Goal: Task Accomplishment & Management: Use online tool/utility

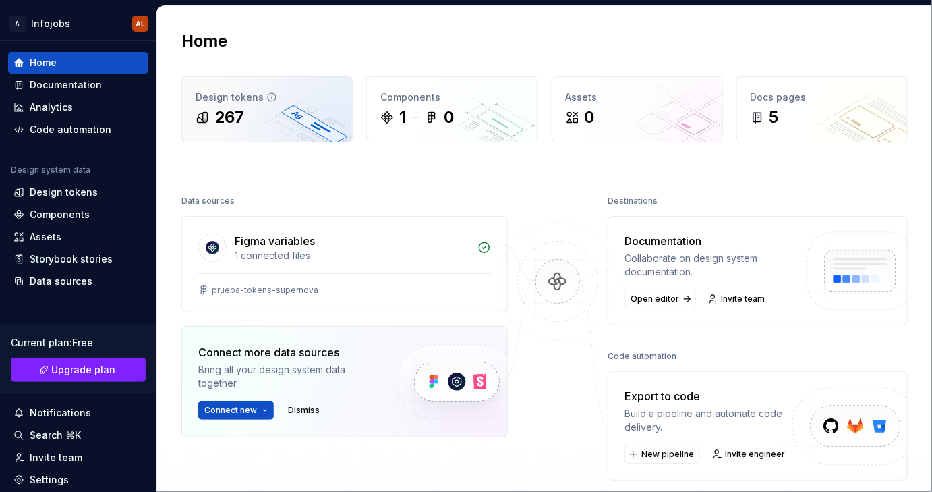
click at [239, 123] on div "267" at bounding box center [230, 118] width 30 height 22
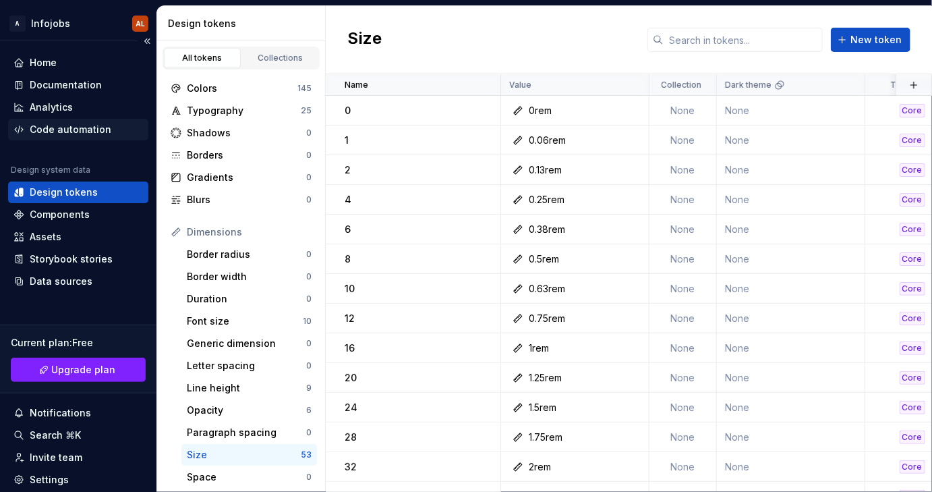
click at [74, 127] on div "Code automation" at bounding box center [71, 129] width 82 height 13
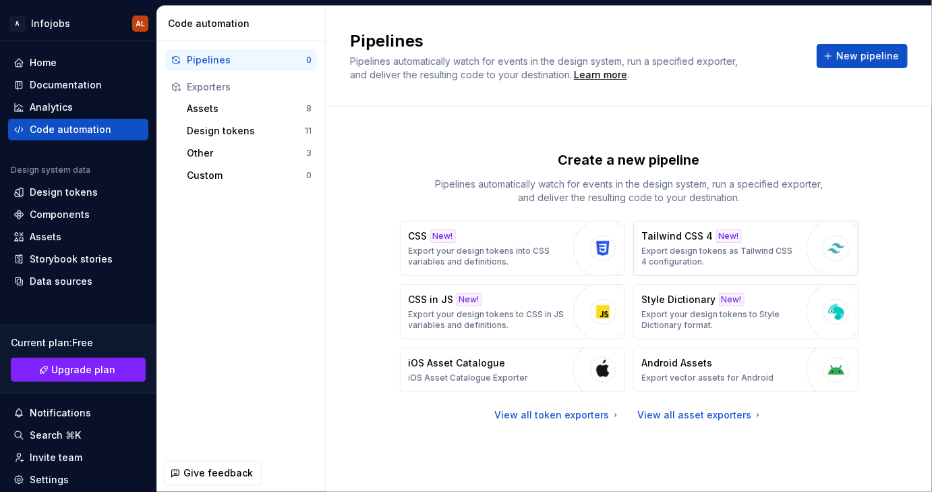
click at [731, 253] on p "Export design tokens as Tailwind CSS 4 configuration." at bounding box center [721, 257] width 158 height 22
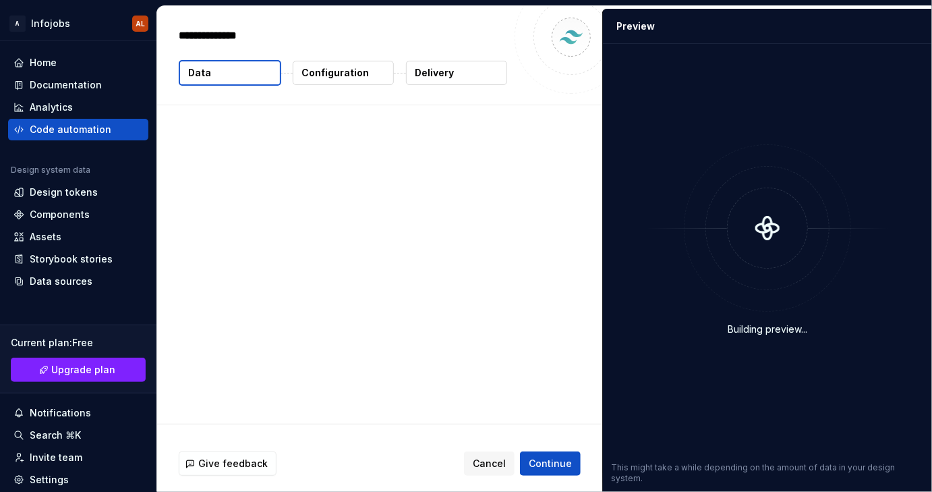
type textarea "*"
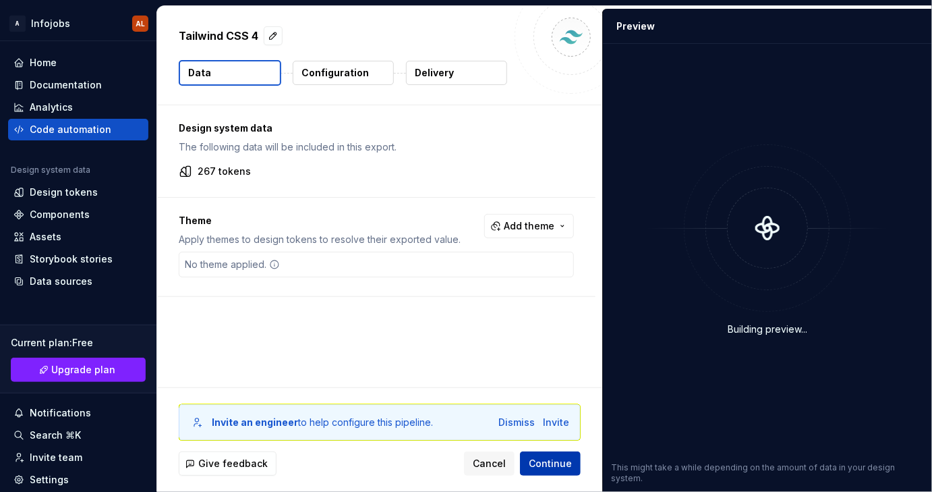
click at [552, 463] on span "Continue" at bounding box center [550, 463] width 43 height 13
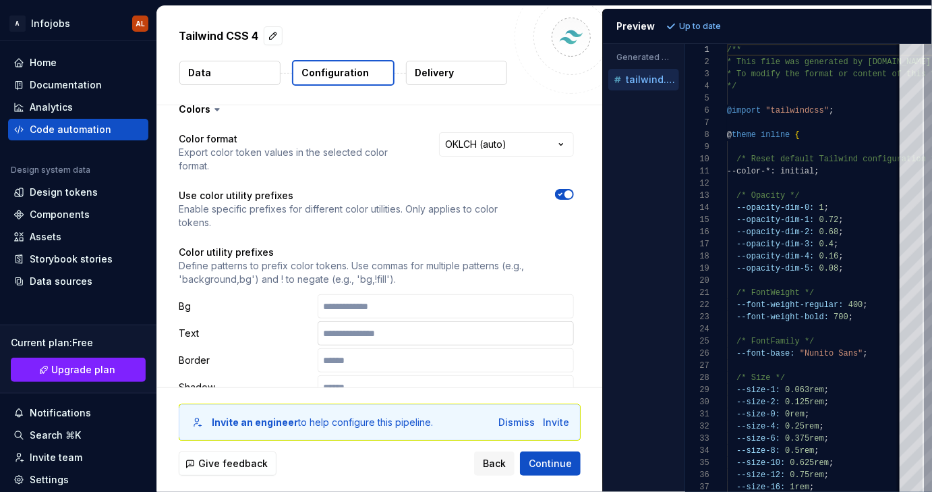
scroll to position [32, 0]
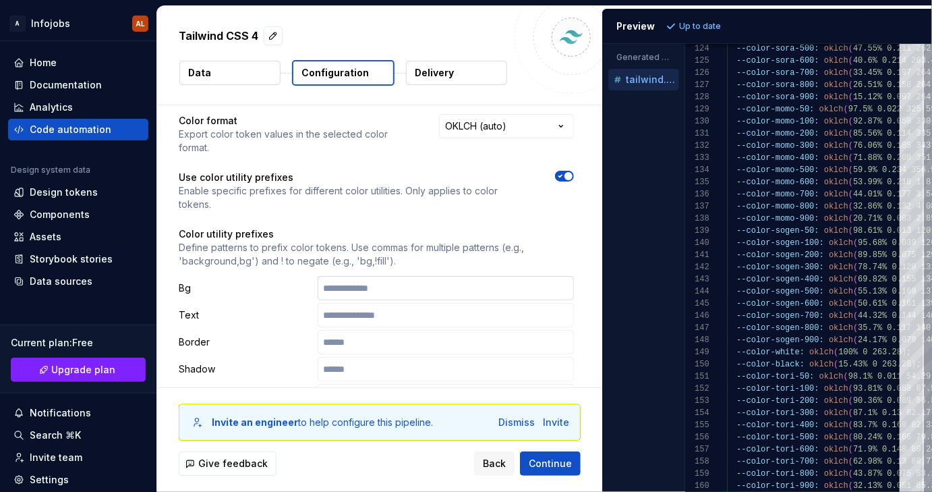
click at [356, 288] on input "text" at bounding box center [446, 288] width 256 height 24
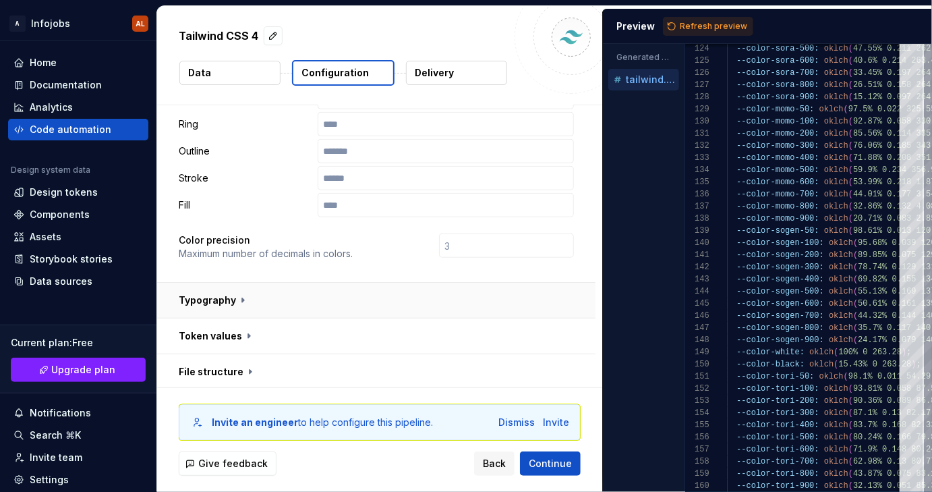
scroll to position [117, 0]
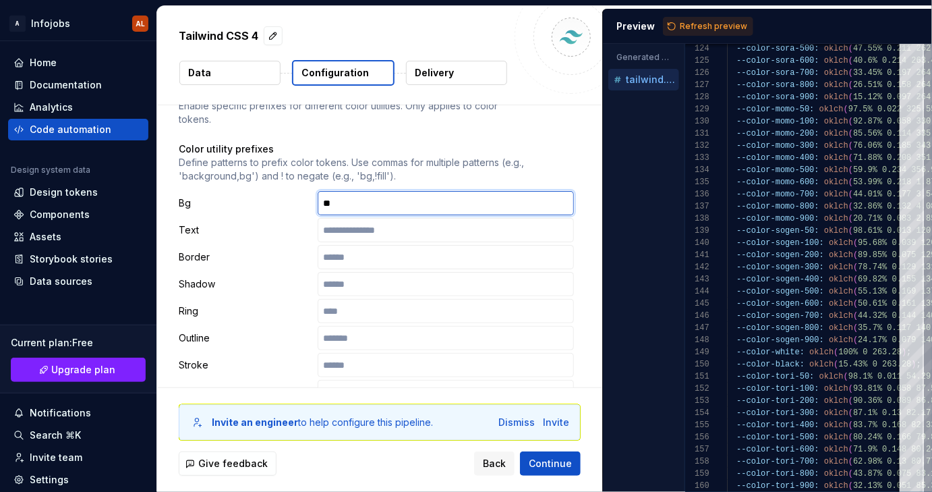
type input "**"
click at [592, 251] on div "**********" at bounding box center [376, 246] width 438 height 445
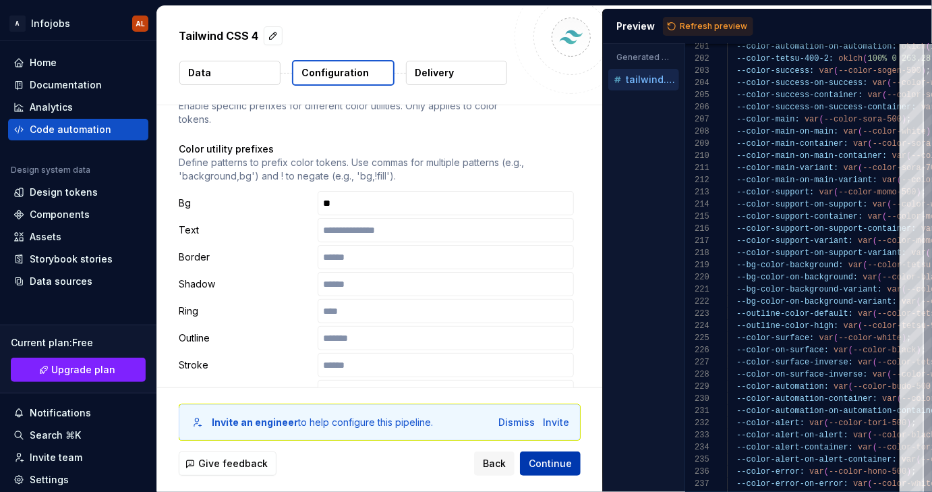
click at [558, 463] on span "Continue" at bounding box center [550, 463] width 43 height 13
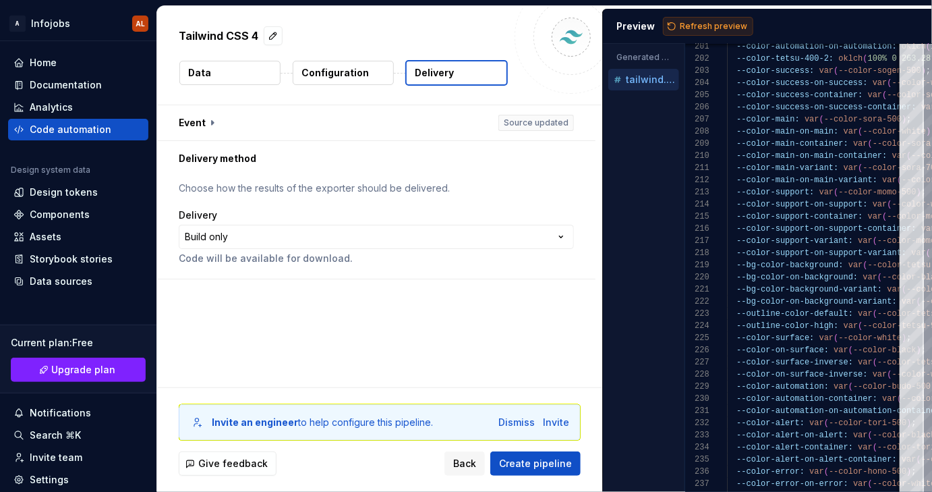
click at [722, 29] on span "Refresh preview" at bounding box center [713, 26] width 67 height 11
type textarea "**********"
click at [352, 78] on p "Configuration" at bounding box center [335, 72] width 67 height 13
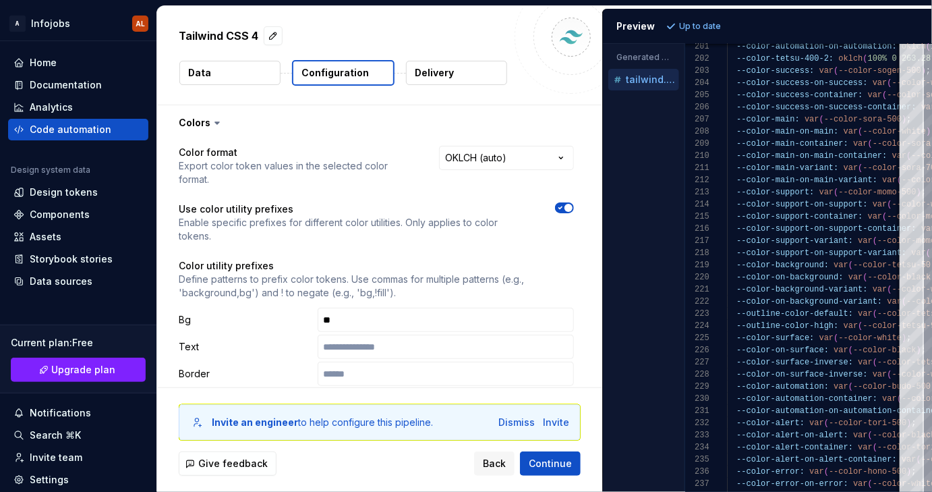
scroll to position [7, 0]
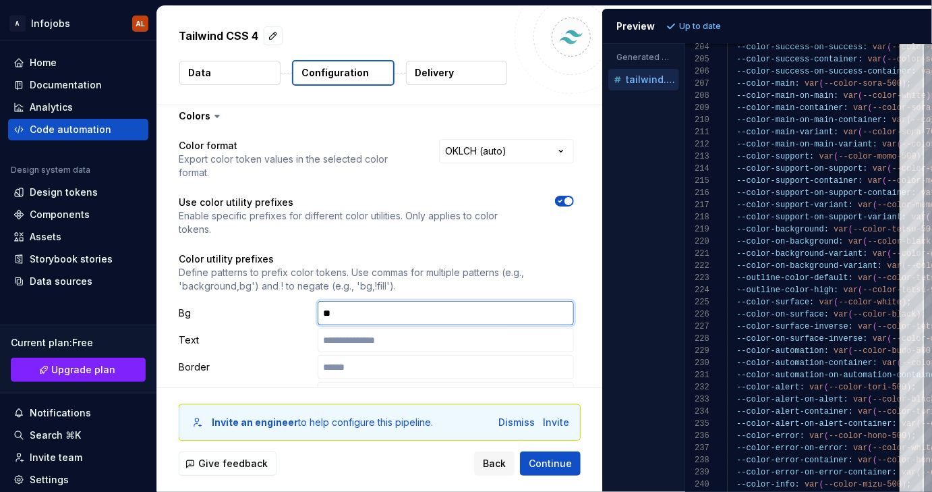
click at [350, 312] on input "**" at bounding box center [446, 313] width 256 height 24
type input "**********"
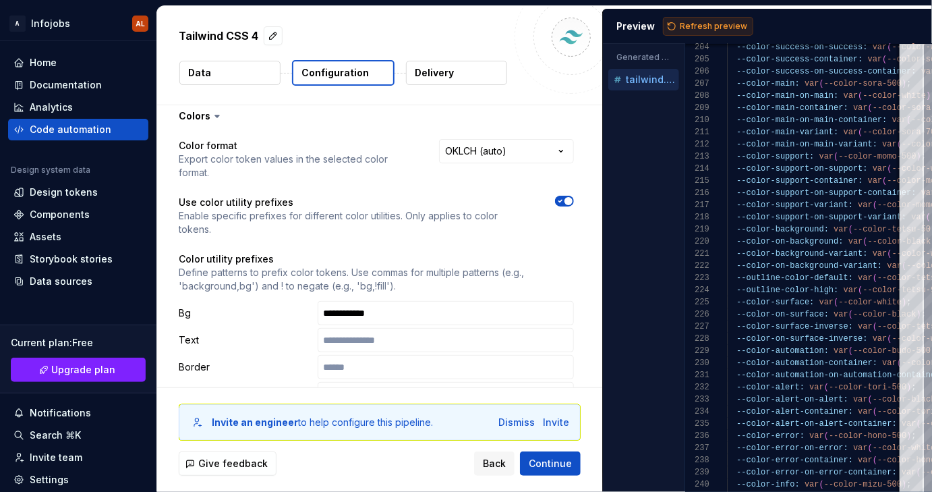
click at [714, 27] on span "Refresh preview" at bounding box center [713, 26] width 67 height 11
click at [344, 311] on input "**********" at bounding box center [446, 313] width 256 height 24
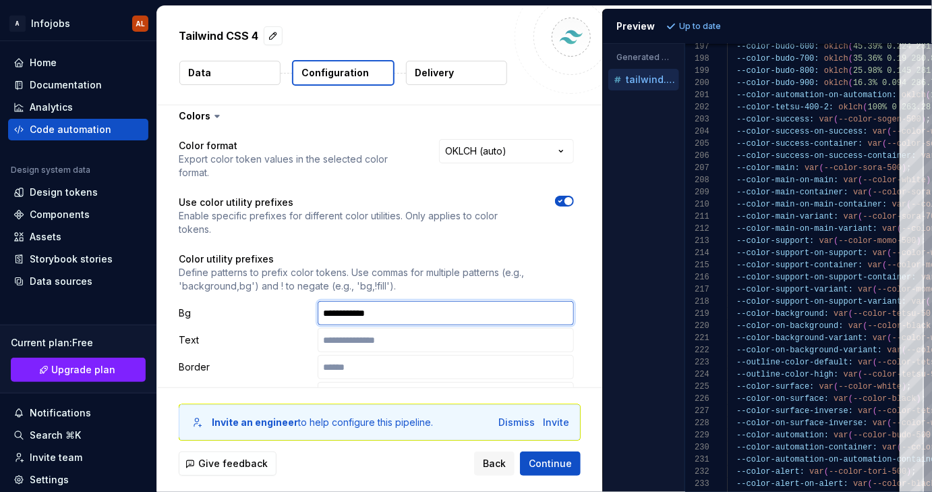
click at [380, 313] on input "**********" at bounding box center [446, 313] width 256 height 24
type textarea "**********"
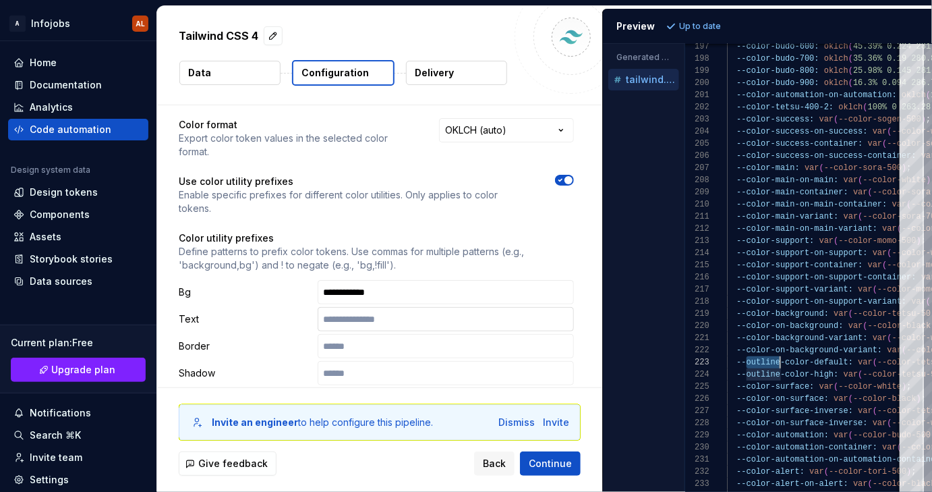
scroll to position [42, 0]
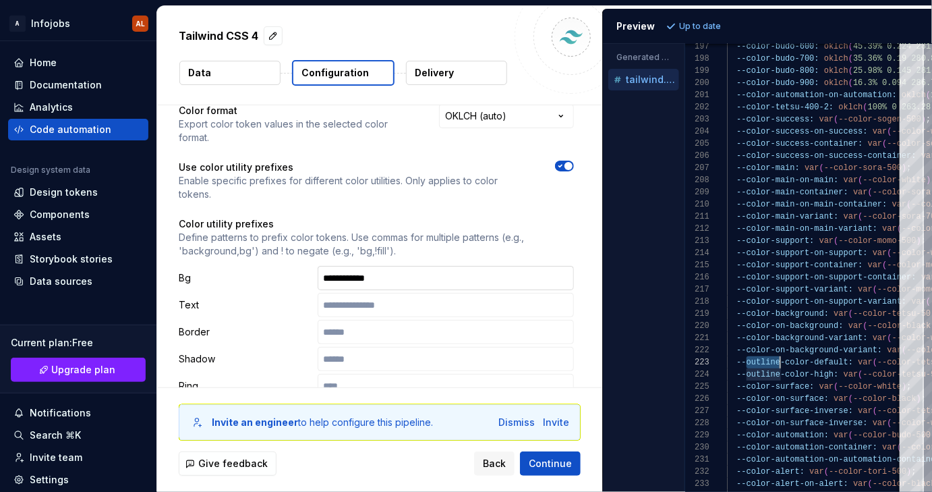
click at [390, 279] on input "**********" at bounding box center [446, 278] width 256 height 24
click at [363, 275] on input "**********" at bounding box center [446, 278] width 256 height 24
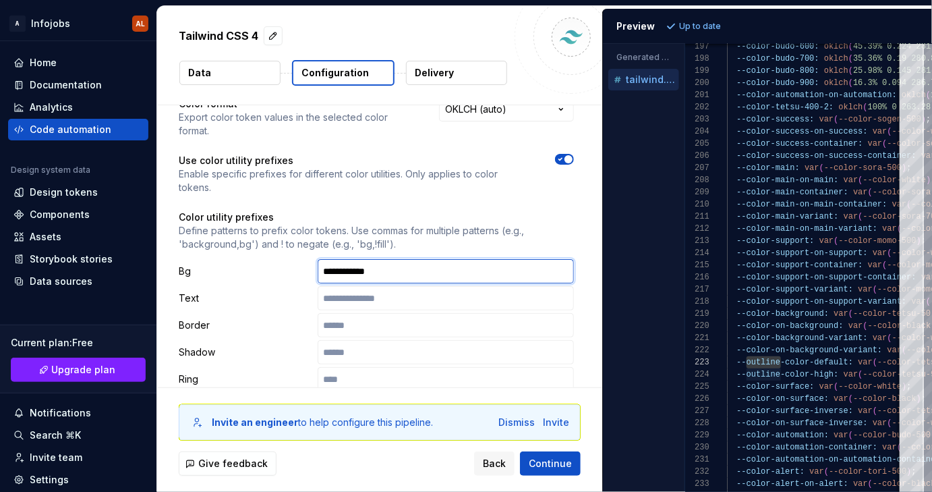
scroll to position [56, 0]
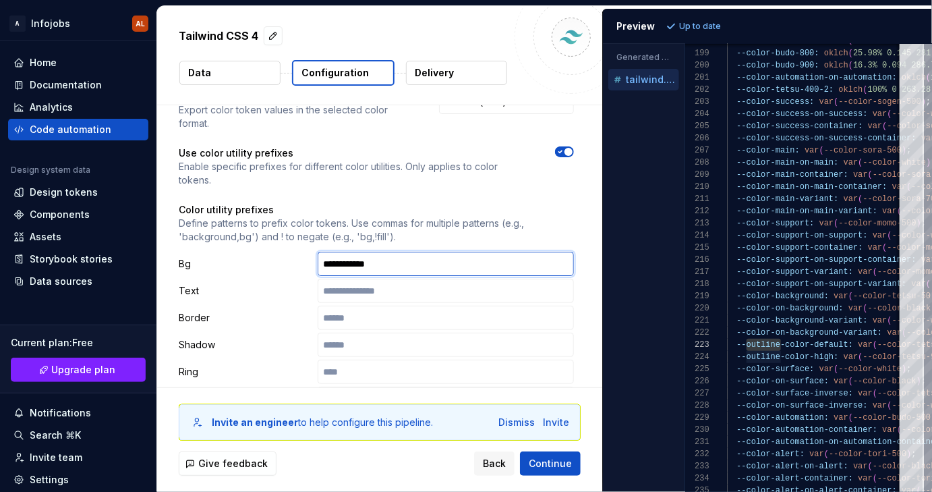
click at [347, 266] on input "**********" at bounding box center [446, 264] width 256 height 24
type input "**********"
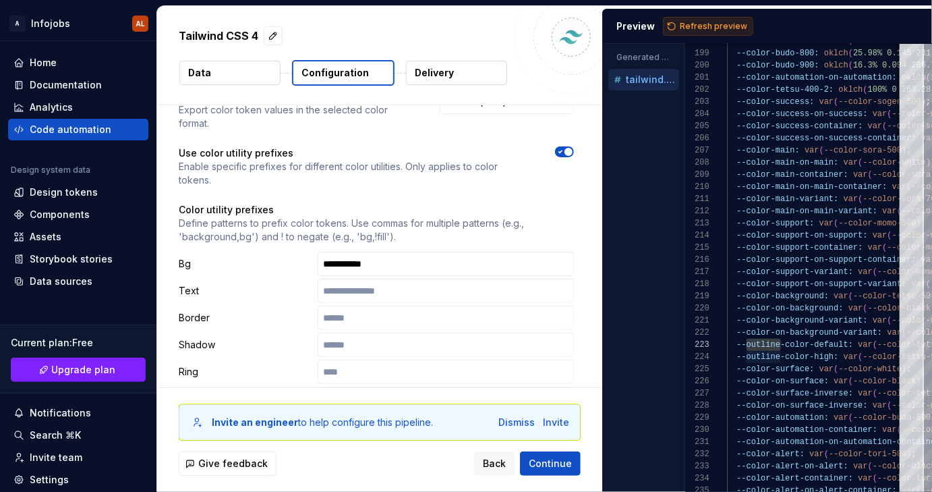
click at [711, 24] on span "Refresh preview" at bounding box center [713, 26] width 67 height 11
type textarea "**********"
click at [351, 264] on input "**********" at bounding box center [446, 264] width 256 height 24
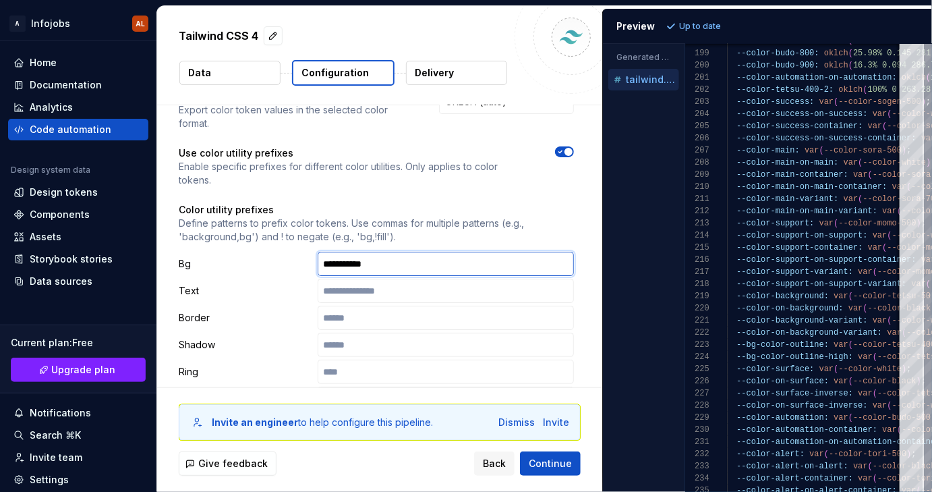
click at [351, 264] on input "**********" at bounding box center [446, 264] width 256 height 24
type input "******"
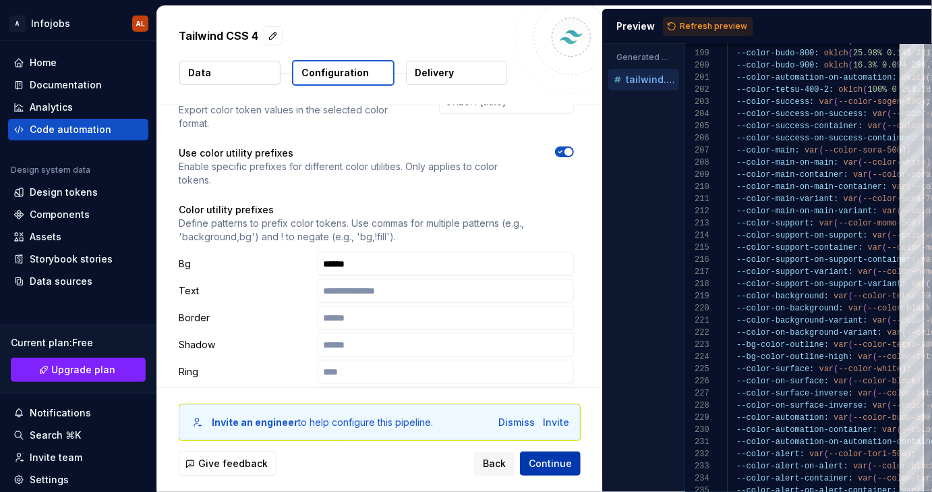
click at [562, 464] on span "Continue" at bounding box center [550, 463] width 43 height 13
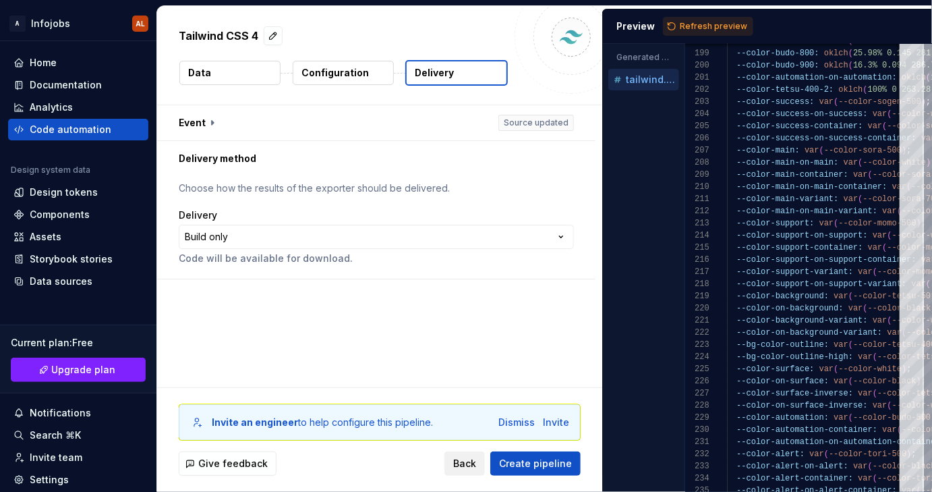
click at [471, 461] on span "Back" at bounding box center [464, 463] width 23 height 13
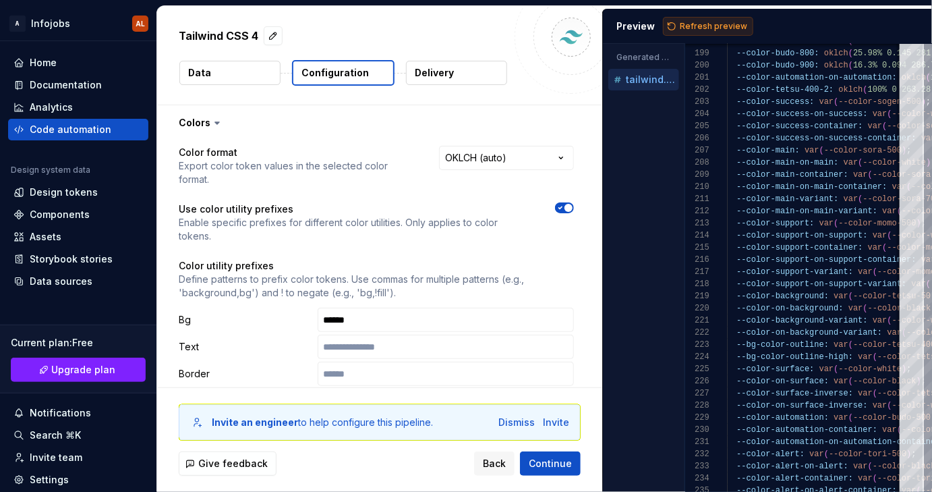
click at [709, 22] on span "Refresh preview" at bounding box center [713, 26] width 67 height 11
click at [376, 321] on input "******" at bounding box center [446, 320] width 256 height 24
click at [718, 30] on span "Refresh preview" at bounding box center [713, 26] width 67 height 11
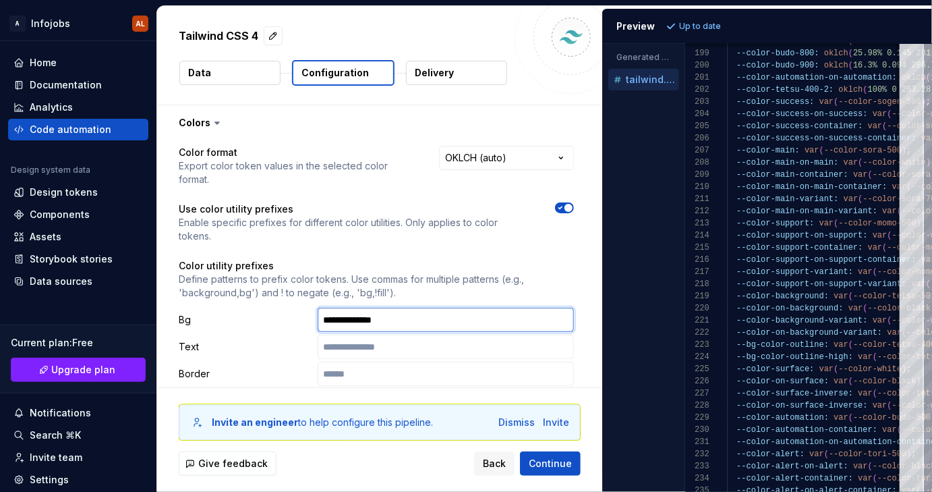
drag, startPoint x: 341, startPoint y: 319, endPoint x: 313, endPoint y: 319, distance: 27.7
click at [313, 319] on div "**********" at bounding box center [376, 320] width 395 height 24
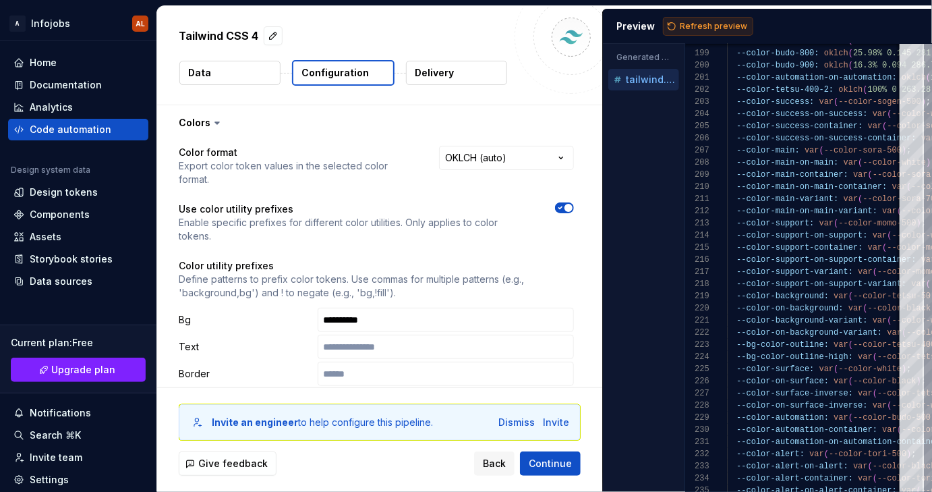
click at [696, 25] on span "Refresh preview" at bounding box center [713, 26] width 67 height 11
click at [324, 318] on input "**********" at bounding box center [446, 320] width 256 height 24
click at [715, 28] on span "Refresh preview" at bounding box center [713, 26] width 67 height 11
click at [338, 318] on input "**********" at bounding box center [446, 320] width 256 height 24
click at [696, 33] on button "Refresh preview" at bounding box center [708, 26] width 90 height 19
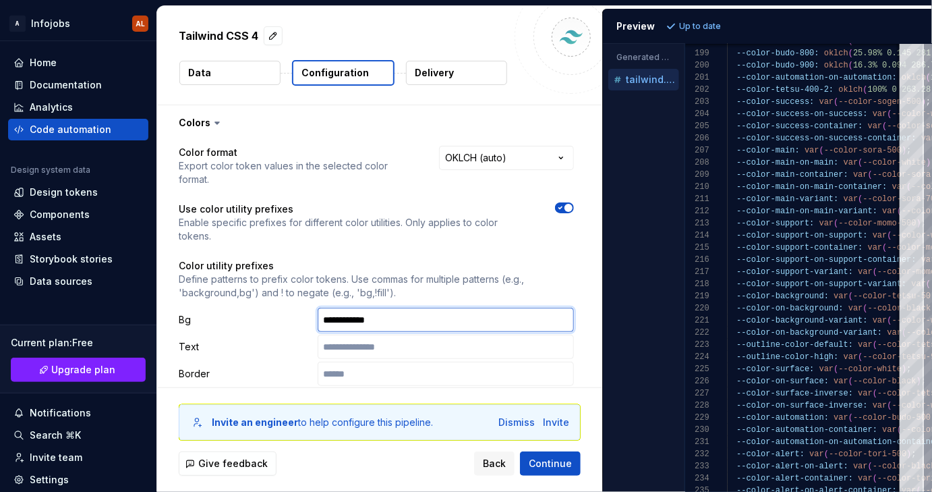
click at [343, 320] on input "**********" at bounding box center [446, 320] width 256 height 24
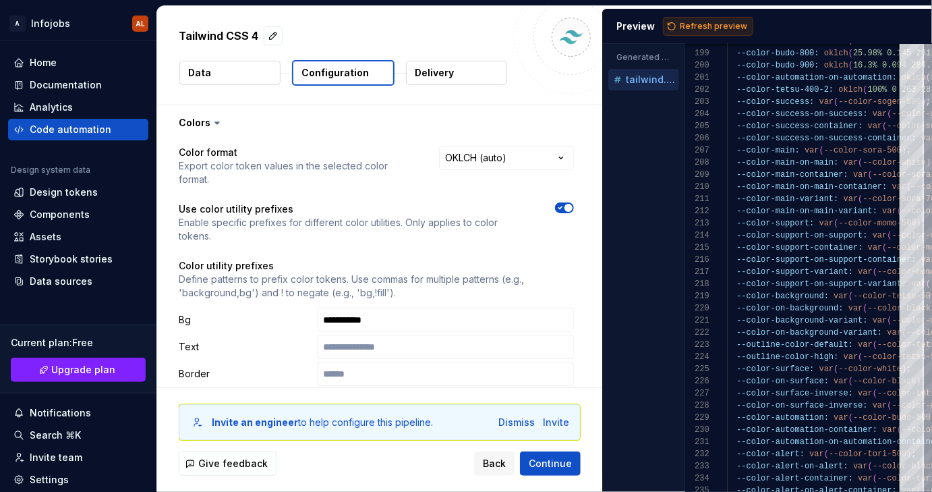
click at [710, 31] on span "Refresh preview" at bounding box center [713, 26] width 67 height 11
click at [344, 320] on input "**********" at bounding box center [446, 320] width 256 height 24
click at [696, 32] on button "Refresh preview" at bounding box center [708, 26] width 90 height 19
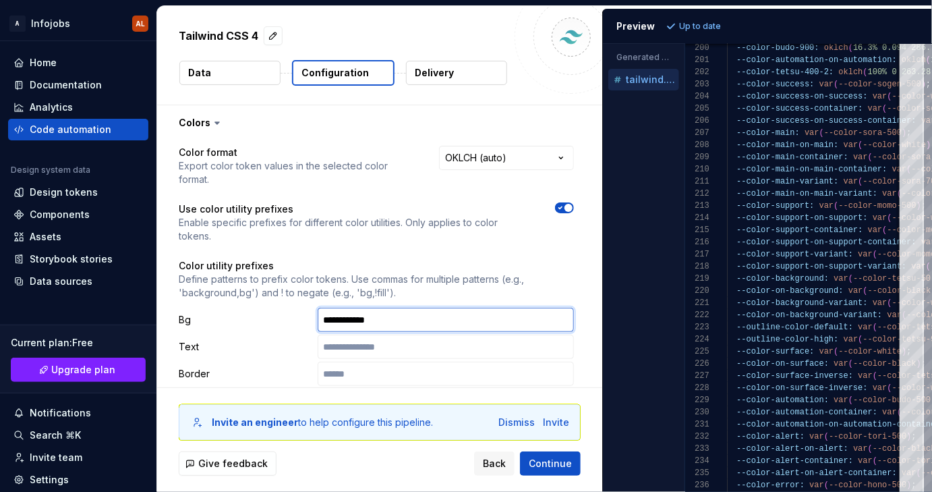
click at [343, 320] on input "**********" at bounding box center [446, 320] width 256 height 24
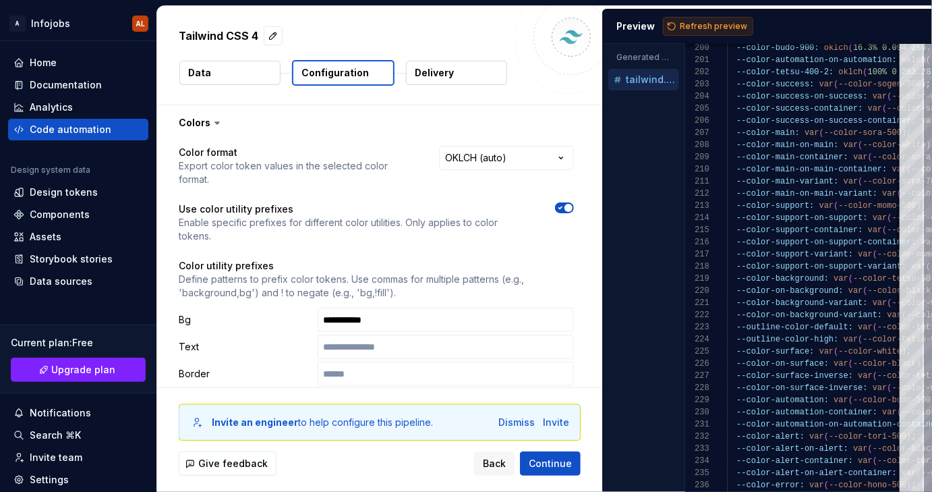
click at [701, 30] on span "Refresh preview" at bounding box center [713, 26] width 67 height 11
click at [403, 318] on input "**********" at bounding box center [446, 320] width 256 height 24
click at [688, 28] on span "Refresh preview" at bounding box center [713, 26] width 67 height 11
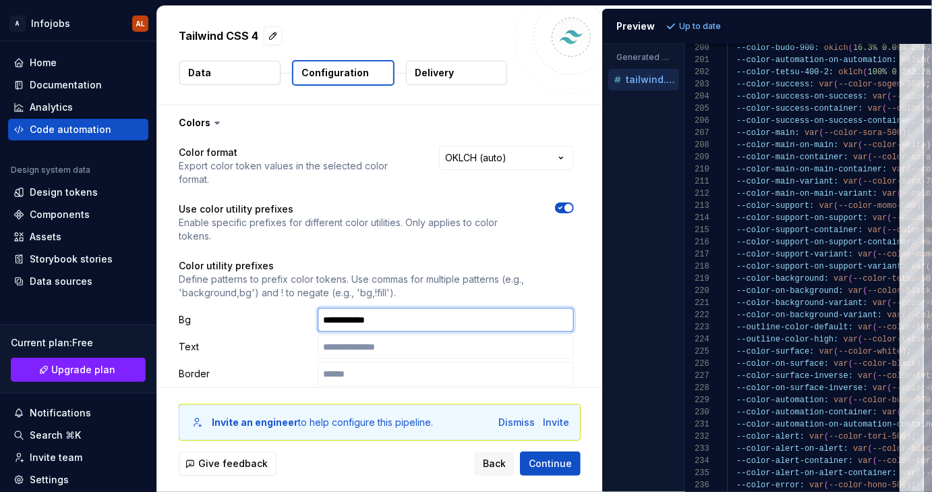
click at [393, 321] on input "**********" at bounding box center [446, 320] width 256 height 24
click at [380, 319] on input "**********" at bounding box center [446, 320] width 256 height 24
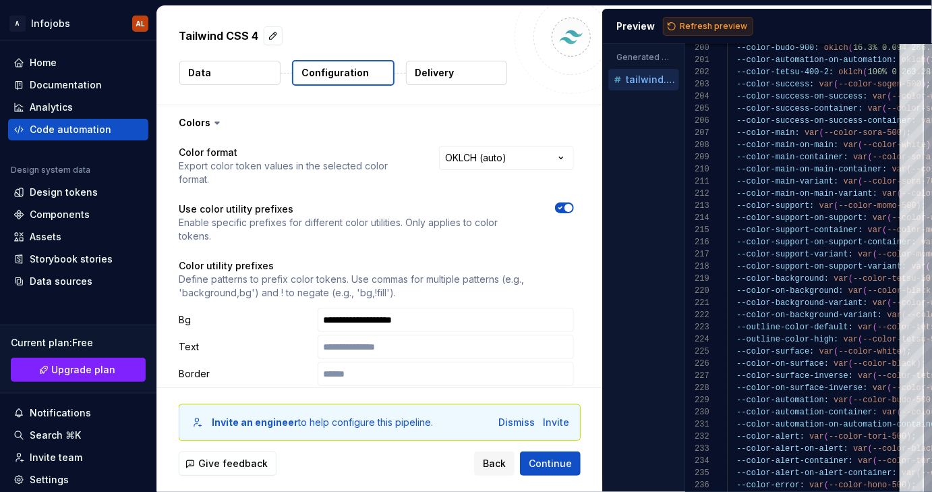
click at [698, 25] on span "Refresh preview" at bounding box center [713, 26] width 67 height 11
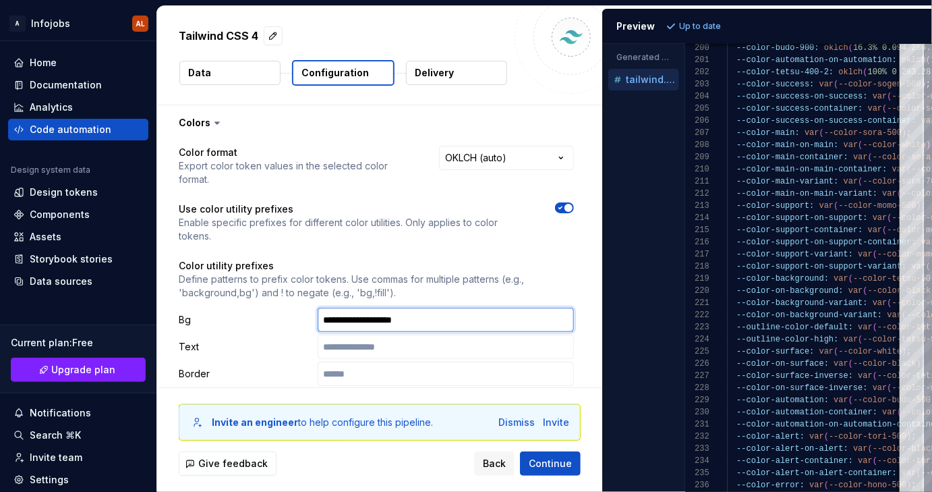
click at [421, 316] on input "**********" at bounding box center [446, 320] width 256 height 24
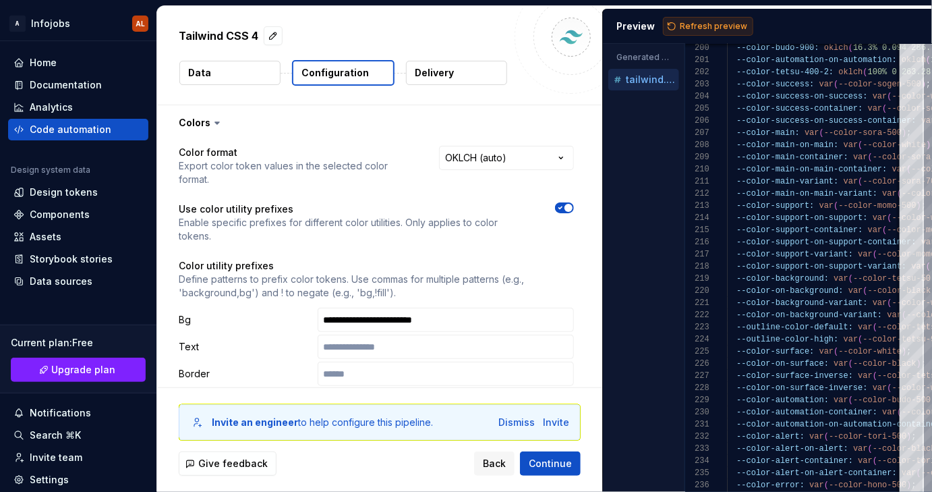
click at [698, 24] on span "Refresh preview" at bounding box center [713, 26] width 67 height 11
click at [409, 318] on input "**********" at bounding box center [446, 320] width 256 height 24
click at [716, 27] on span "Refresh preview" at bounding box center [713, 26] width 67 height 11
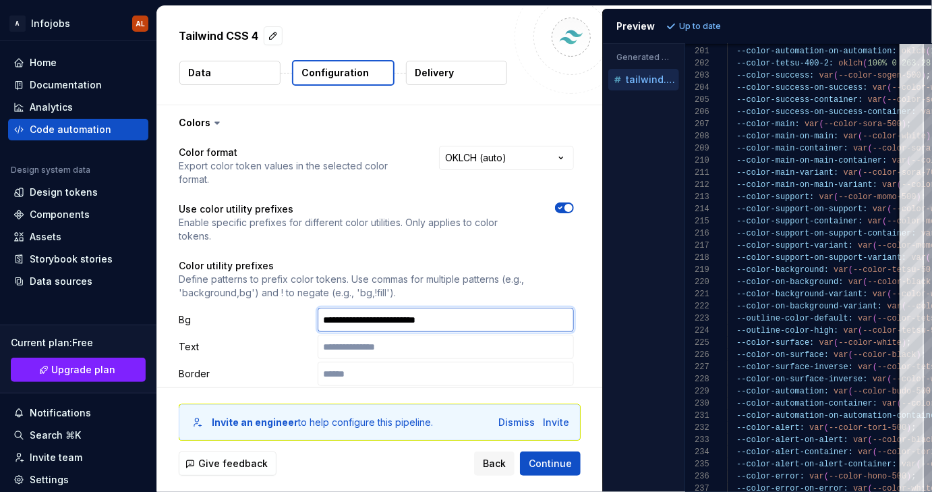
drag, startPoint x: 373, startPoint y: 322, endPoint x: 497, endPoint y: 320, distance: 123.5
click at [497, 320] on input "**********" at bounding box center [446, 320] width 256 height 24
type input "**********"
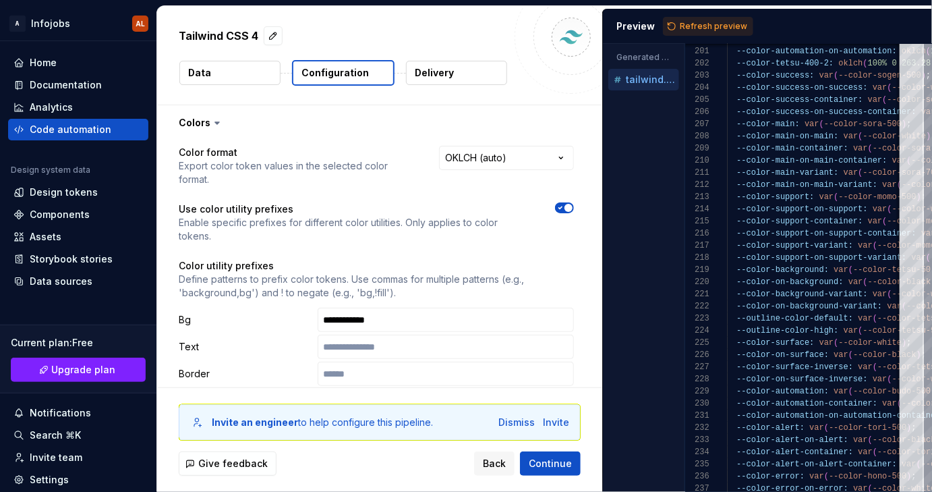
click at [703, 30] on span "Refresh preview" at bounding box center [713, 26] width 67 height 11
click at [555, 468] on span "Continue" at bounding box center [550, 463] width 43 height 13
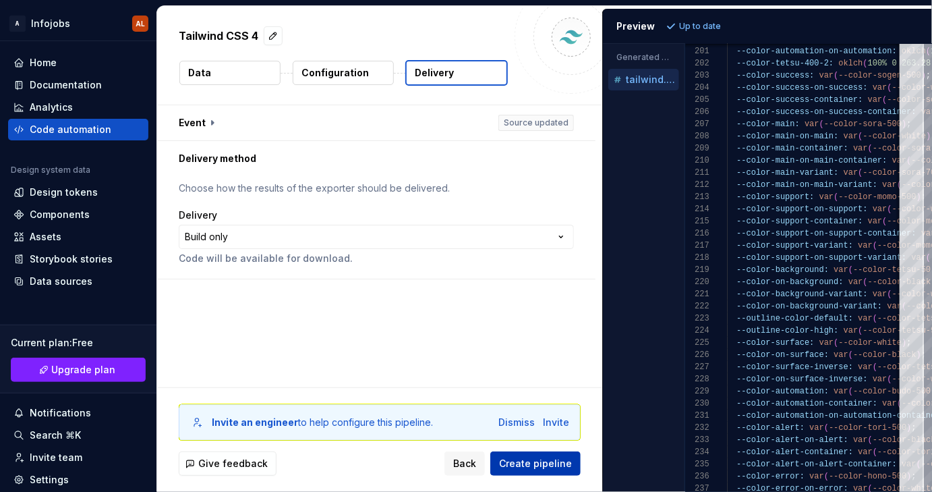
click at [546, 463] on span "Create pipeline" at bounding box center [535, 463] width 73 height 13
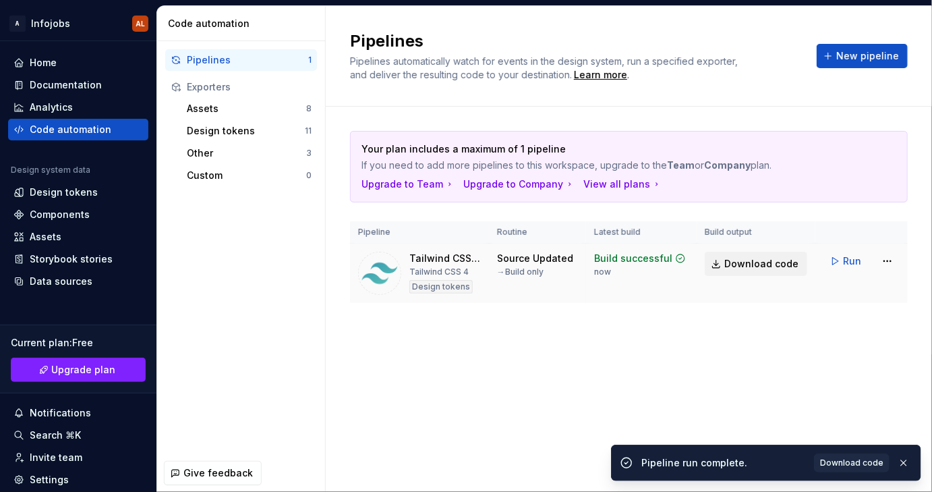
click at [756, 263] on span "Download code" at bounding box center [762, 263] width 74 height 13
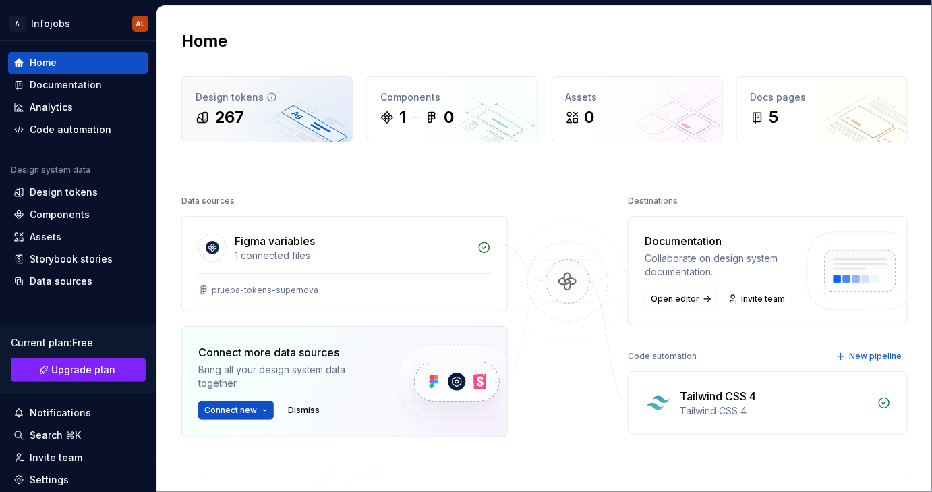
click at [229, 130] on div "Design tokens 267" at bounding box center [267, 109] width 170 height 65
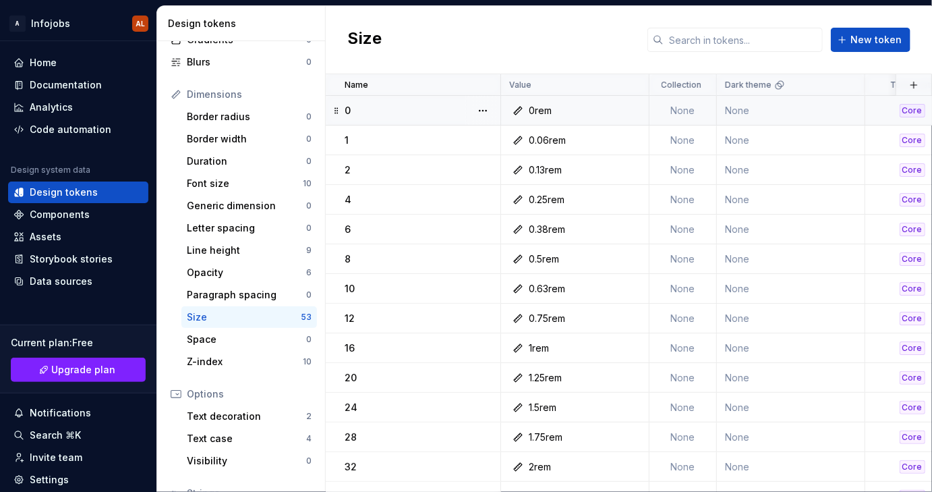
scroll to position [246, 0]
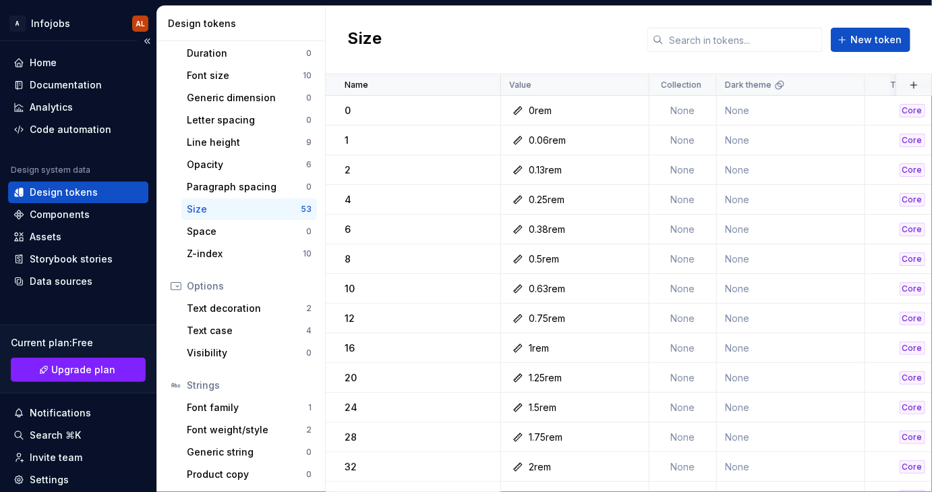
click at [59, 192] on div "Design tokens" at bounding box center [64, 192] width 68 height 13
click at [215, 232] on div "Space" at bounding box center [246, 231] width 119 height 13
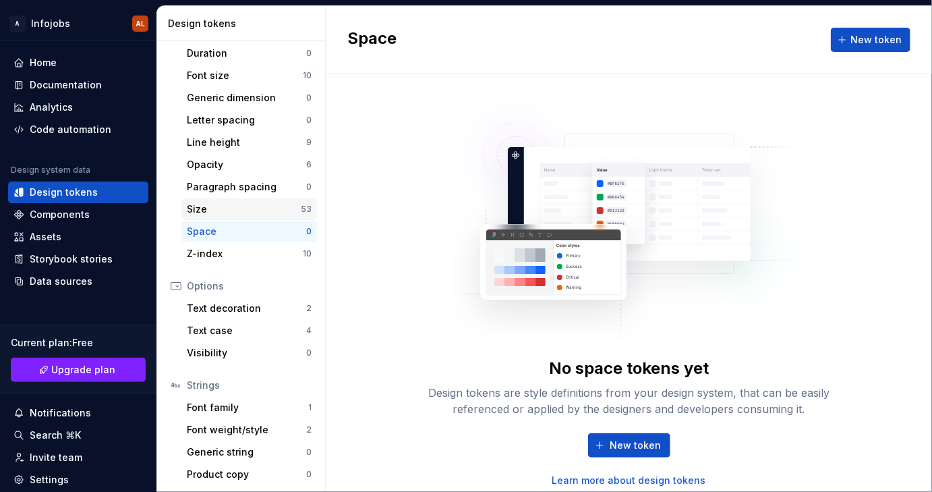
click at [219, 204] on div "Size" at bounding box center [244, 208] width 114 height 13
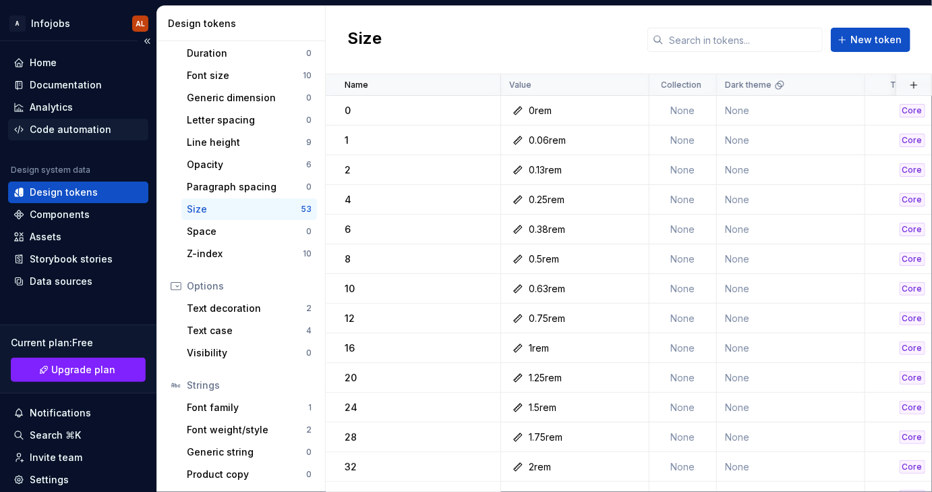
click at [64, 127] on div "Code automation" at bounding box center [71, 129] width 82 height 13
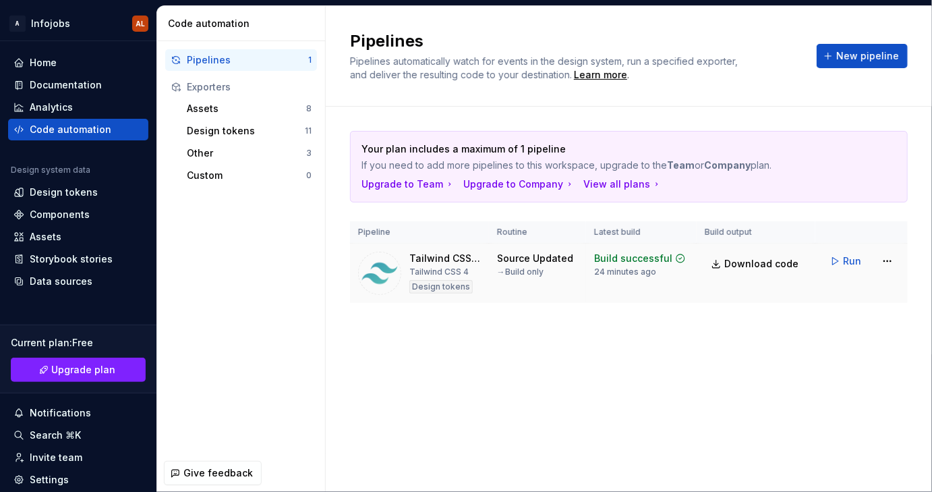
click at [453, 270] on div "Tailwind CSS 4" at bounding box center [438, 271] width 59 height 11
click at [903, 256] on td "Run" at bounding box center [862, 261] width 92 height 35
click at [890, 258] on html "A Infojobs AL Home Documentation Analytics Code automation Design system data D…" at bounding box center [466, 246] width 932 height 492
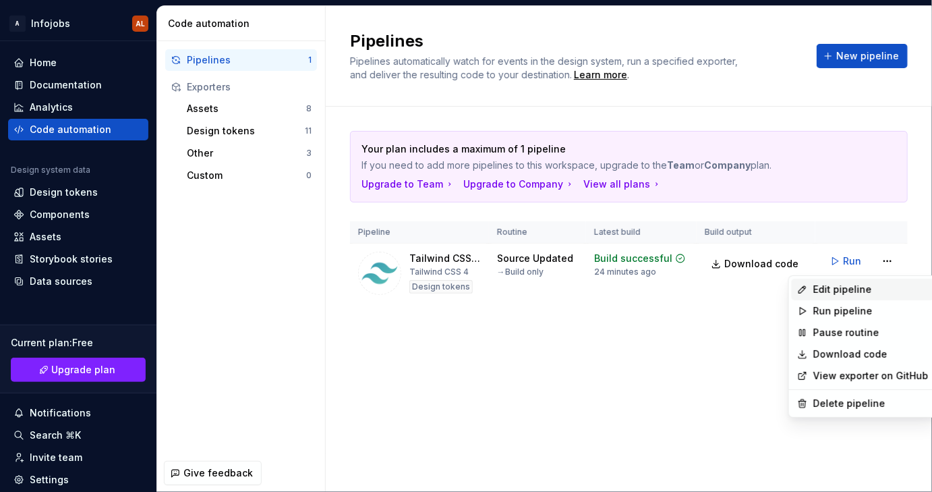
click at [841, 289] on div "Edit pipeline" at bounding box center [871, 289] width 115 height 13
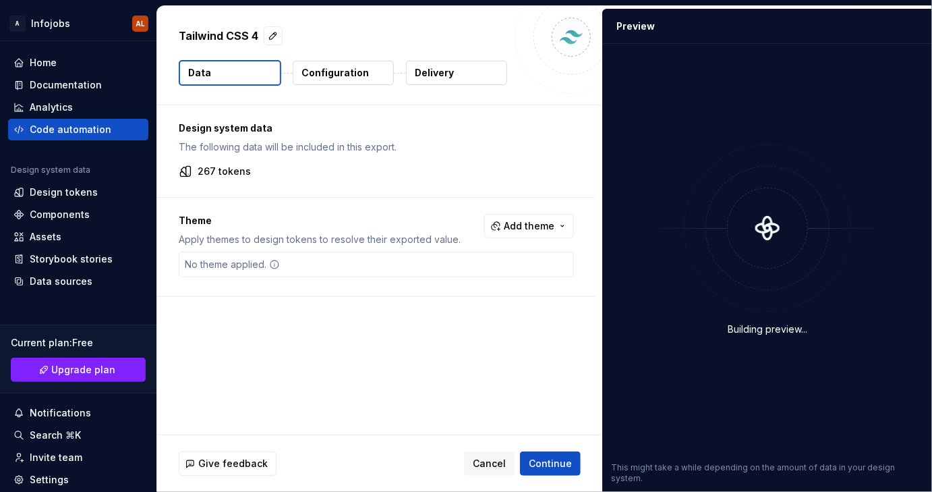
click at [335, 74] on p "Configuration" at bounding box center [335, 72] width 67 height 13
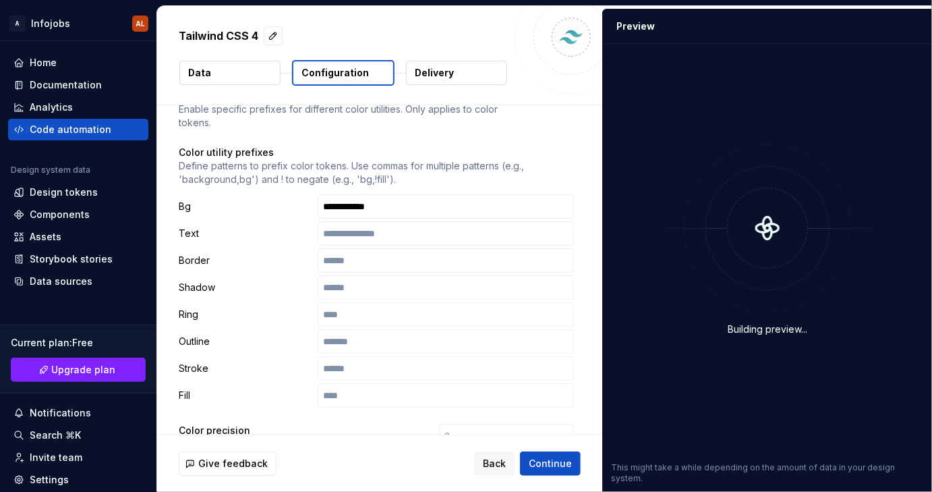
scroll to position [401, 0]
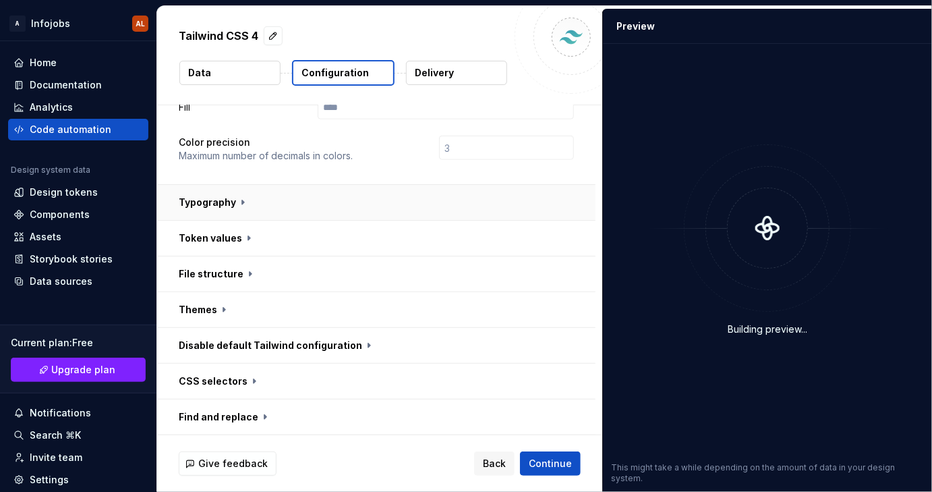
click at [232, 206] on button "button" at bounding box center [376, 202] width 438 height 35
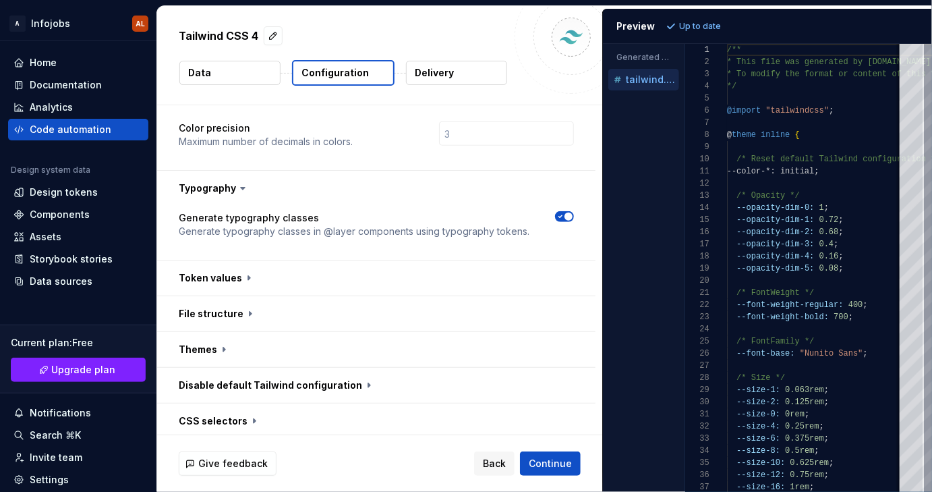
scroll to position [422, 0]
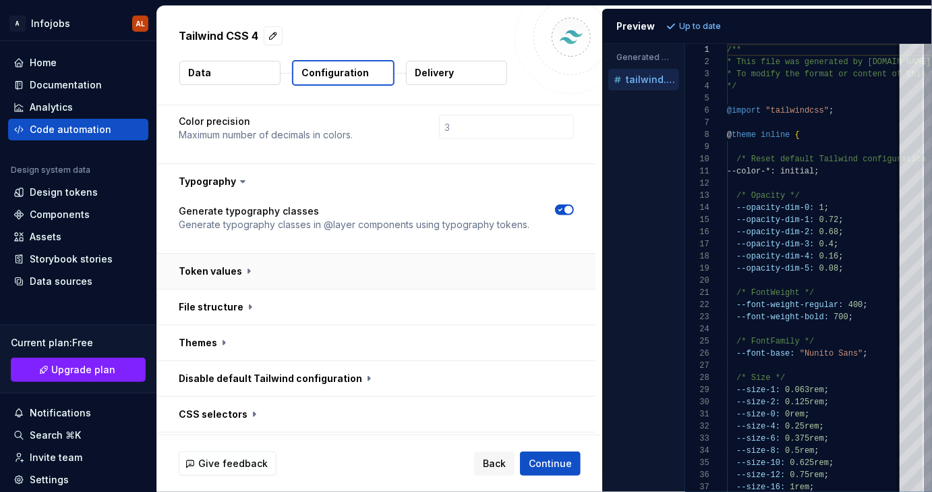
click at [240, 273] on button "button" at bounding box center [376, 271] width 438 height 35
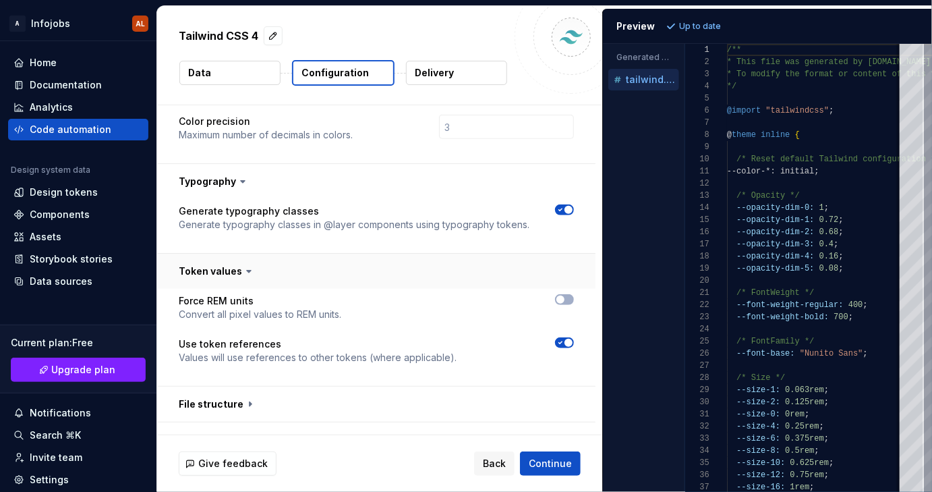
scroll to position [429, 0]
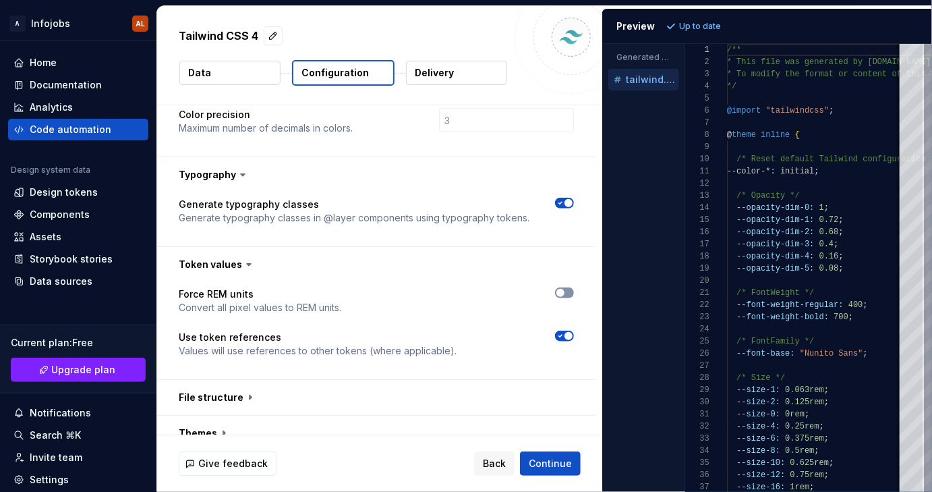
click at [565, 295] on icon "button" at bounding box center [560, 293] width 11 height 8
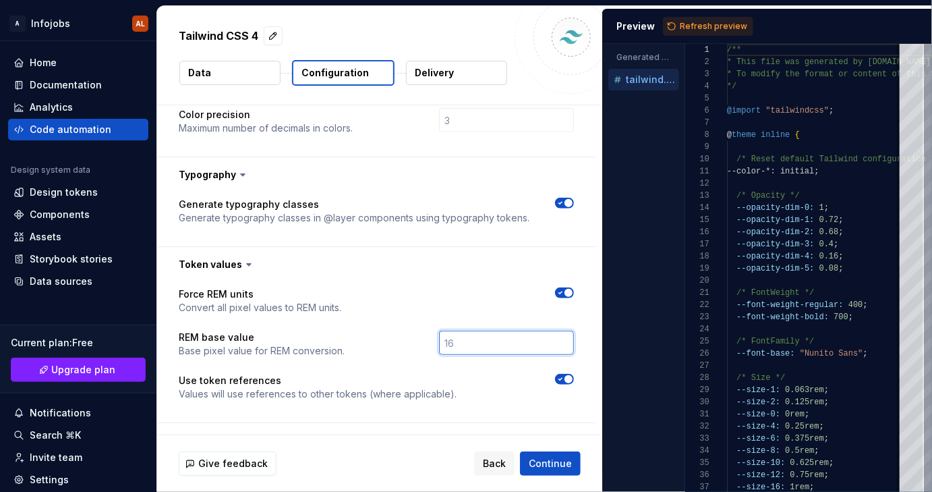
click at [484, 332] on input "number" at bounding box center [506, 343] width 135 height 24
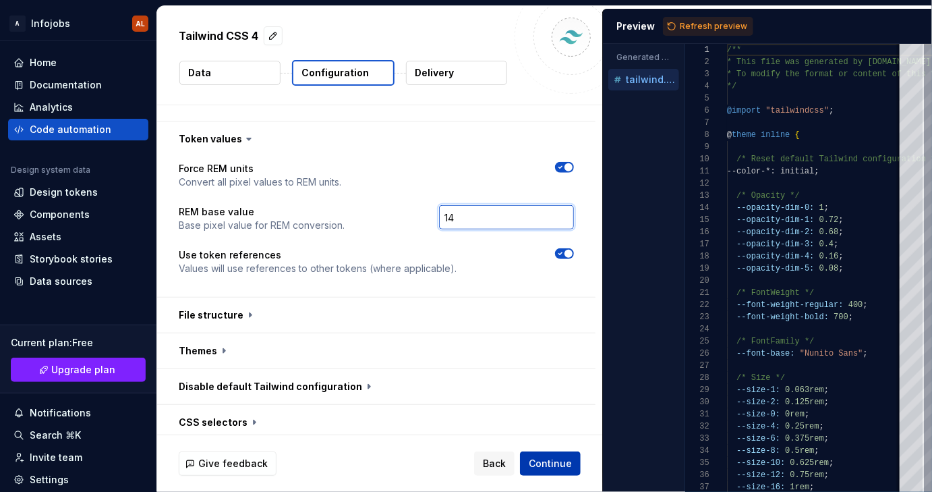
type input "14"
click at [551, 465] on span "Continue" at bounding box center [550, 463] width 43 height 13
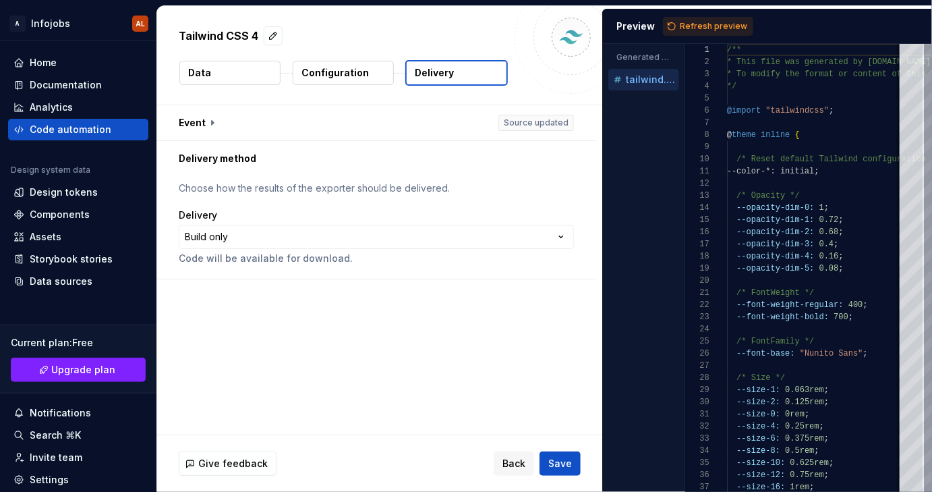
click at [351, 81] on button "Configuration" at bounding box center [343, 73] width 101 height 24
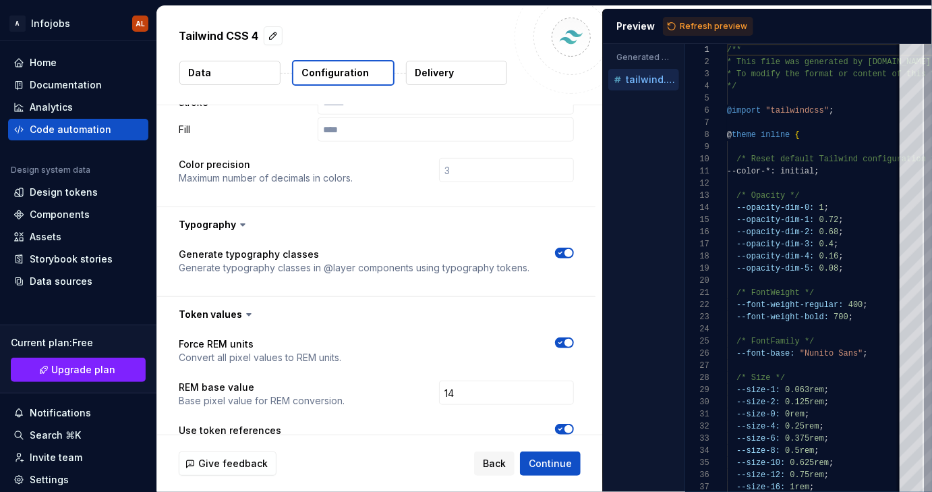
scroll to position [451, 0]
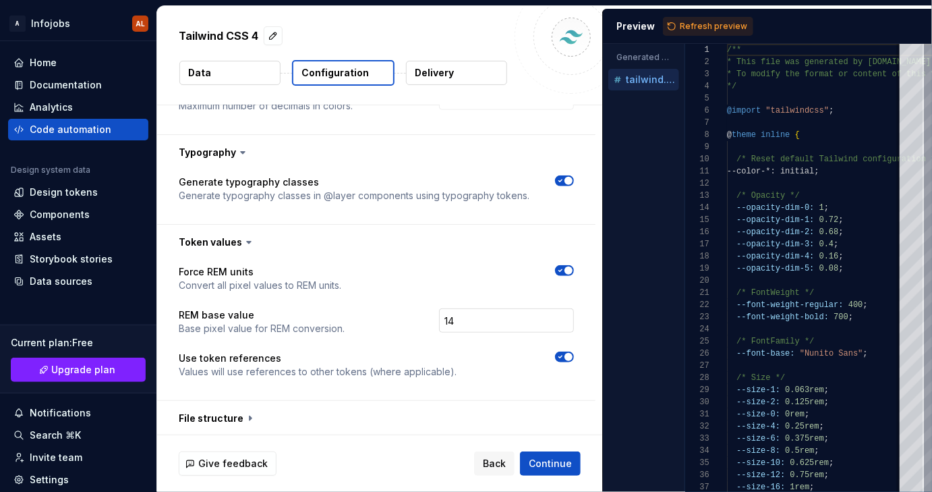
click at [490, 314] on input "14" at bounding box center [506, 320] width 135 height 24
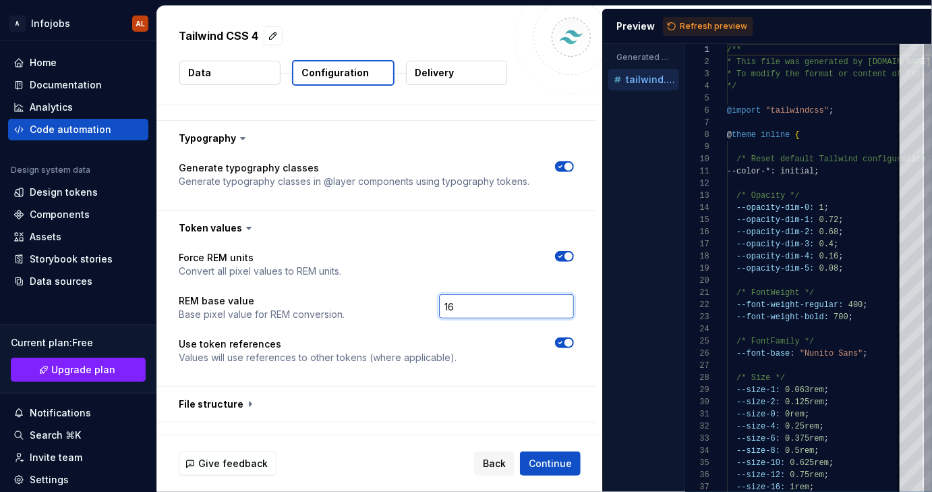
scroll to position [487, 0]
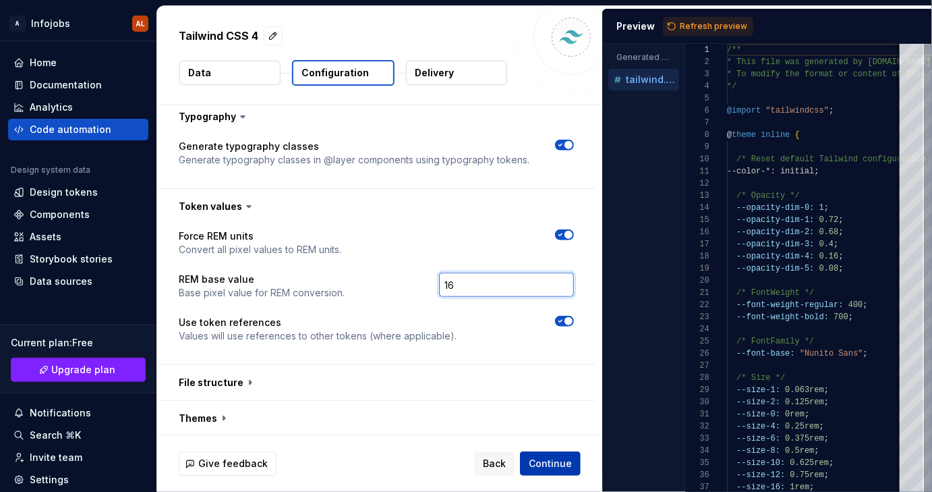
type input "16"
click at [543, 461] on span "Continue" at bounding box center [550, 463] width 43 height 13
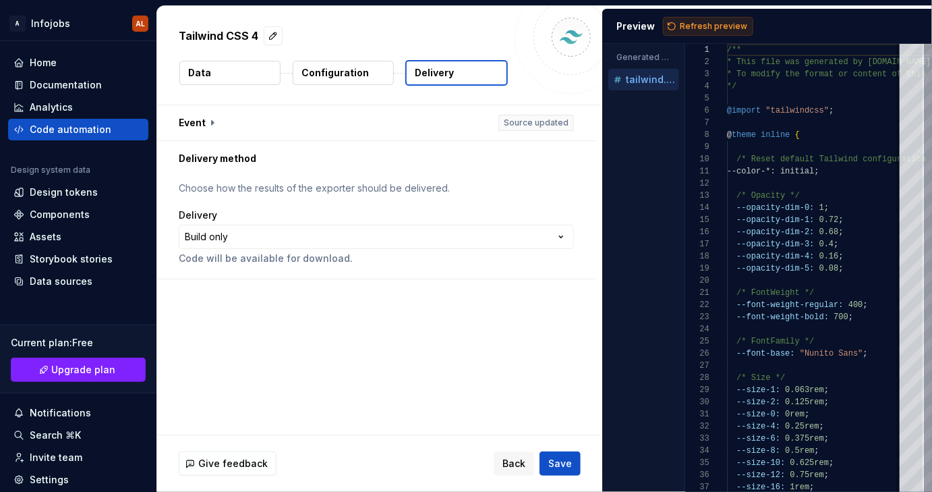
click at [714, 27] on span "Refresh preview" at bounding box center [713, 26] width 67 height 11
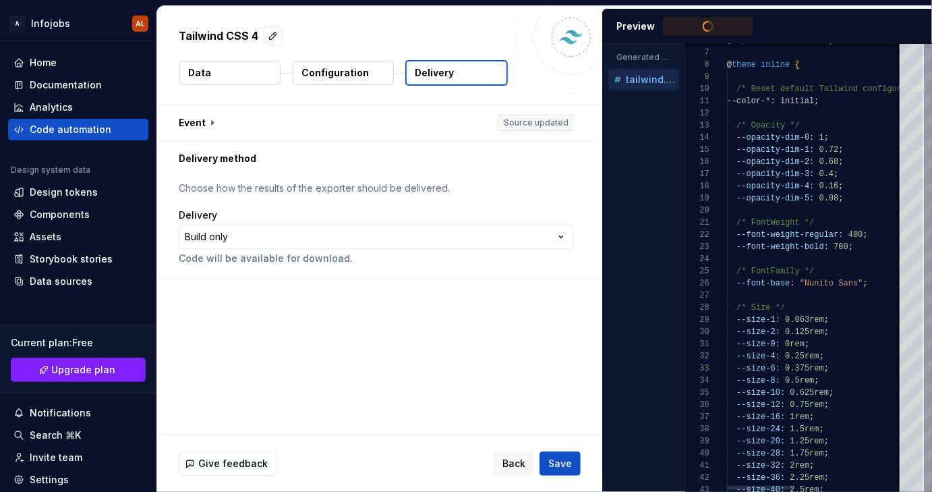
type textarea "**********"
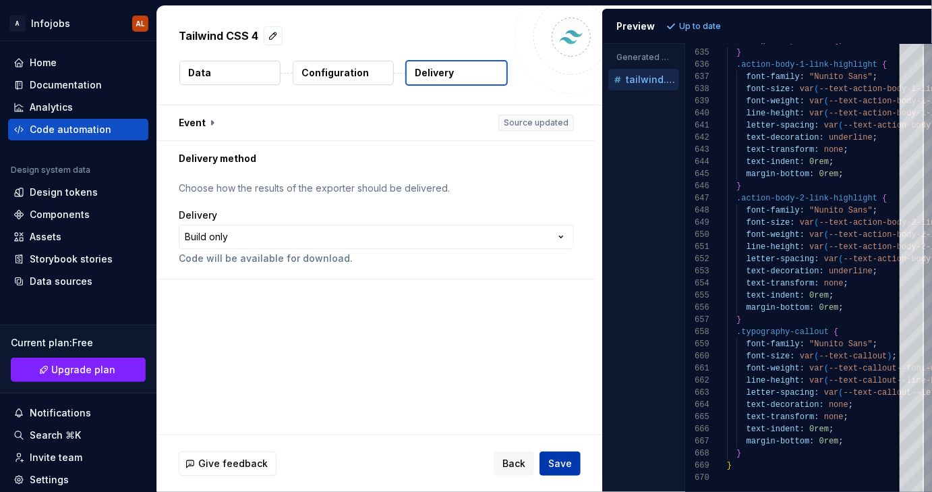
click at [559, 465] on span "Save" at bounding box center [560, 463] width 24 height 13
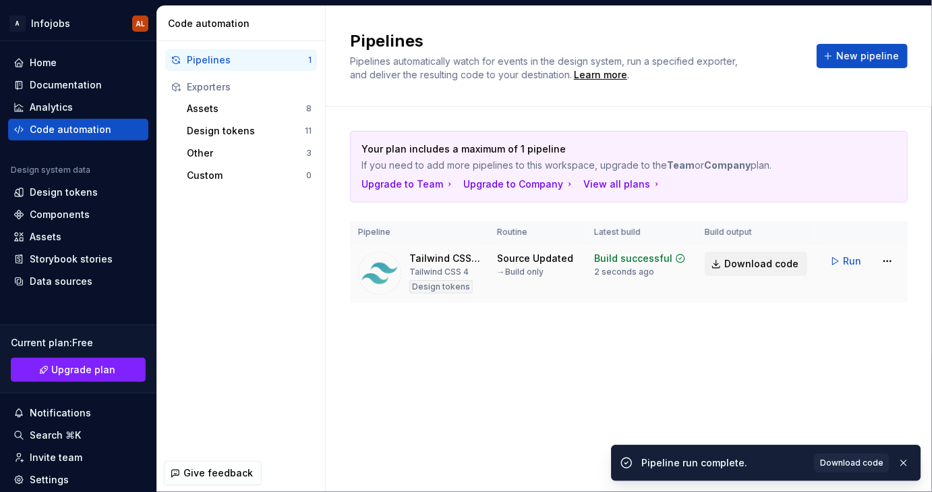
click at [766, 264] on span "Download code" at bounding box center [762, 263] width 74 height 13
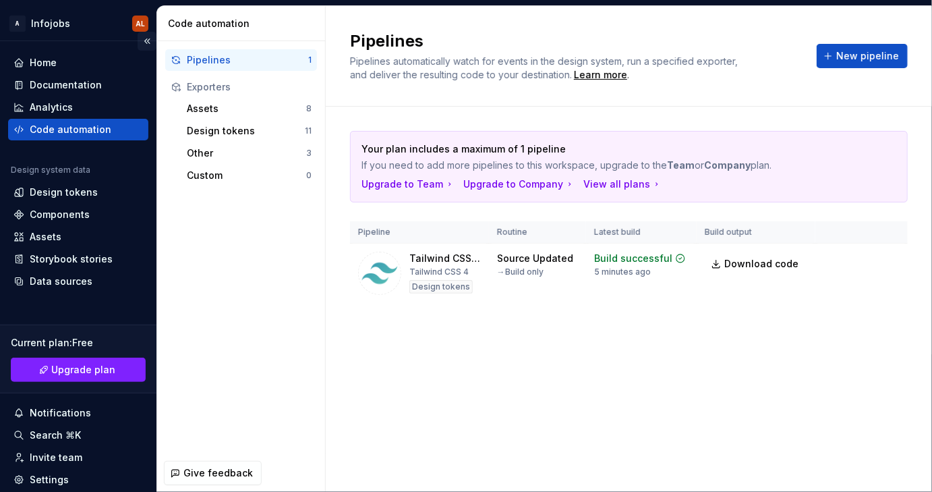
click at [141, 40] on button "Collapse sidebar" at bounding box center [147, 41] width 19 height 19
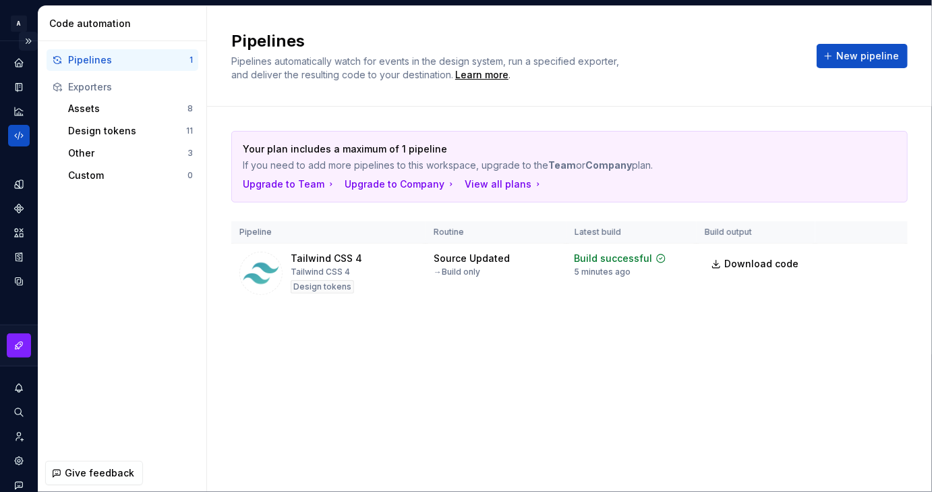
click at [22, 41] on button "Expand sidebar" at bounding box center [28, 41] width 19 height 19
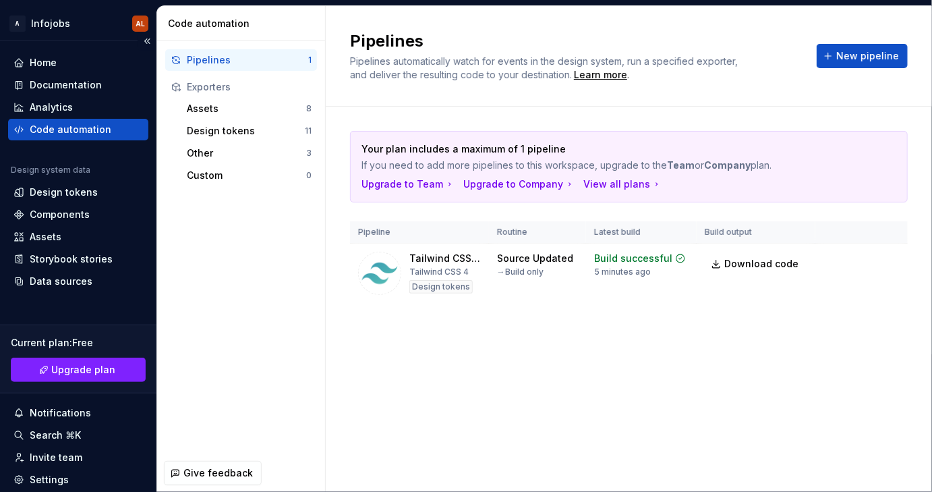
scroll to position [89, 0]
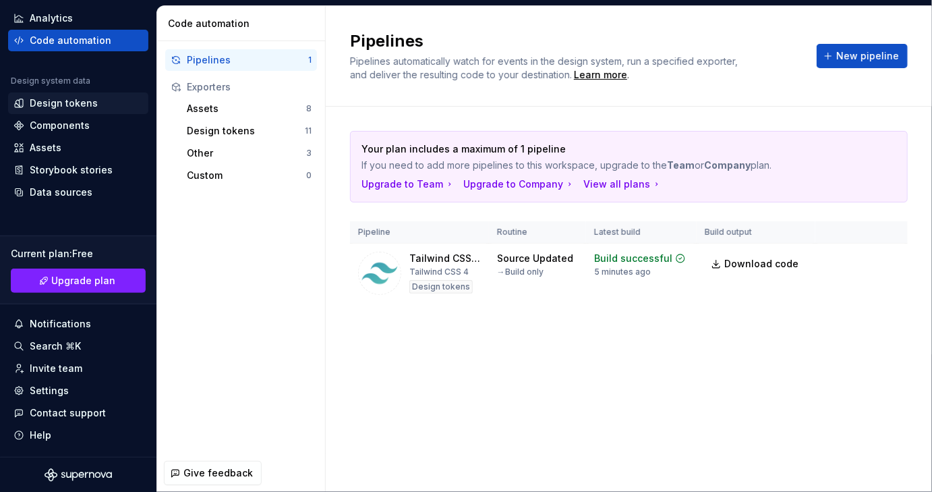
click at [60, 105] on div "Design tokens" at bounding box center [64, 102] width 68 height 13
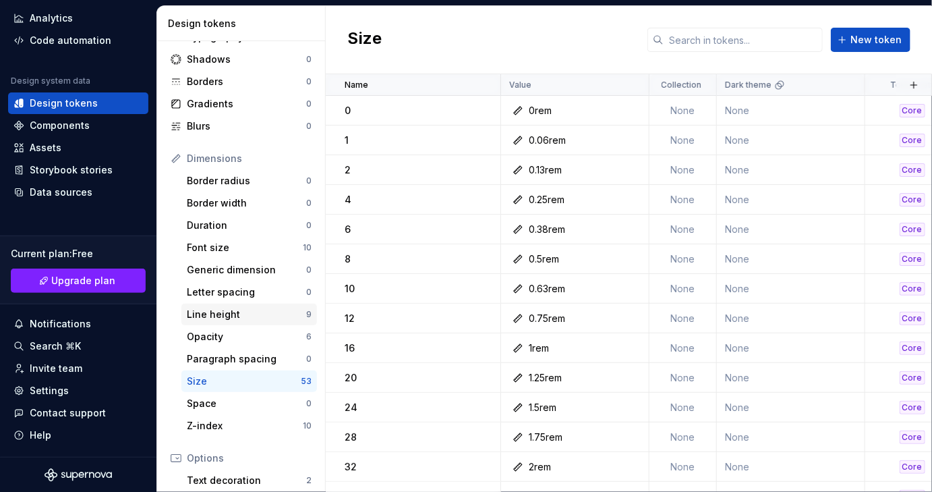
scroll to position [191, 0]
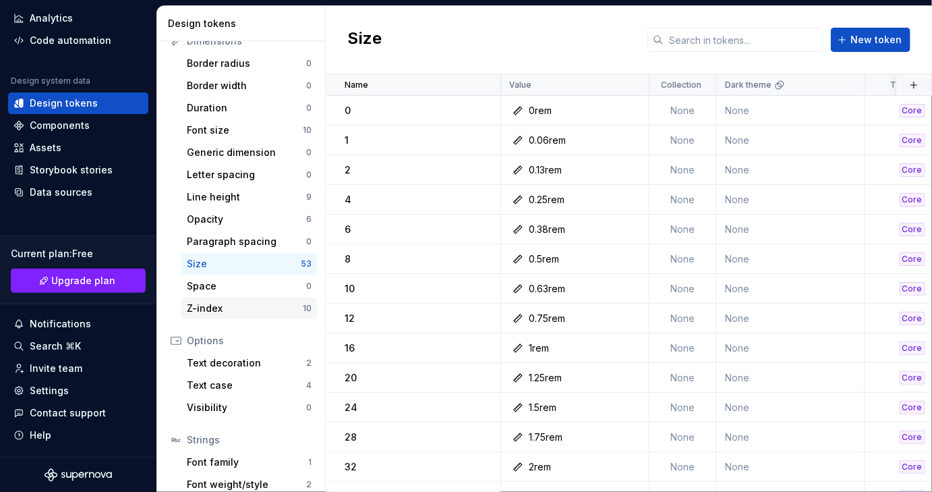
click at [218, 304] on div "Z-index" at bounding box center [245, 308] width 116 height 13
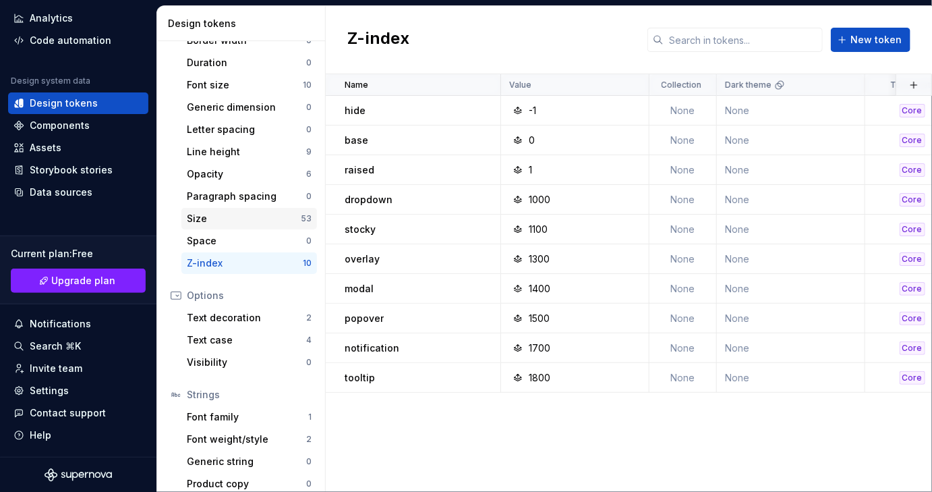
scroll to position [246, 0]
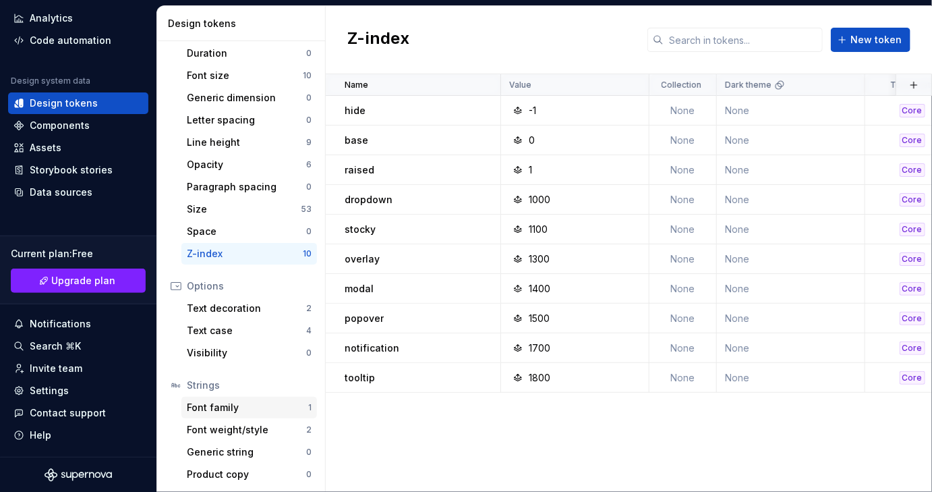
click at [219, 413] on div "Font family 1" at bounding box center [249, 408] width 136 height 22
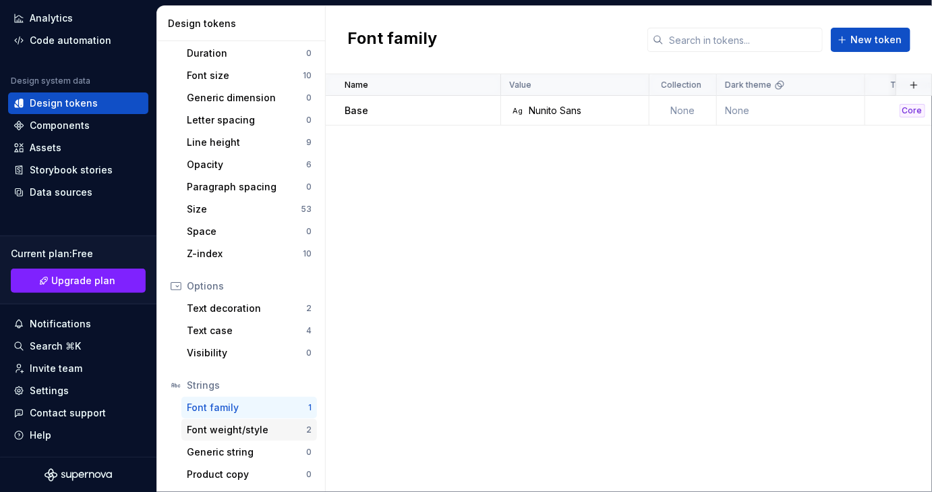
click at [221, 429] on div "Font weight/style" at bounding box center [246, 429] width 119 height 13
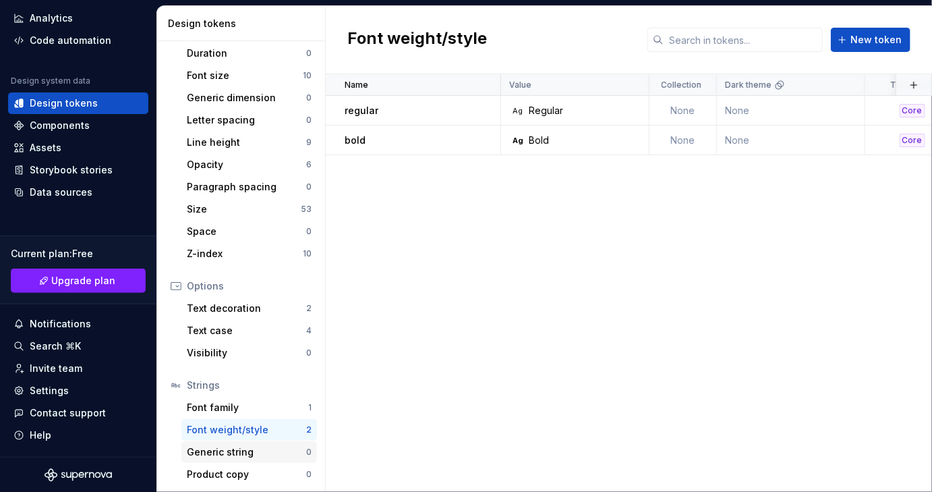
click at [223, 448] on div "Generic string" at bounding box center [246, 451] width 119 height 13
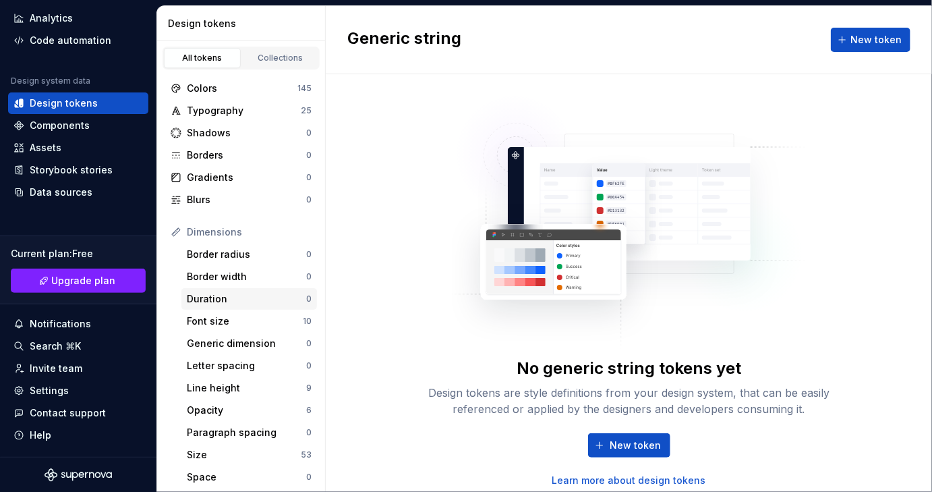
scroll to position [79, 0]
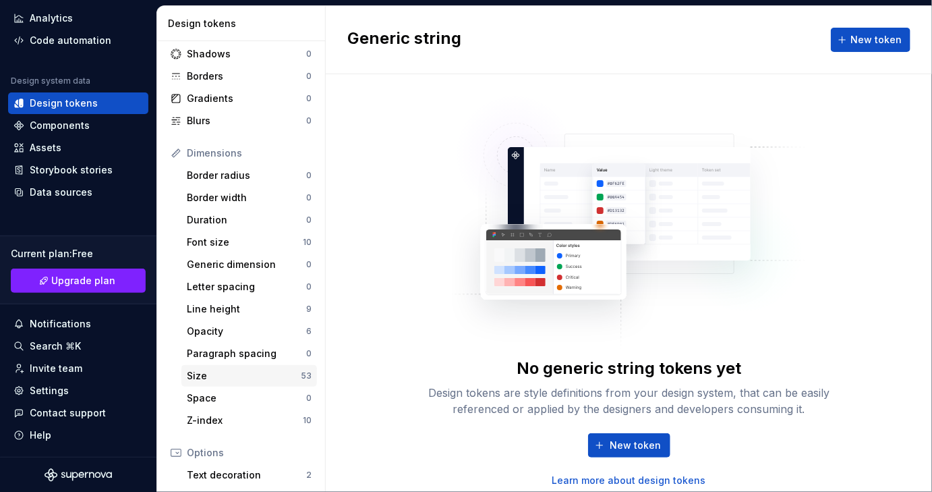
click at [228, 378] on div "Size" at bounding box center [244, 375] width 114 height 13
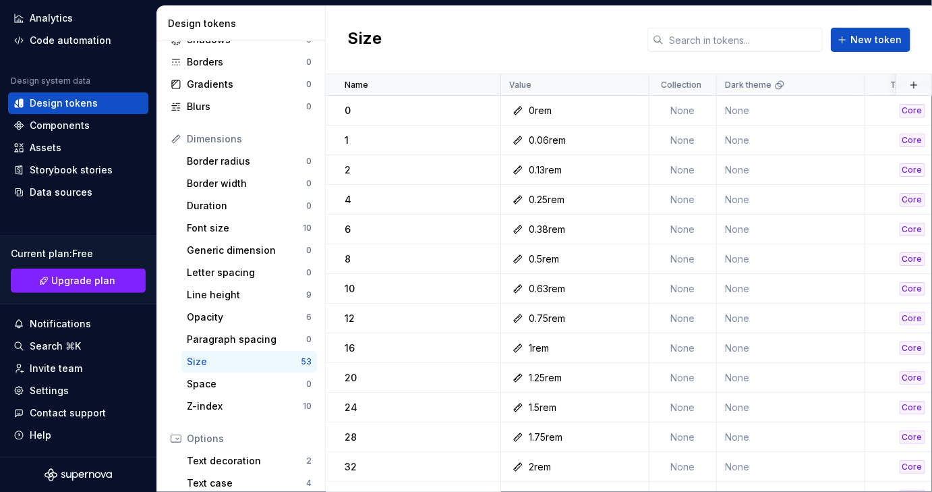
scroll to position [100, 0]
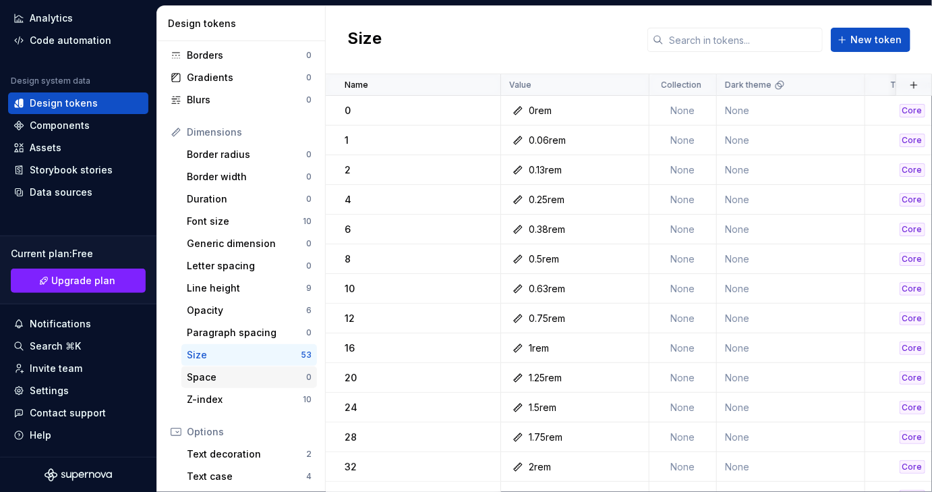
click at [230, 378] on div "Space" at bounding box center [246, 376] width 119 height 13
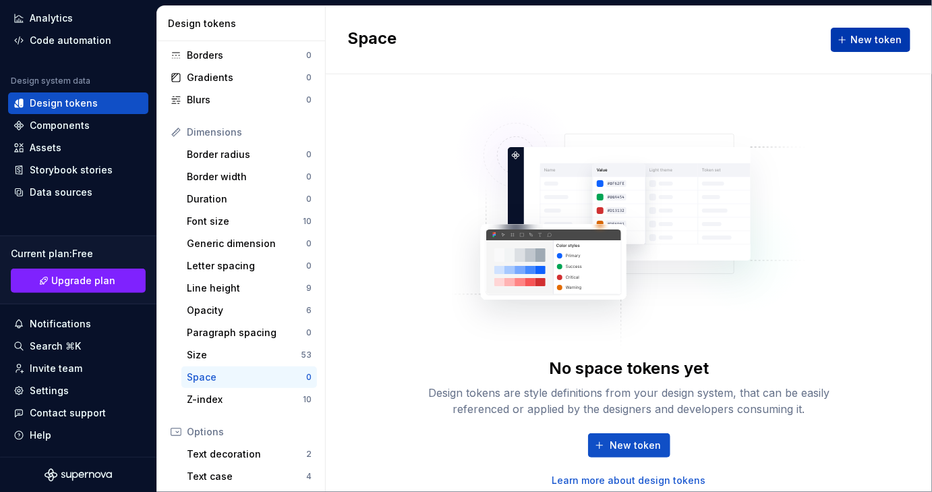
click at [880, 47] on button "New token" at bounding box center [871, 40] width 80 height 24
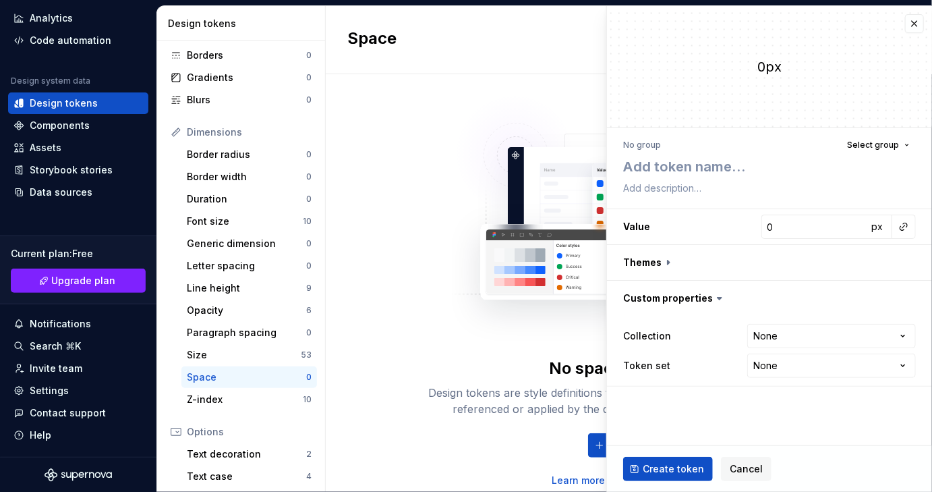
type textarea "*"
type textarea "s"
type textarea "*"
type textarea "sp"
type textarea "*"
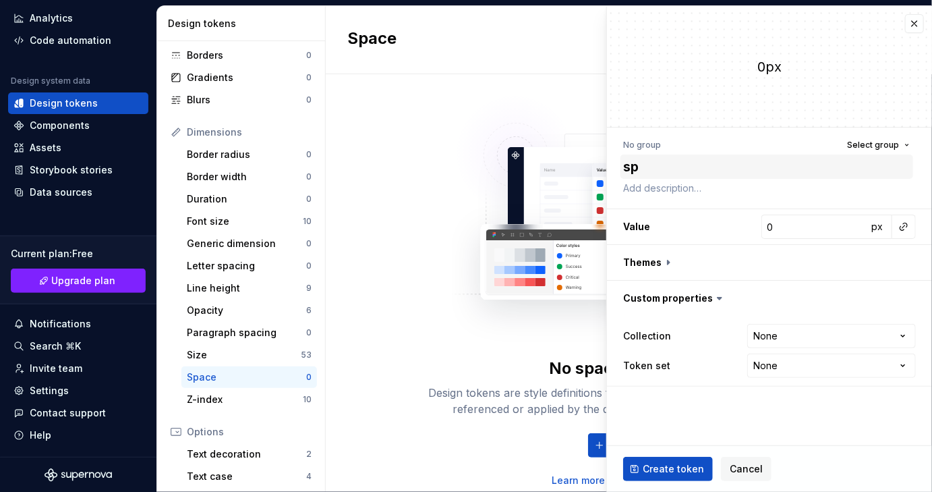
type textarea "spa"
type textarea "*"
type textarea "spac"
type textarea "*"
type textarea "spaci"
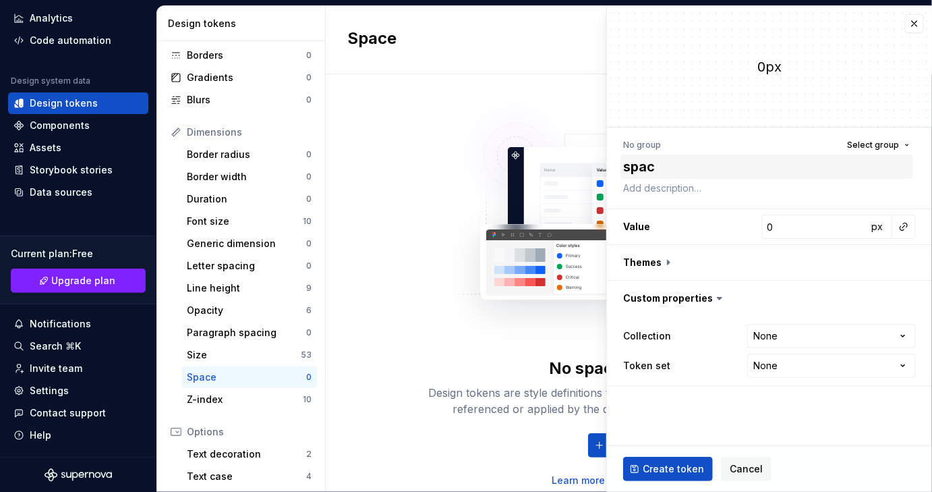
type textarea "*"
type textarea "spacin"
type textarea "*"
type textarea "spacing"
type textarea "*"
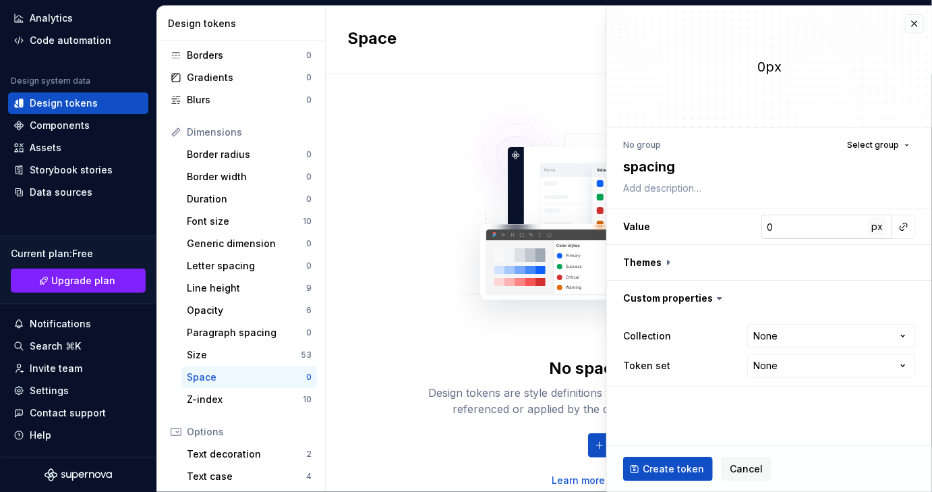
type textarea "spacing"
click at [880, 226] on span "px" at bounding box center [877, 226] width 11 height 11
click at [880, 226] on span "rem" at bounding box center [878, 226] width 17 height 11
click at [878, 227] on span "%" at bounding box center [877, 226] width 9 height 11
click at [881, 227] on span "px" at bounding box center [877, 226] width 11 height 11
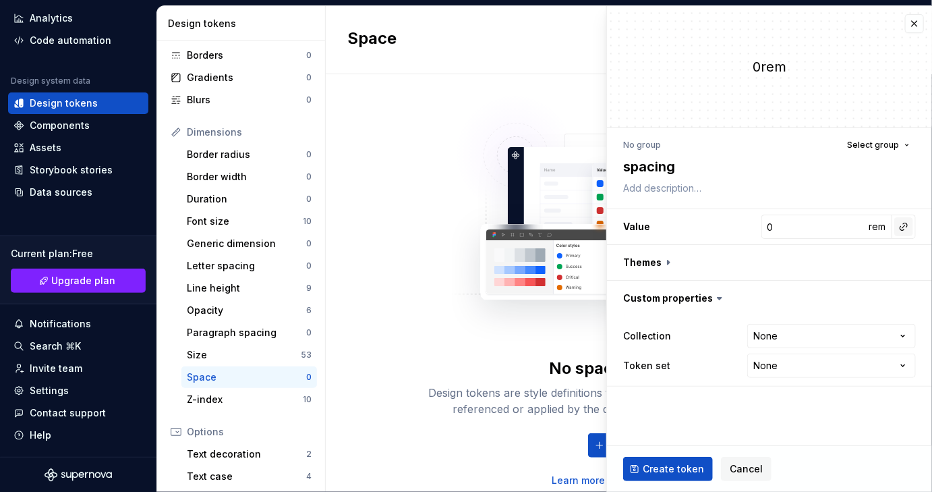
click at [901, 226] on button "button" at bounding box center [904, 226] width 19 height 19
type textarea "*"
click at [789, 227] on html "A Infojobs AL Home Documentation Analytics Code automation Design system data D…" at bounding box center [466, 246] width 932 height 492
click at [785, 227] on input "0" at bounding box center [815, 227] width 107 height 24
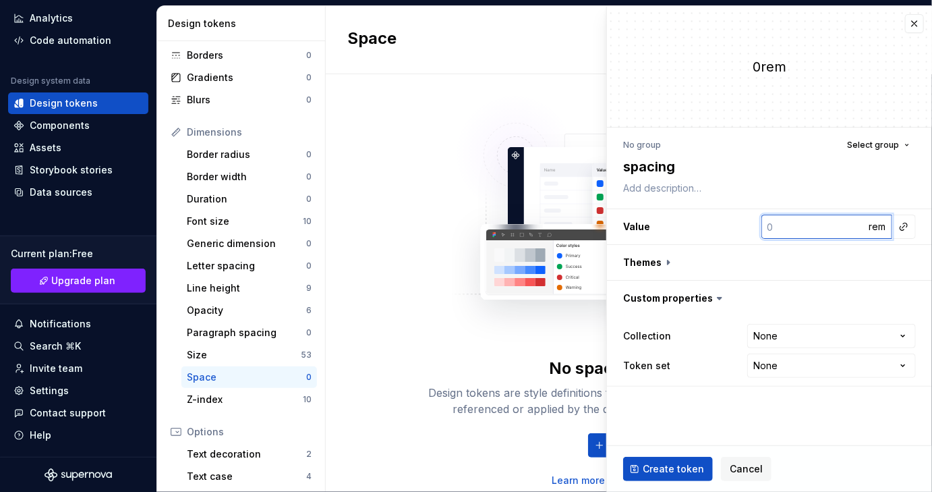
type input "0.5"
type textarea "*"
type input "0.5"
click at [670, 473] on span "Create token" at bounding box center [673, 468] width 61 height 13
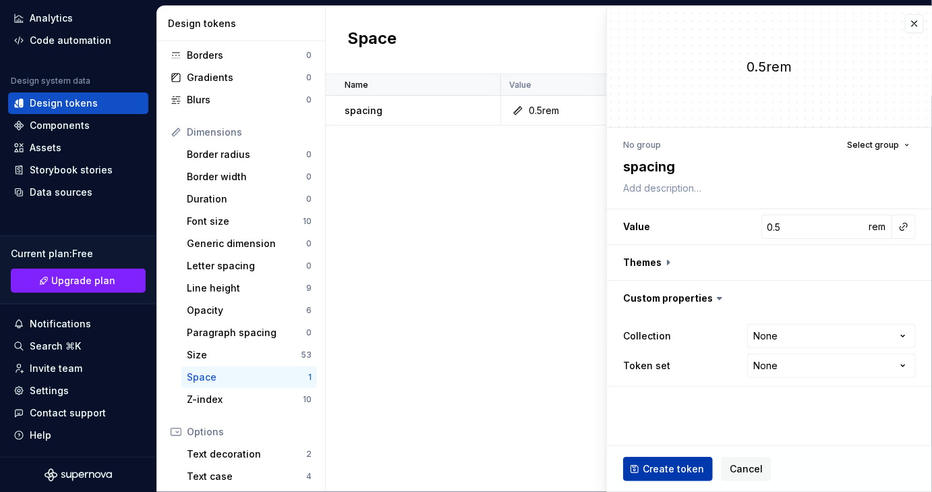
type textarea "*"
type input "0"
type textarea "*"
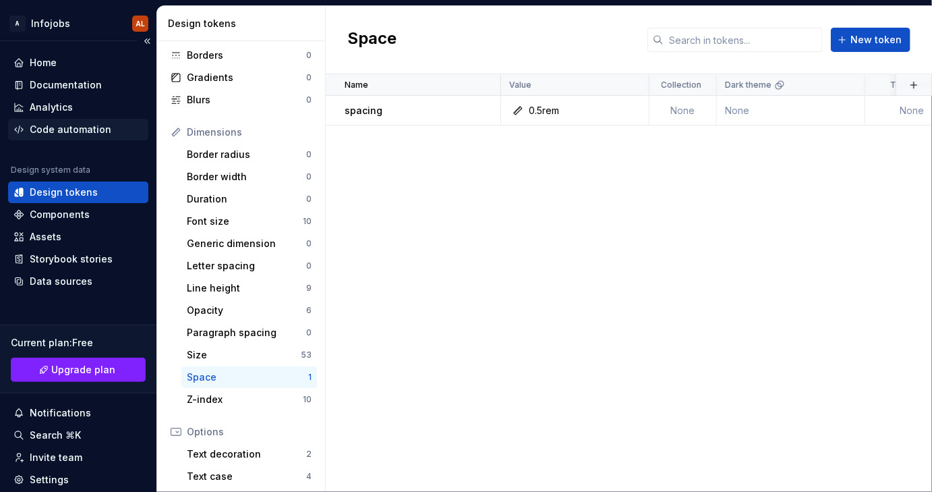
click at [91, 129] on div "Code automation" at bounding box center [71, 129] width 82 height 13
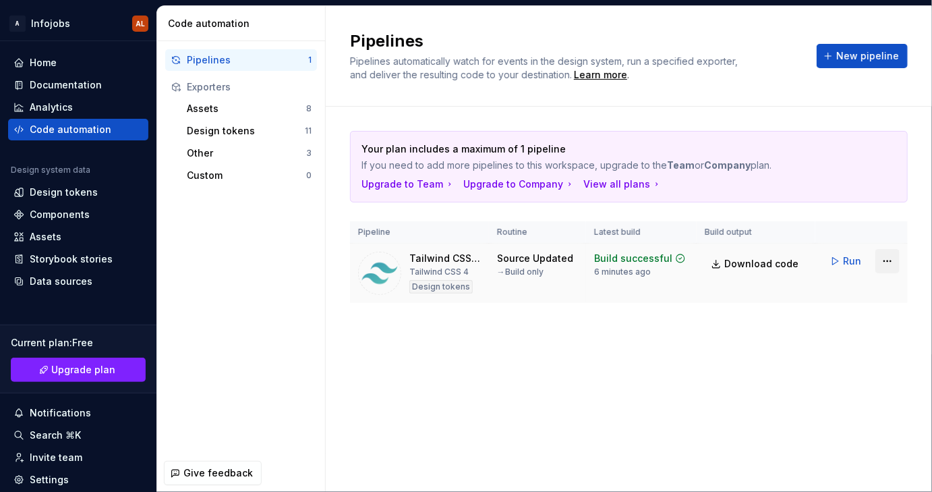
click at [890, 260] on html "A Infojobs AL Home Documentation Analytics Code automation Design system data D…" at bounding box center [466, 246] width 932 height 492
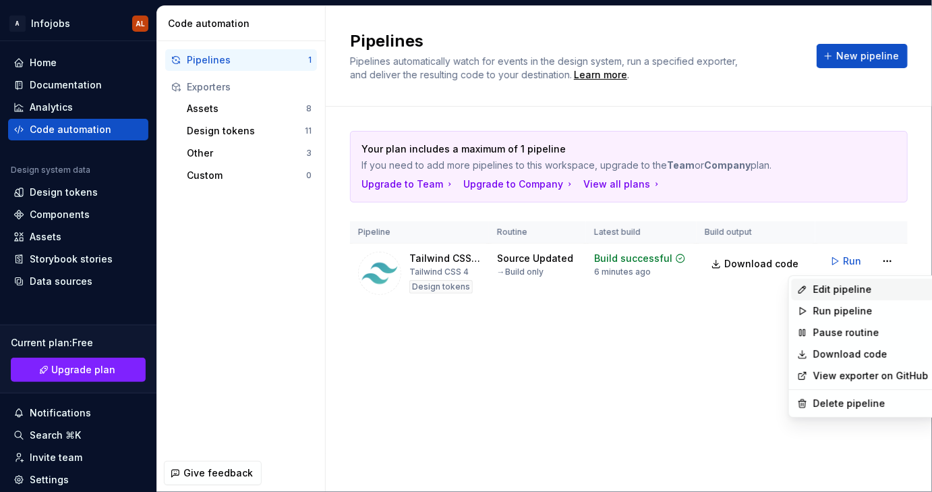
click at [824, 290] on div "Edit pipeline" at bounding box center [871, 289] width 115 height 13
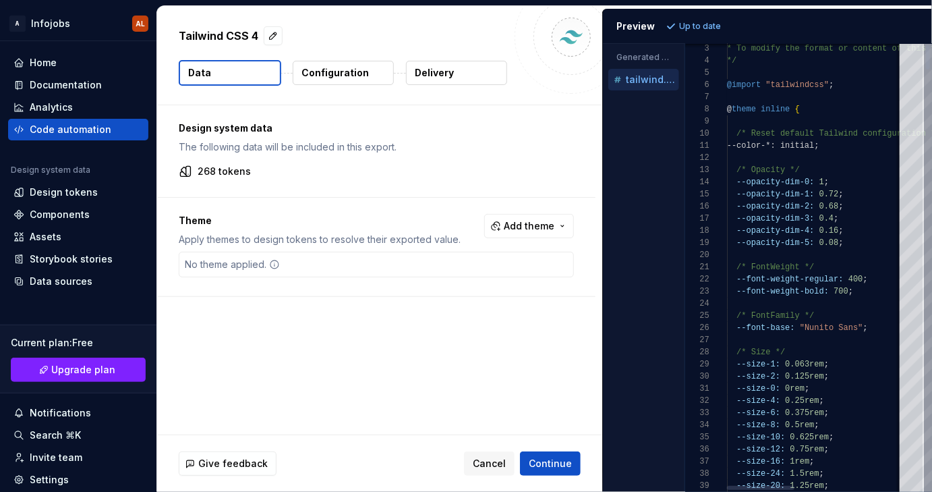
type textarea "**********"
type textarea "*"
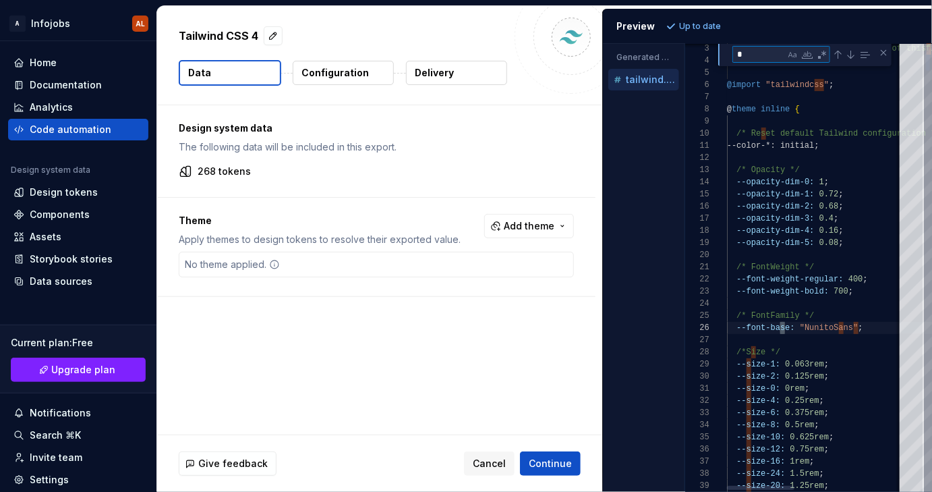
type textarea "**********"
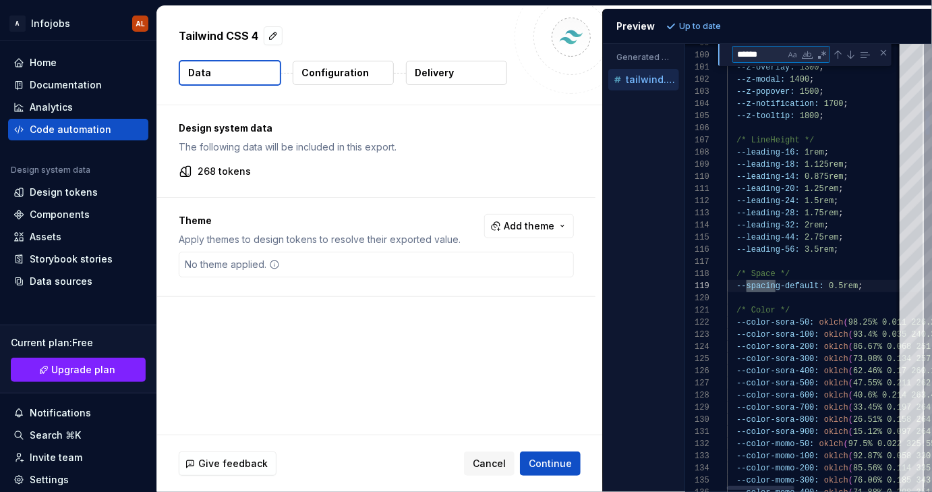
scroll to position [121, 49]
type textarea "******"
drag, startPoint x: 822, startPoint y: 286, endPoint x: 783, endPoint y: 287, distance: 39.1
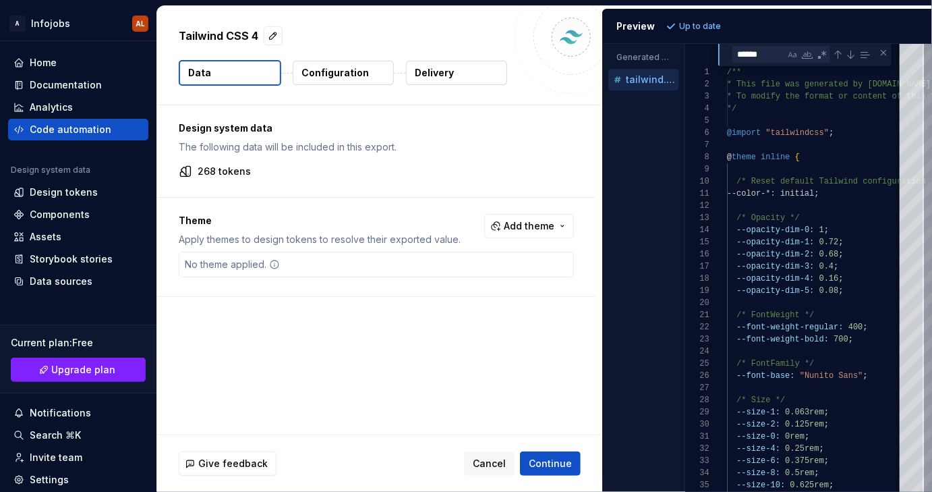
click at [331, 69] on p "Configuration" at bounding box center [335, 72] width 67 height 13
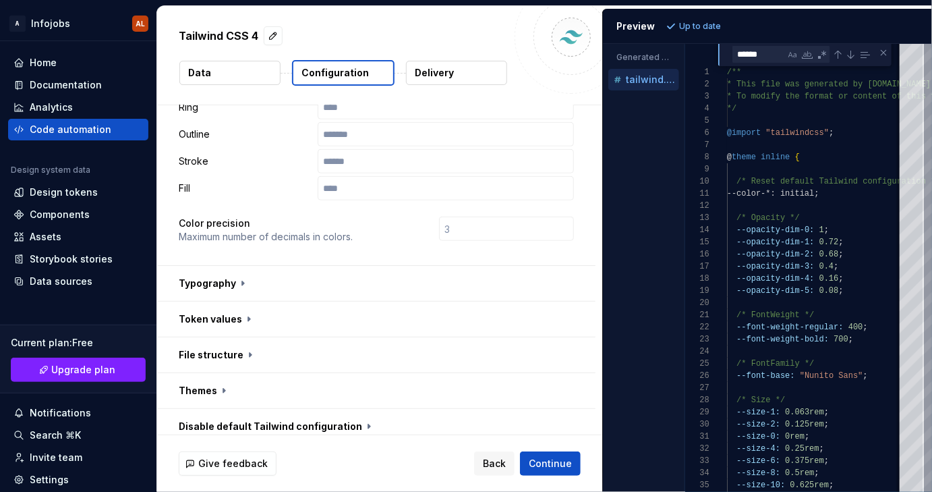
scroll to position [344, 0]
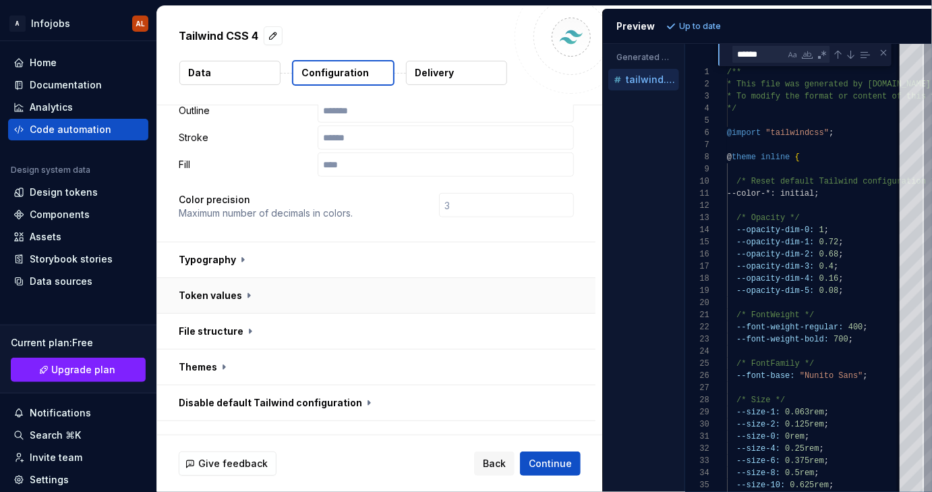
click at [246, 291] on button "button" at bounding box center [376, 295] width 438 height 35
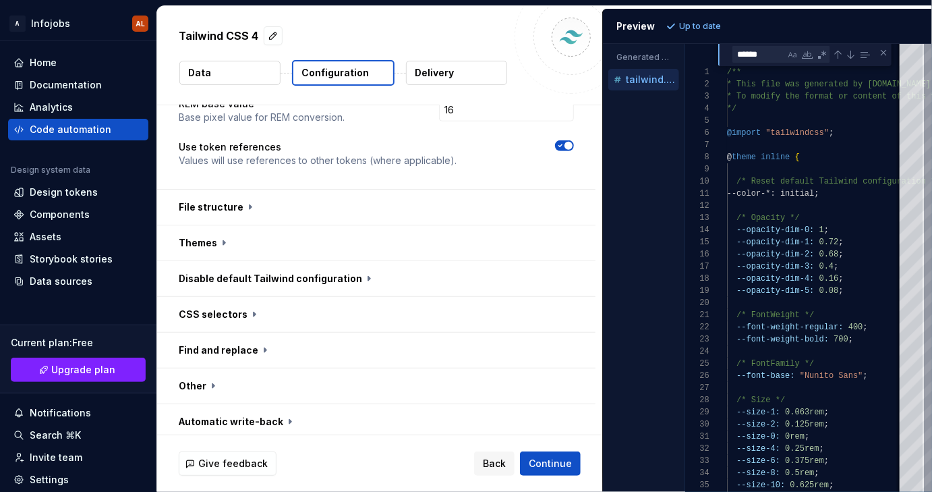
scroll to position [612, 0]
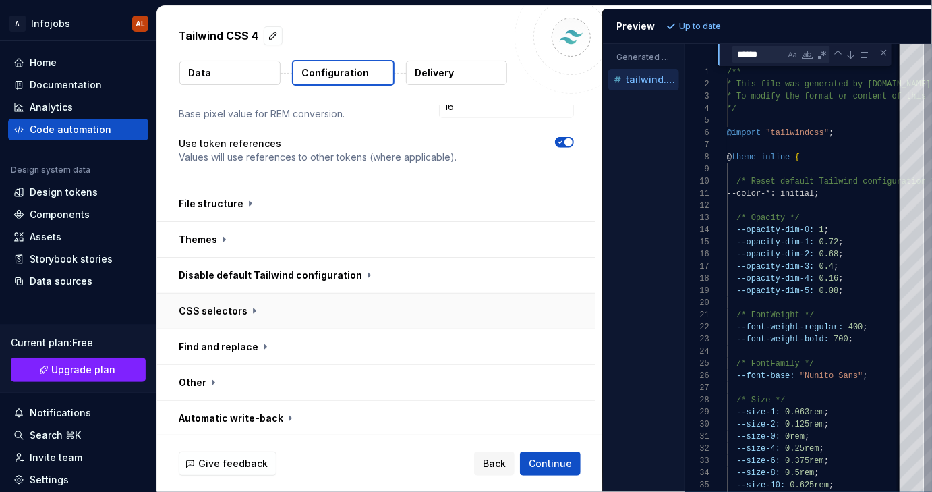
click at [260, 313] on button "button" at bounding box center [376, 310] width 438 height 35
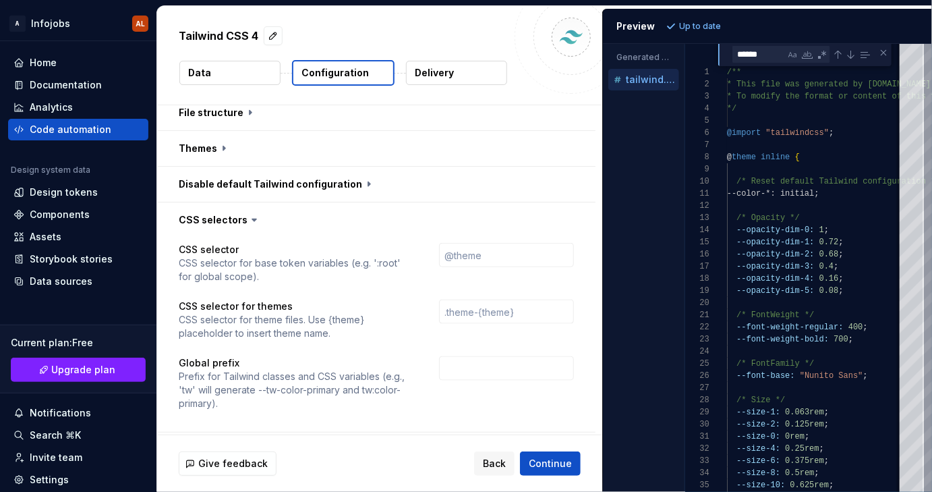
scroll to position [777, 0]
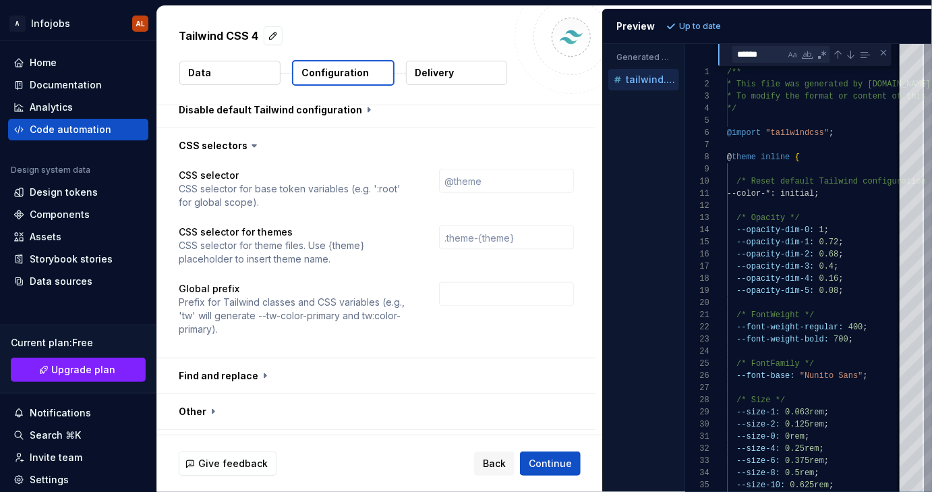
click at [255, 145] on icon at bounding box center [254, 145] width 13 height 13
click at [252, 145] on icon at bounding box center [254, 146] width 4 height 2
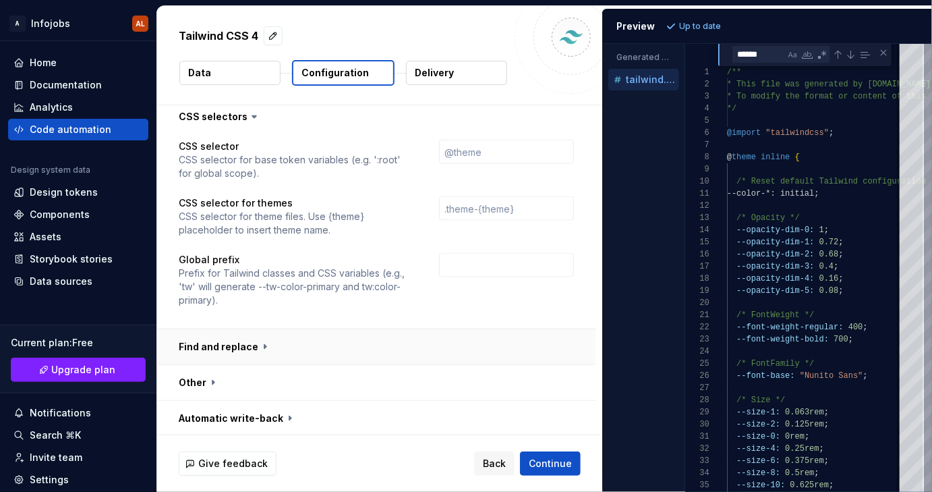
click at [270, 349] on button "button" at bounding box center [376, 346] width 438 height 35
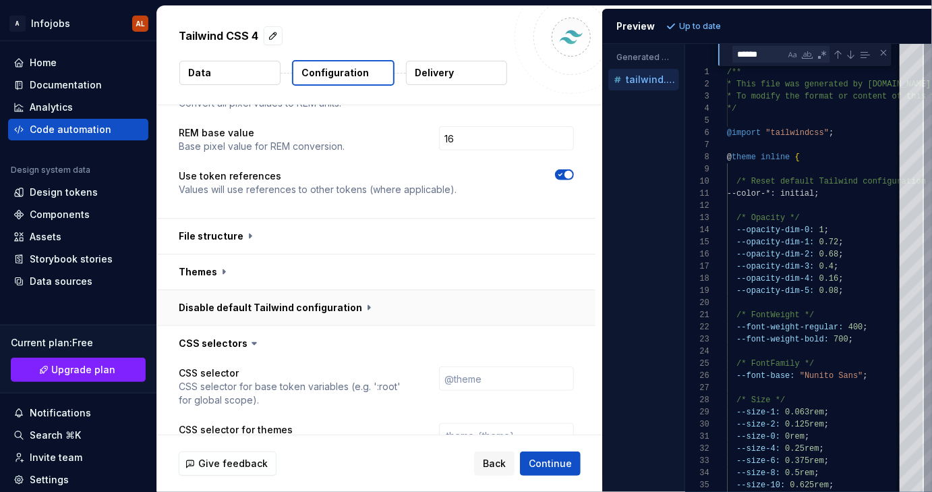
scroll to position [586, 0]
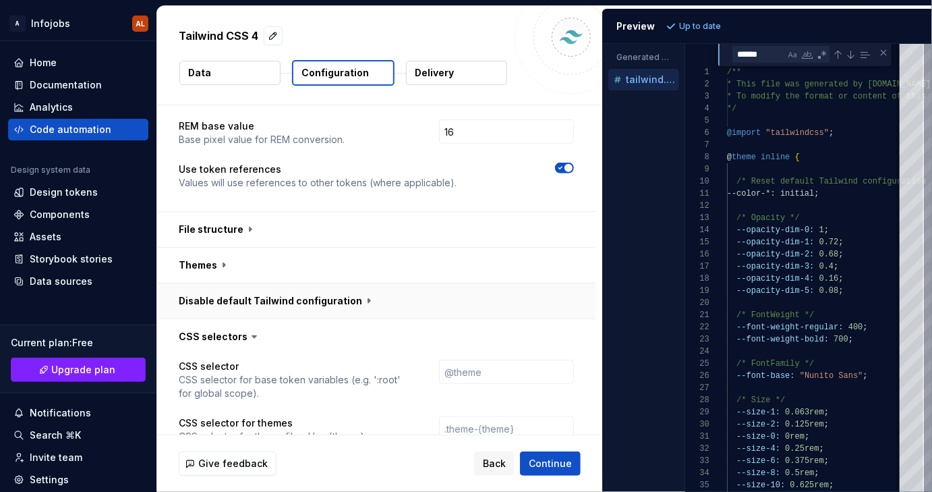
click at [360, 296] on button "button" at bounding box center [376, 300] width 438 height 35
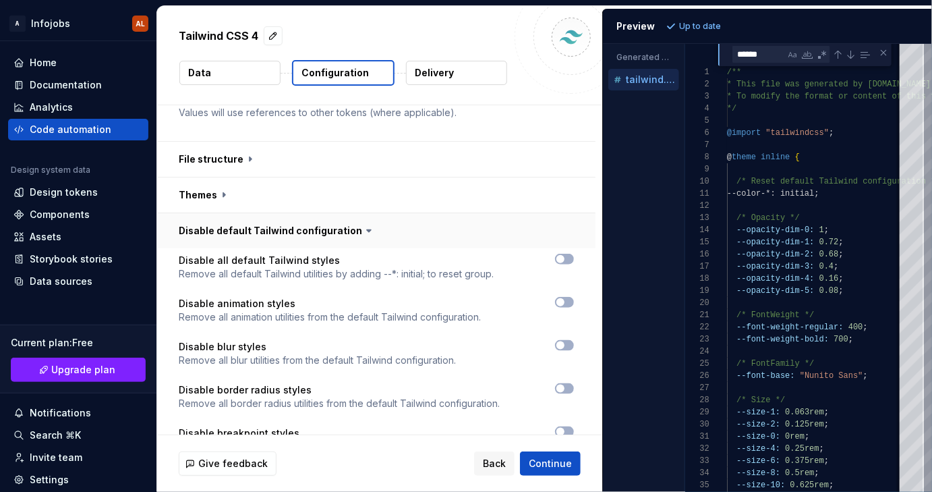
scroll to position [650, 0]
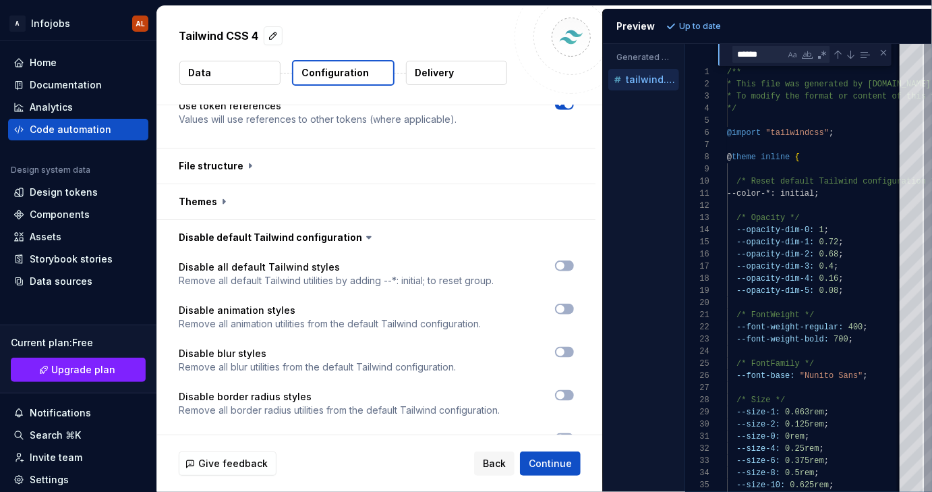
click at [365, 239] on icon at bounding box center [368, 237] width 13 height 13
click at [367, 237] on icon at bounding box center [369, 238] width 4 height 2
click at [327, 239] on button "button" at bounding box center [376, 237] width 438 height 35
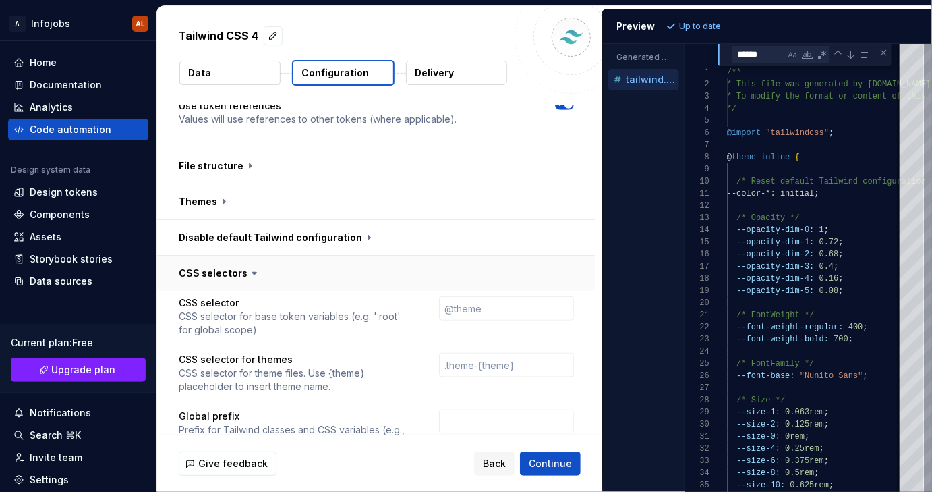
click at [291, 266] on button "button" at bounding box center [376, 273] width 438 height 35
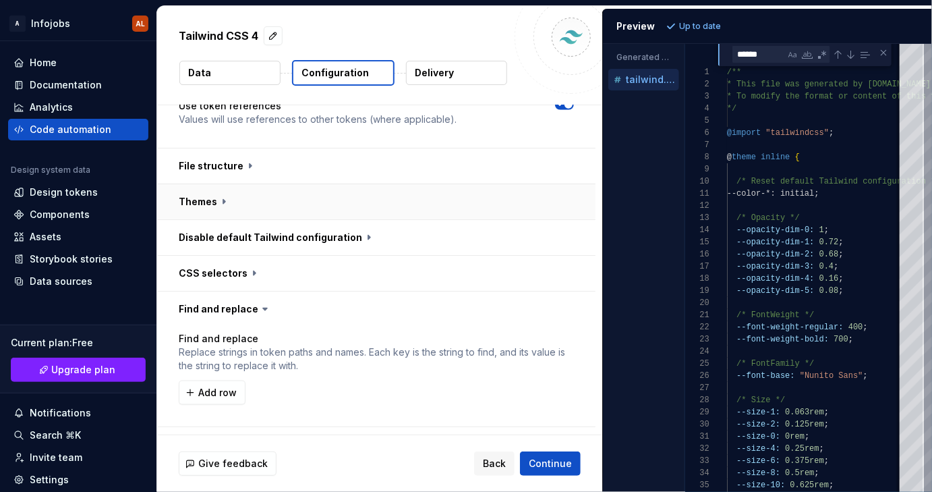
scroll to position [598, 0]
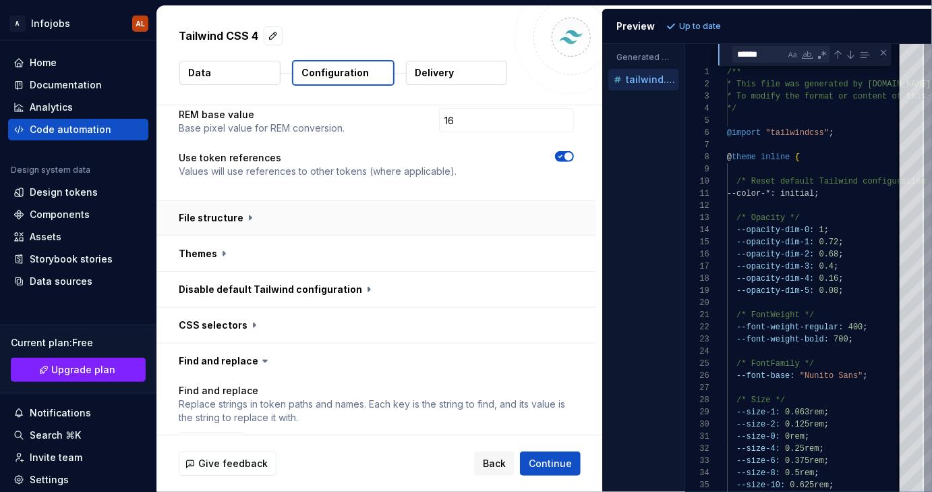
click at [275, 225] on button "button" at bounding box center [376, 217] width 438 height 35
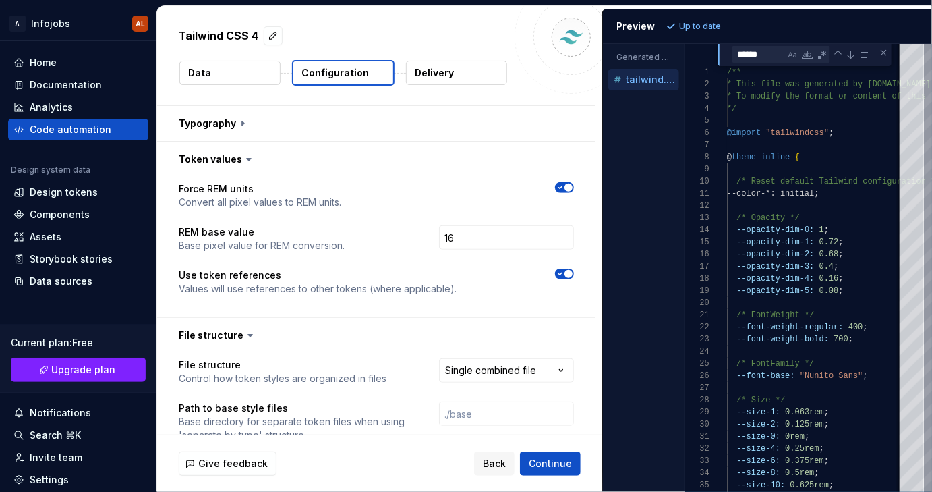
scroll to position [353, 0]
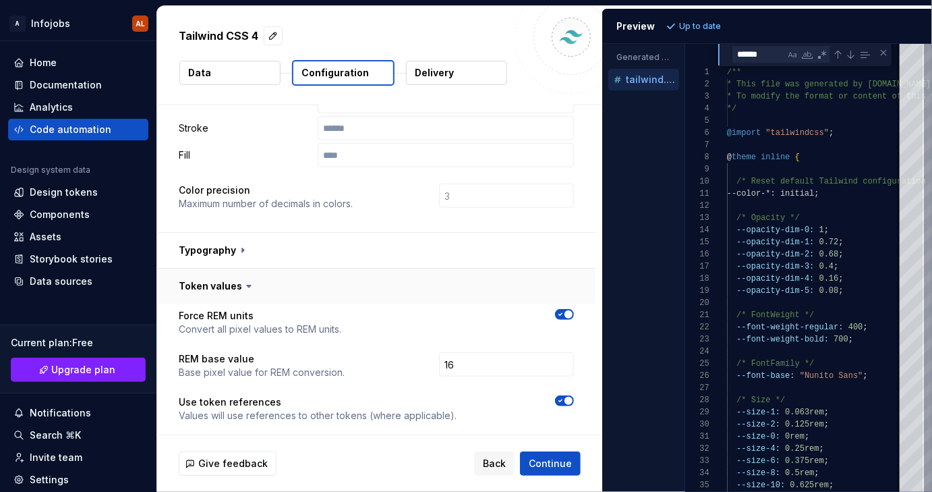
click at [343, 281] on button "button" at bounding box center [376, 285] width 438 height 35
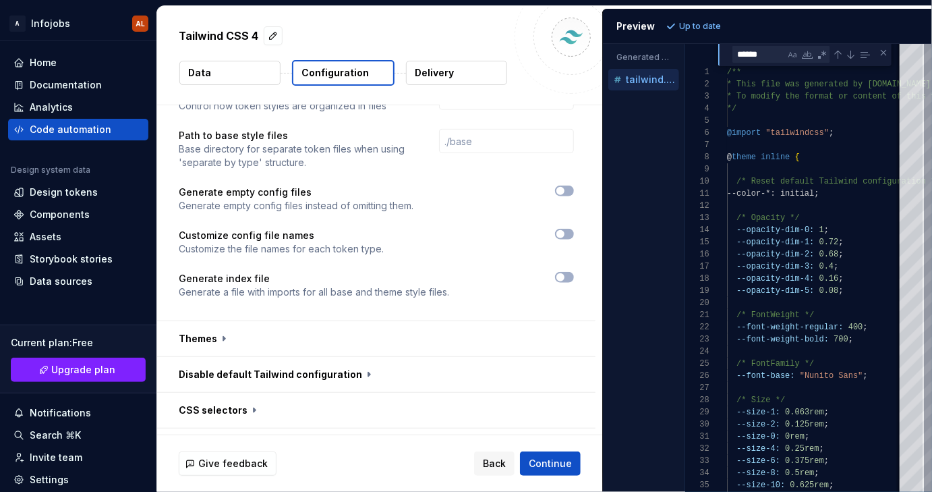
scroll to position [366, 0]
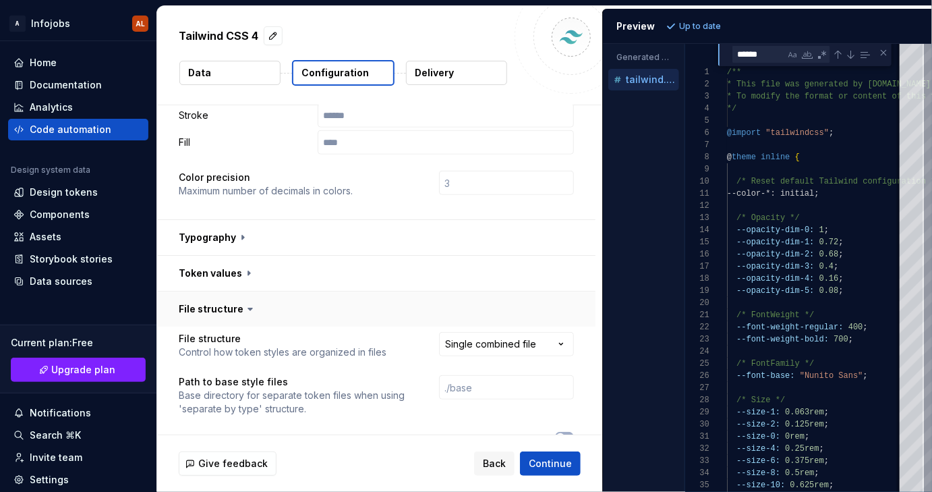
click at [345, 312] on button "button" at bounding box center [376, 308] width 438 height 35
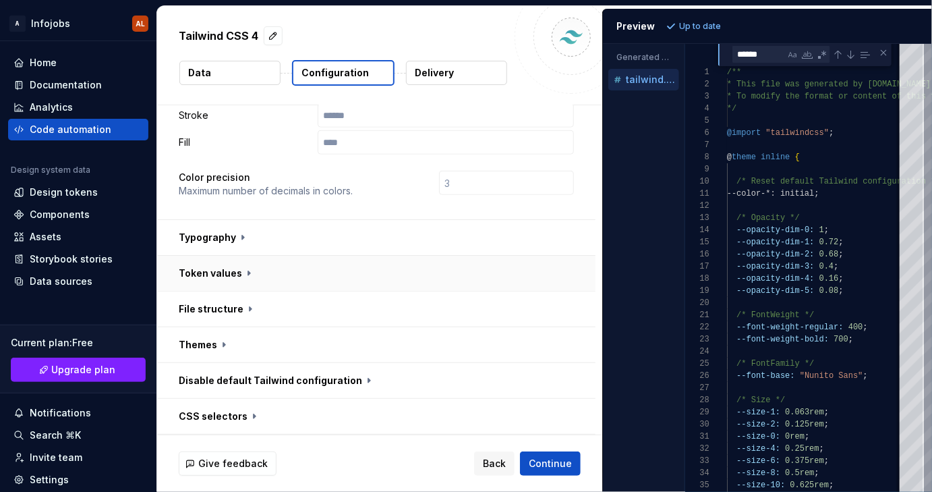
scroll to position [480, 0]
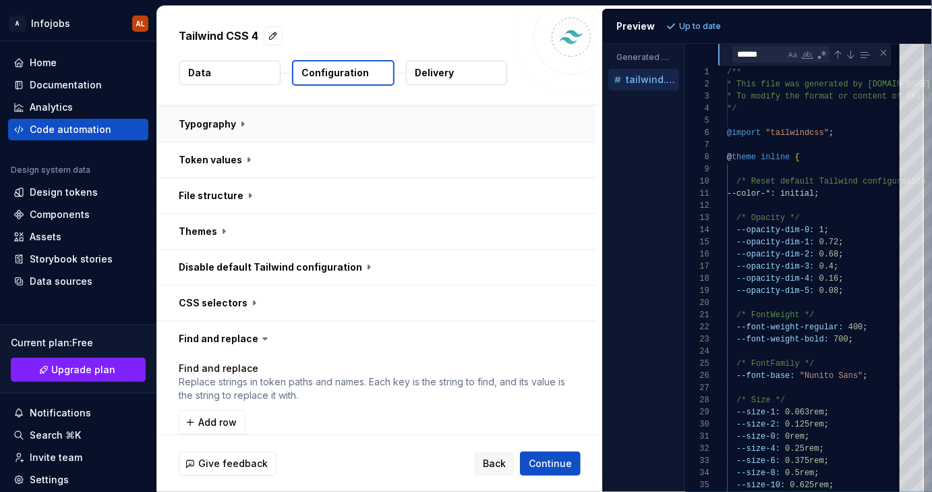
click at [321, 131] on button "button" at bounding box center [376, 124] width 438 height 35
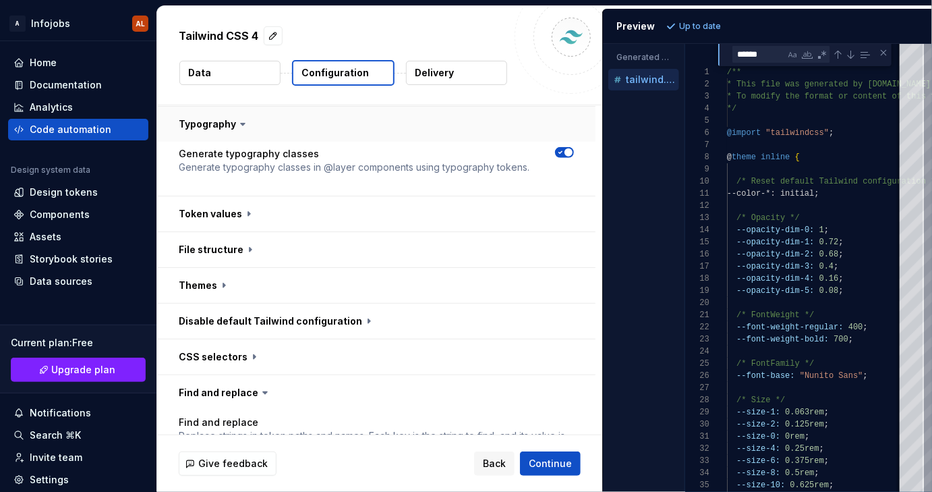
click at [321, 131] on button "button" at bounding box center [376, 124] width 438 height 35
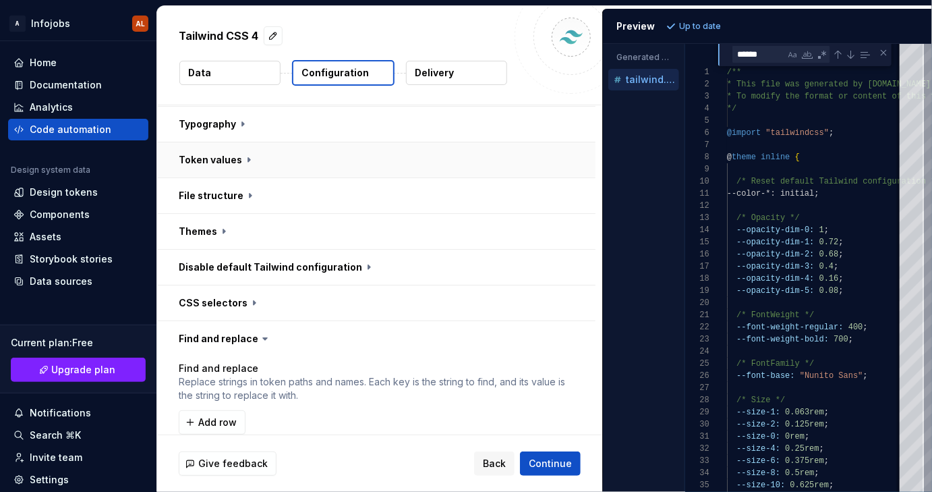
click at [320, 159] on button "button" at bounding box center [376, 159] width 438 height 35
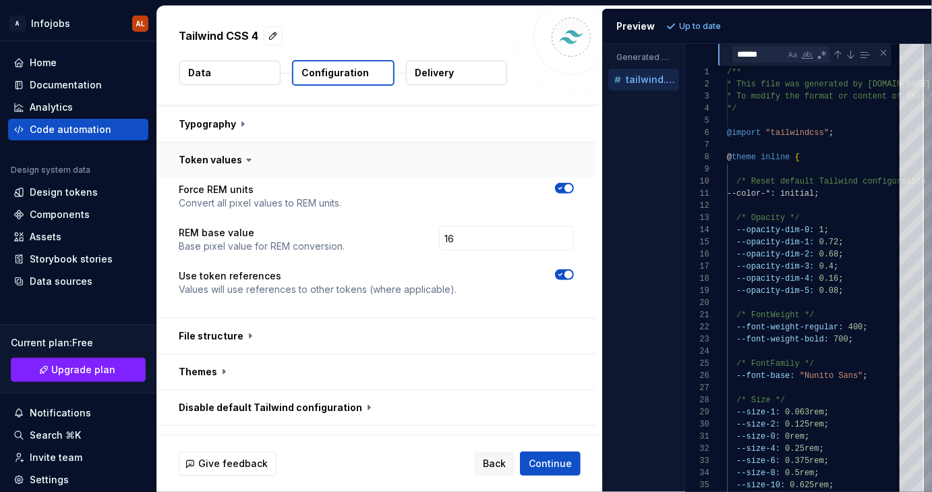
click at [320, 159] on button "button" at bounding box center [376, 159] width 438 height 35
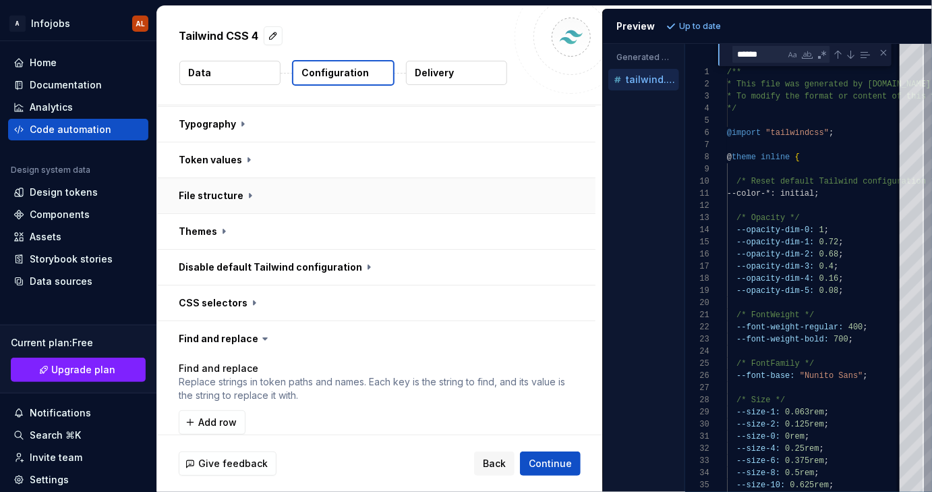
click at [304, 194] on button "button" at bounding box center [376, 195] width 438 height 35
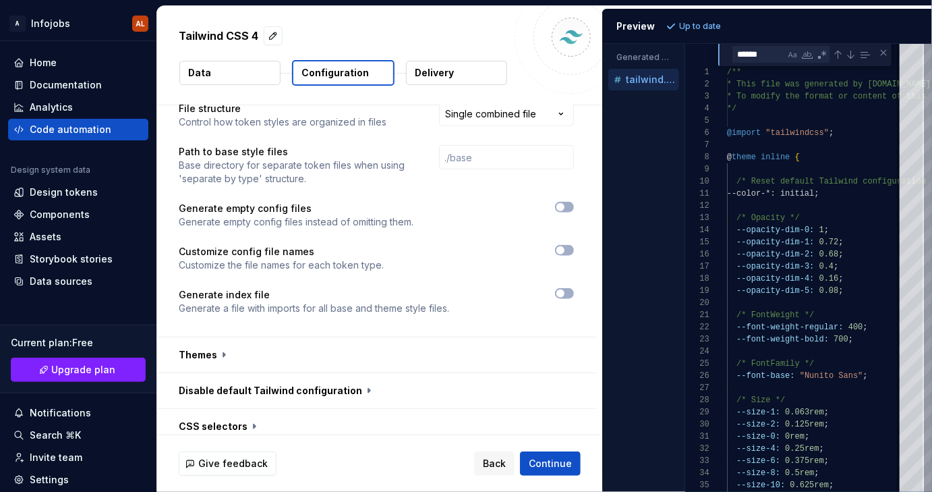
scroll to position [507, 0]
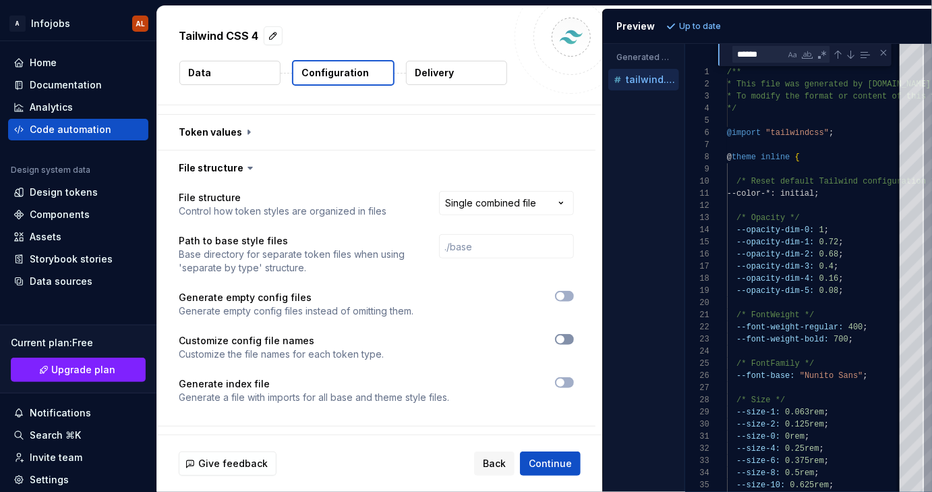
click at [563, 341] on span "button" at bounding box center [561, 339] width 8 height 8
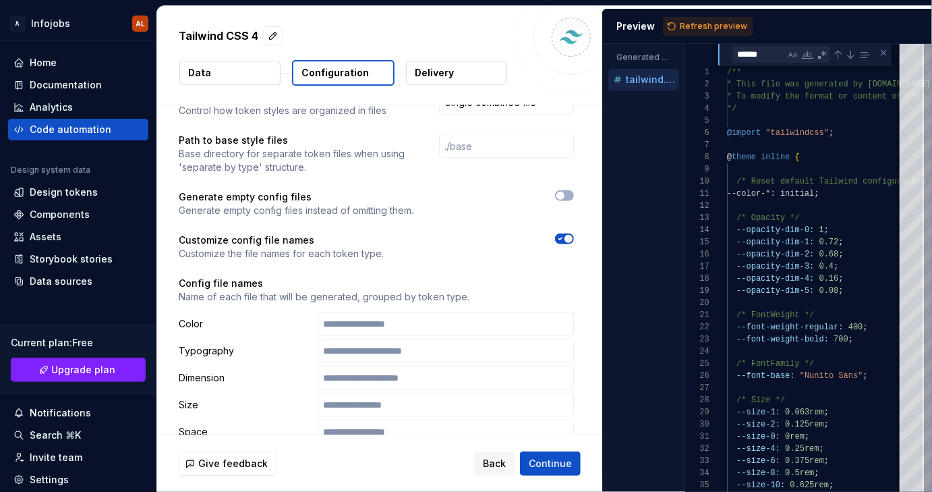
scroll to position [644, 0]
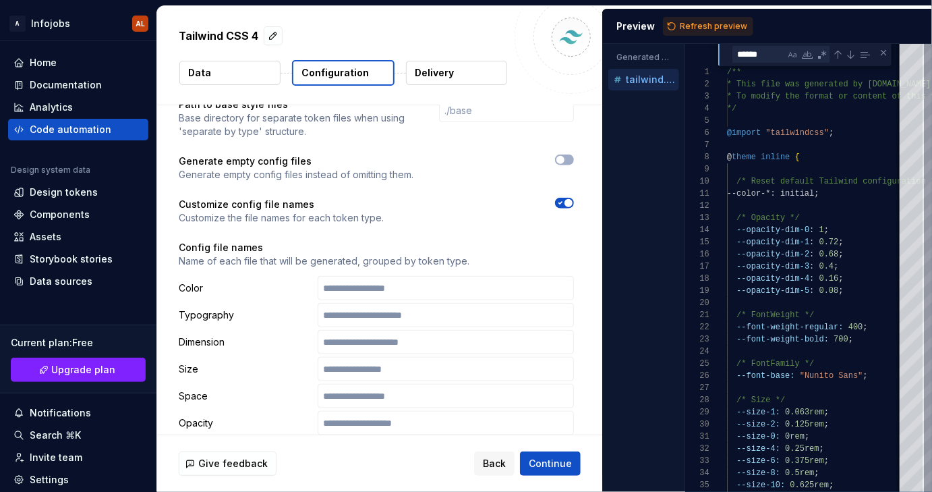
click at [564, 204] on icon "button" at bounding box center [560, 203] width 11 height 8
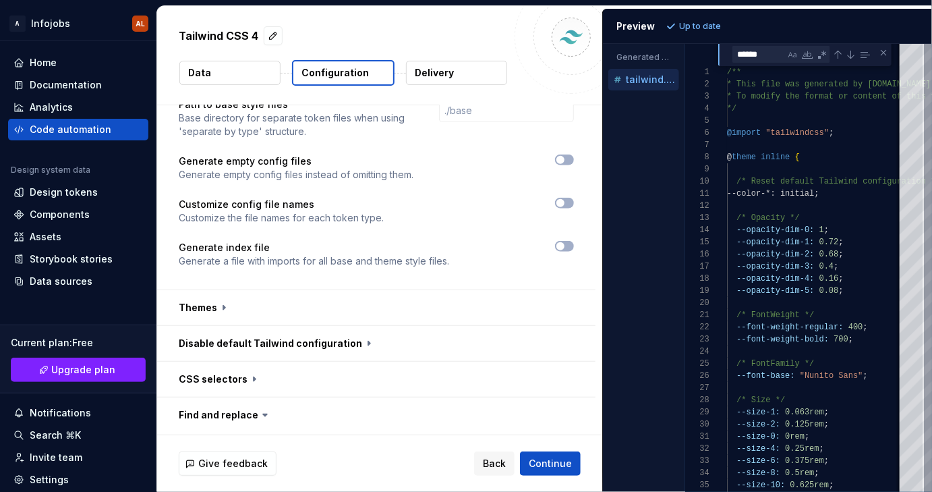
scroll to position [457, 0]
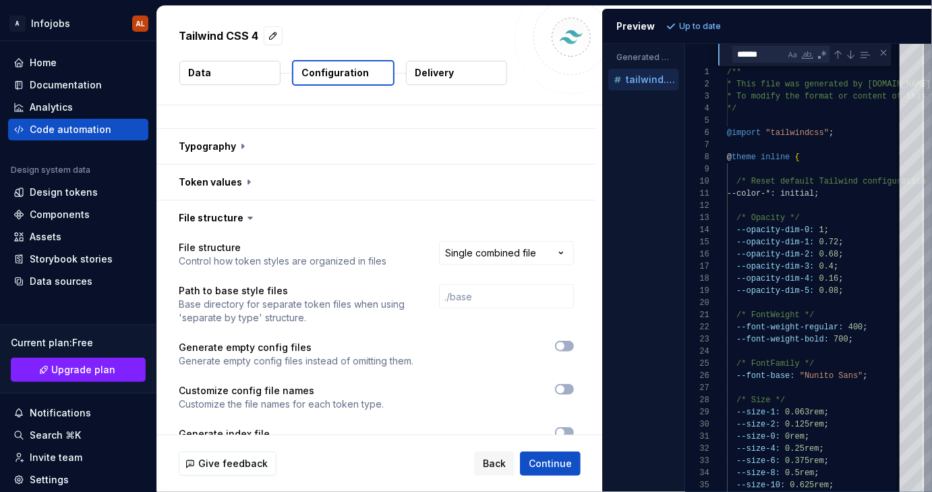
click at [245, 215] on icon at bounding box center [250, 217] width 13 height 13
click at [225, 219] on button "button" at bounding box center [376, 217] width 438 height 35
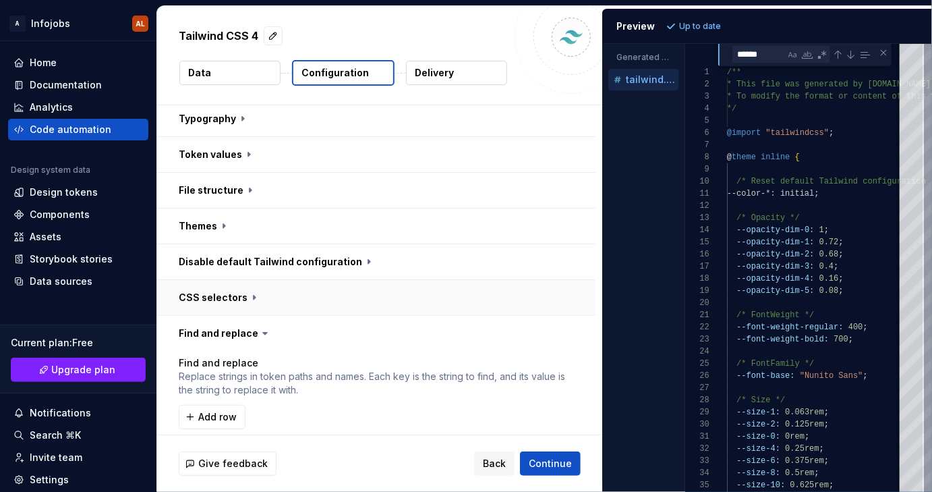
scroll to position [571, 0]
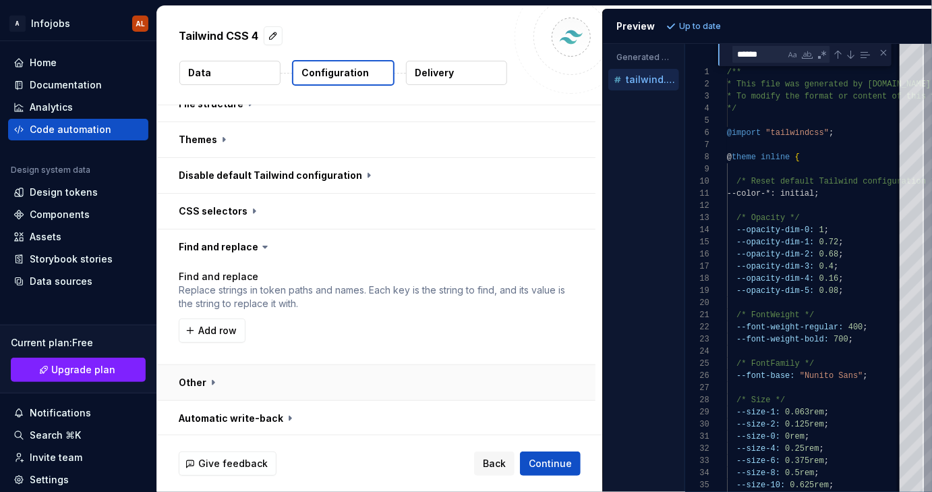
click at [205, 380] on button "button" at bounding box center [376, 382] width 438 height 35
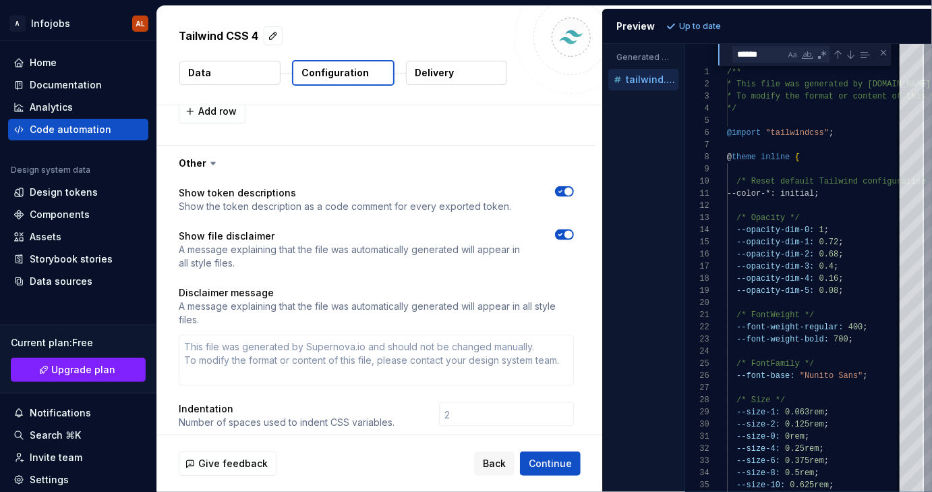
scroll to position [884, 0]
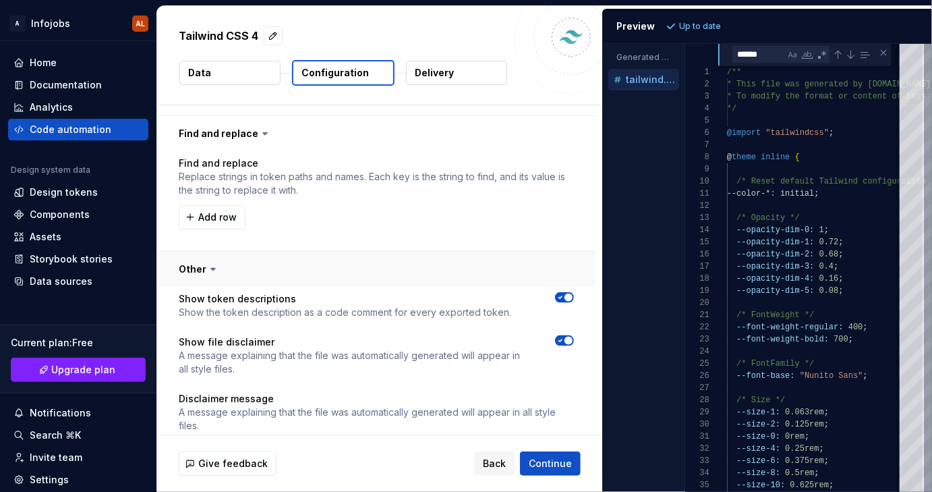
click at [258, 264] on button "button" at bounding box center [376, 269] width 438 height 35
type textarea "*"
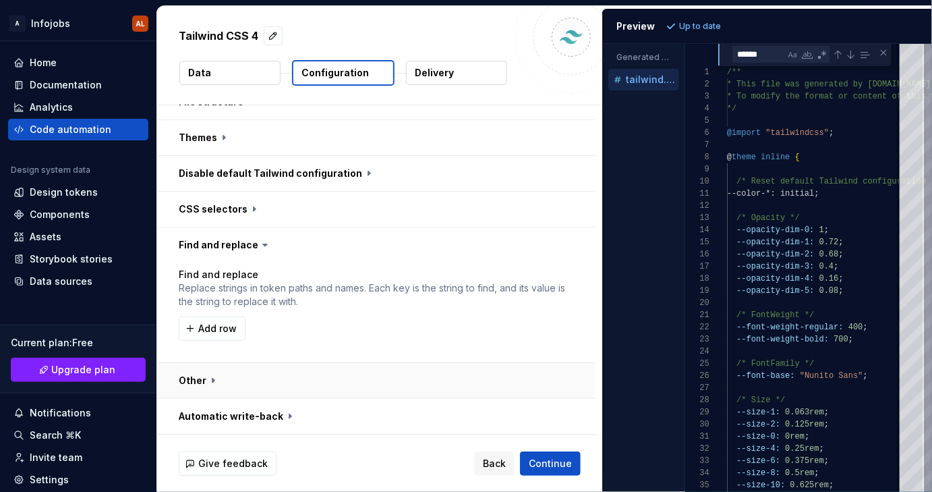
scroll to position [571, 0]
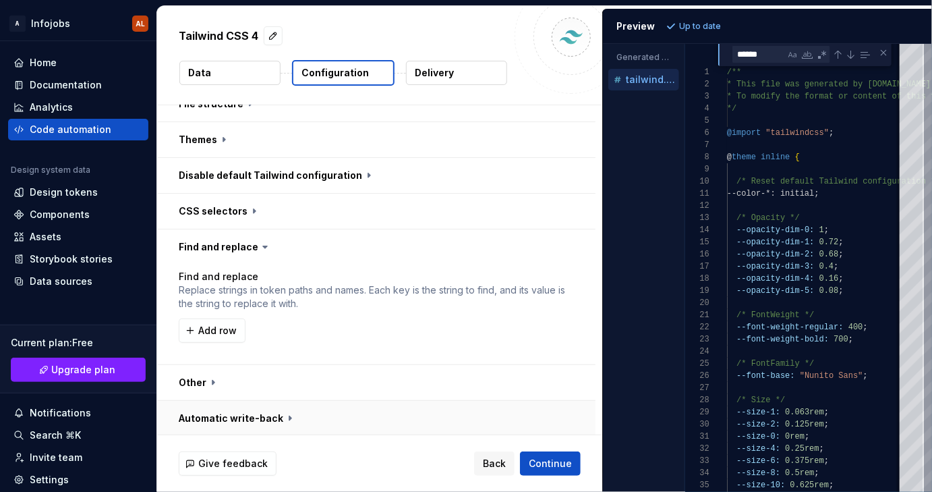
click at [317, 410] on button "button" at bounding box center [376, 418] width 438 height 35
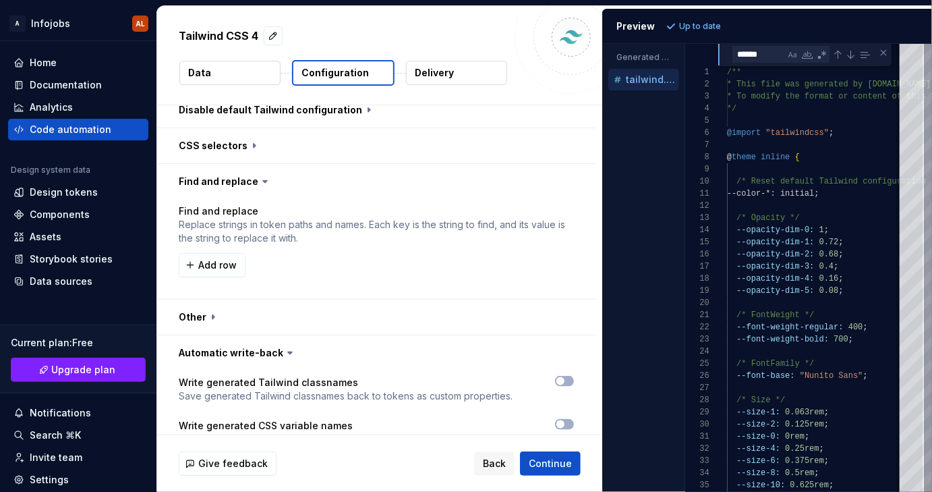
scroll to position [669, 0]
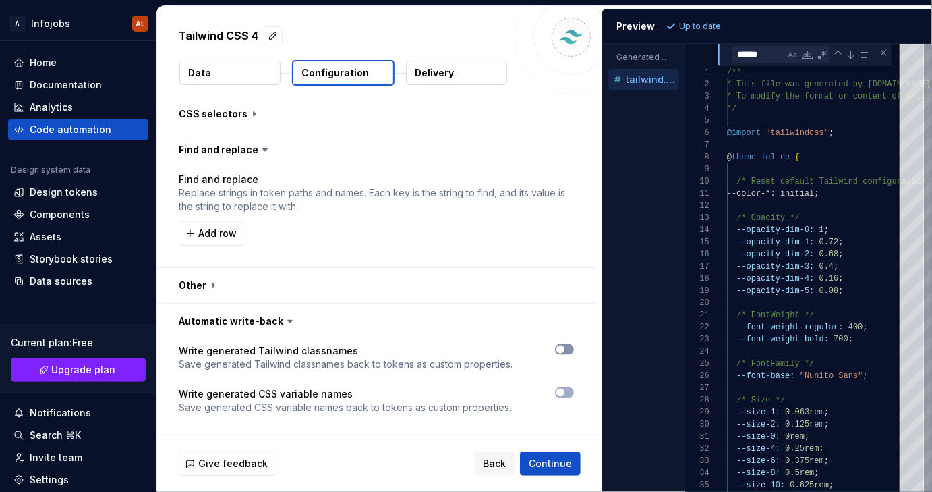
click at [564, 348] on span "button" at bounding box center [561, 349] width 8 height 8
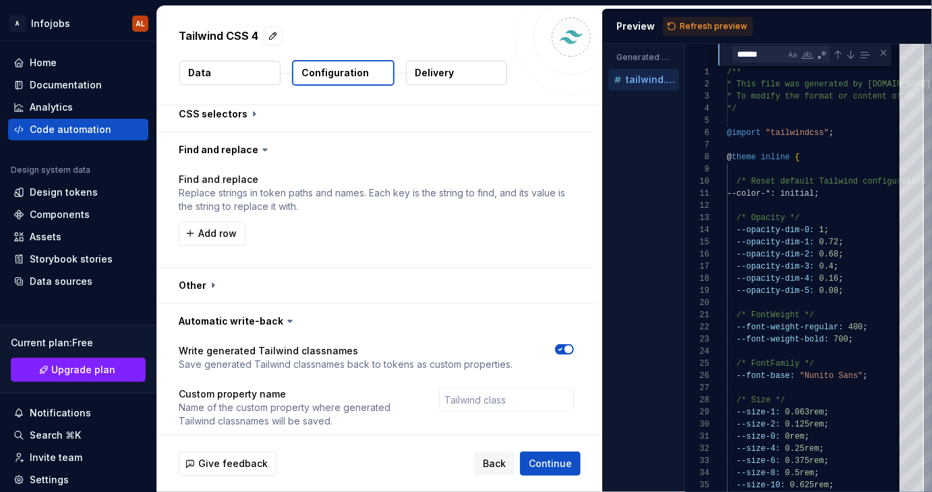
click at [564, 348] on icon "button" at bounding box center [560, 349] width 11 height 8
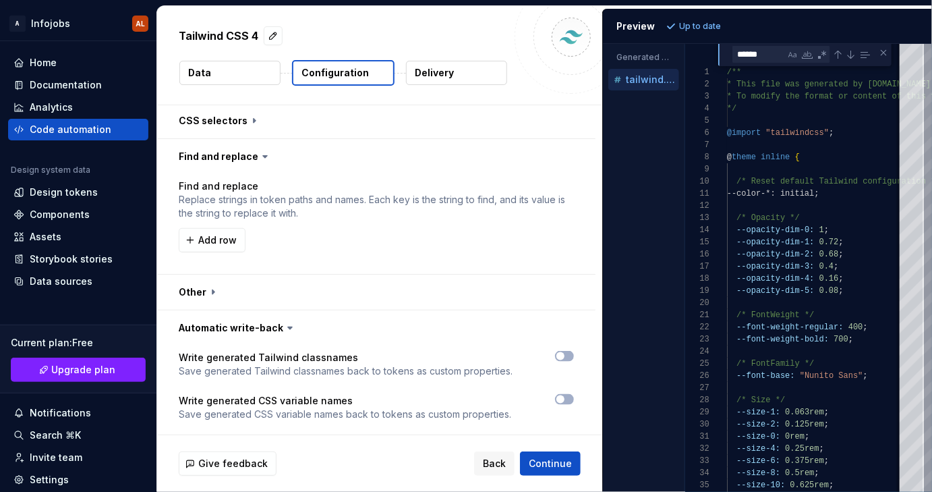
scroll to position [640, 0]
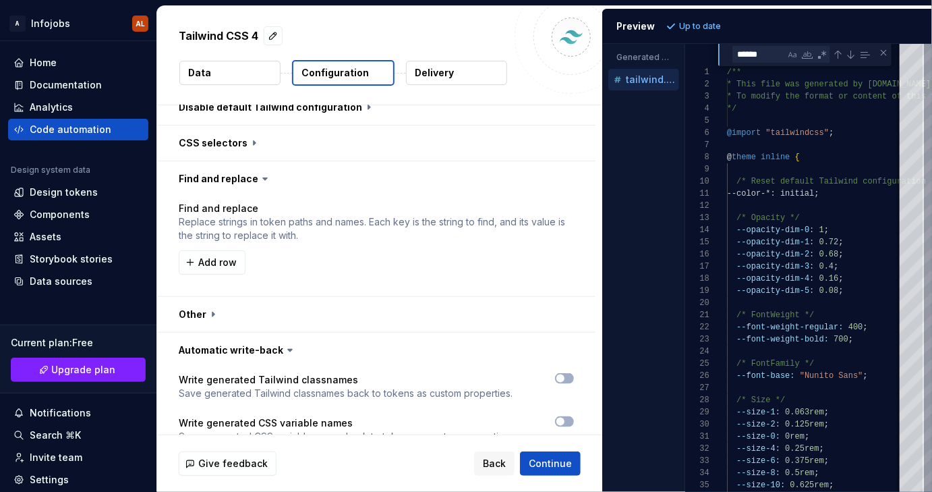
click at [283, 354] on icon at bounding box center [289, 349] width 13 height 13
click at [232, 349] on button "button" at bounding box center [376, 350] width 438 height 35
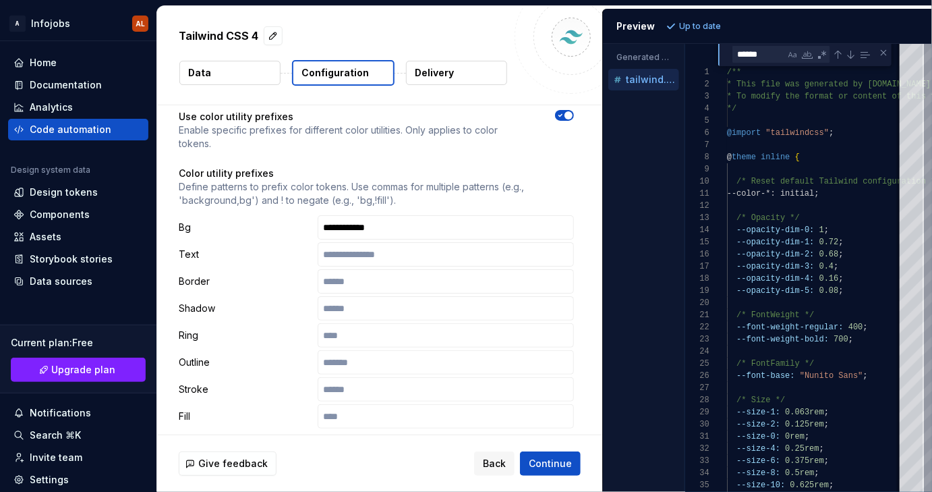
scroll to position [0, 0]
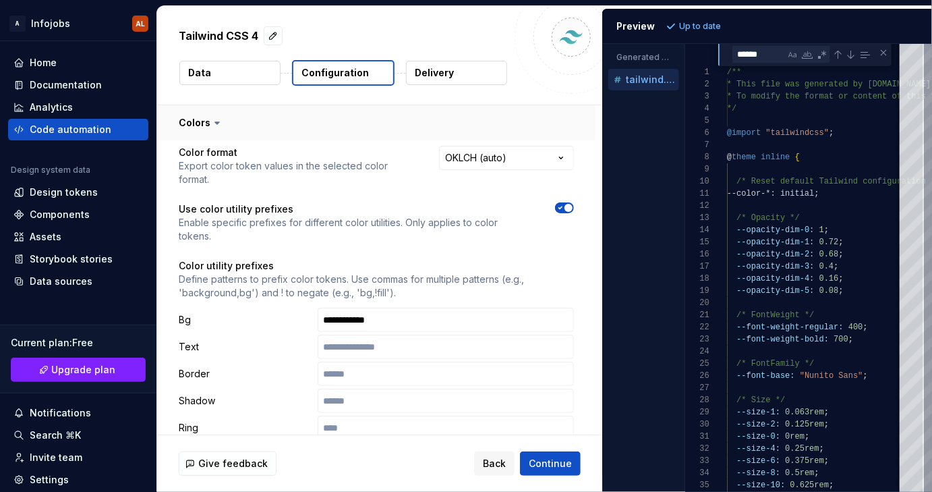
click at [224, 124] on button "button" at bounding box center [376, 122] width 438 height 35
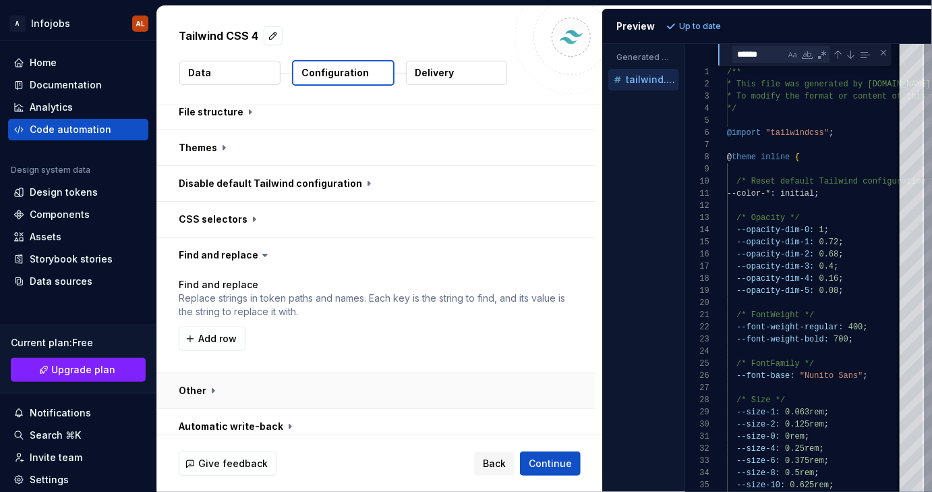
scroll to position [126, 0]
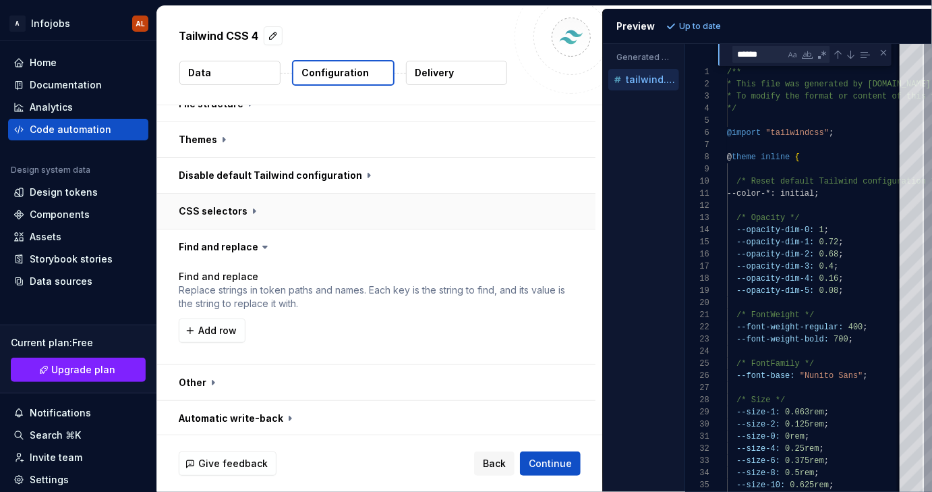
click at [249, 209] on button "button" at bounding box center [376, 211] width 438 height 35
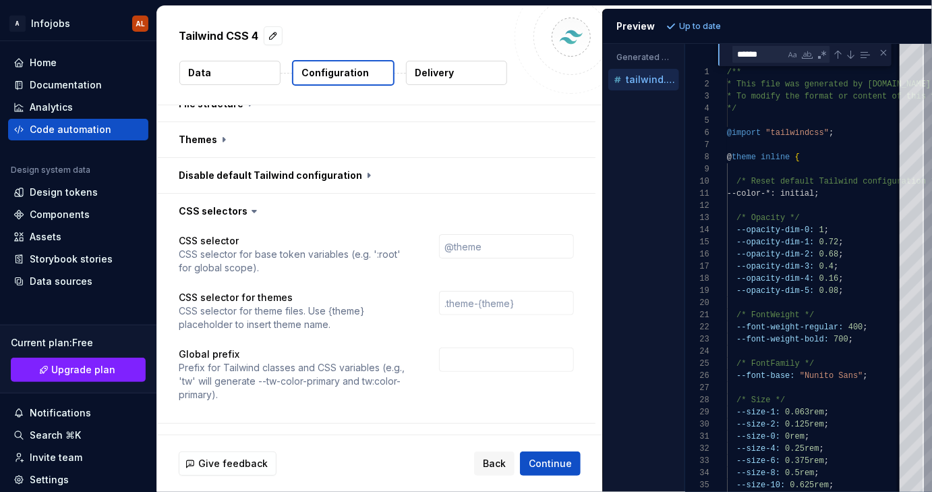
click at [253, 210] on icon at bounding box center [254, 210] width 13 height 13
click at [241, 207] on button "button" at bounding box center [376, 211] width 438 height 35
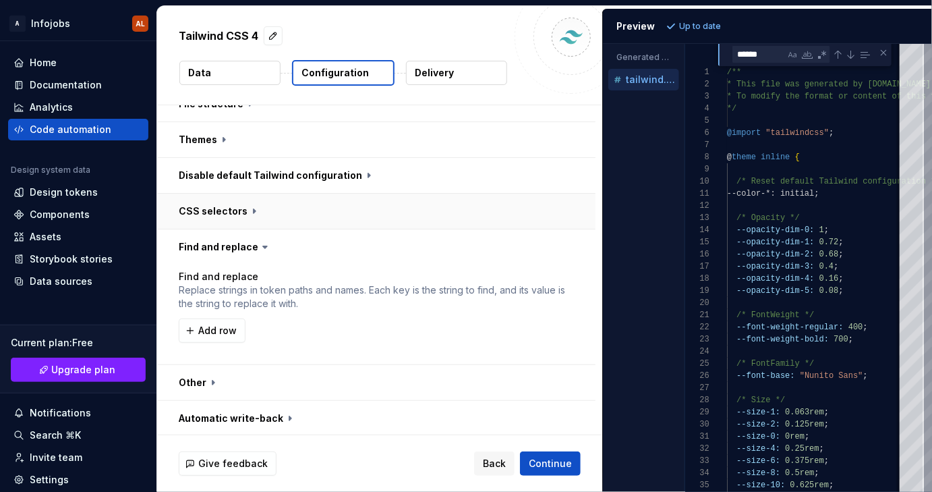
click at [241, 207] on button "button" at bounding box center [376, 211] width 438 height 35
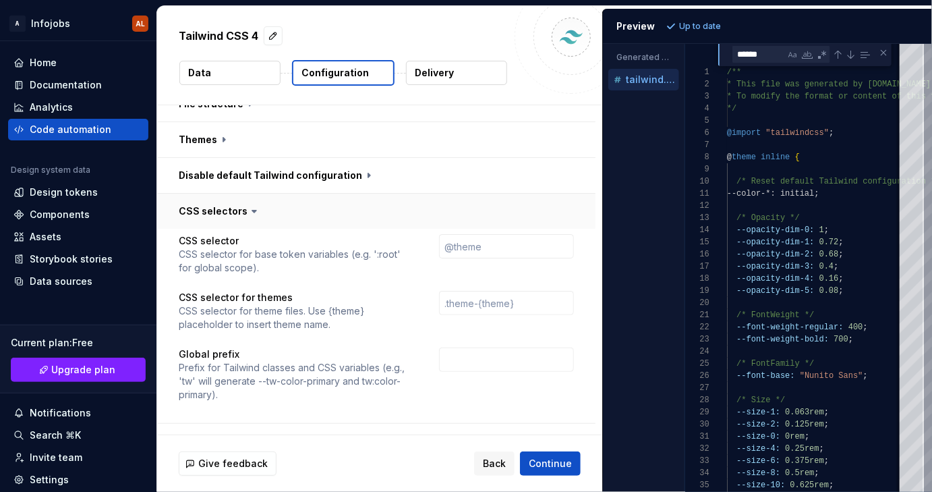
click at [242, 208] on button "button" at bounding box center [376, 211] width 438 height 35
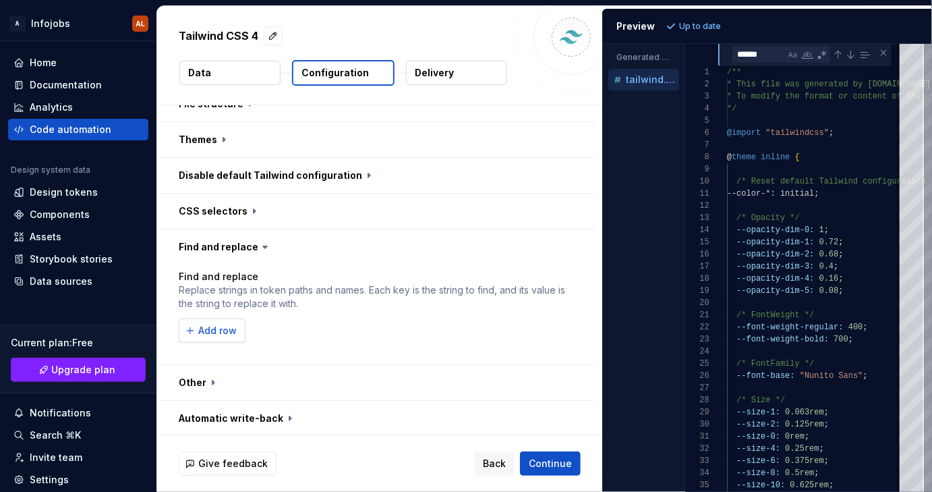
click at [211, 333] on span "Add row" at bounding box center [217, 330] width 38 height 13
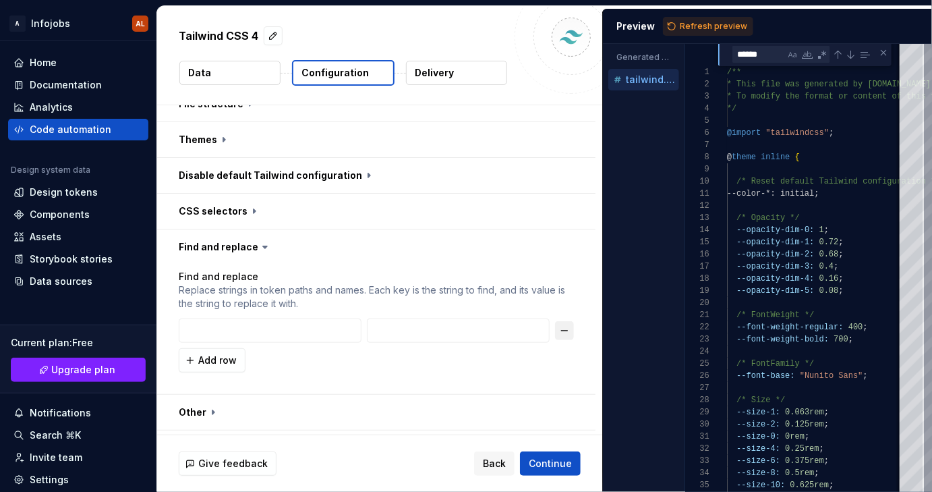
click at [562, 329] on button "button" at bounding box center [564, 330] width 19 height 19
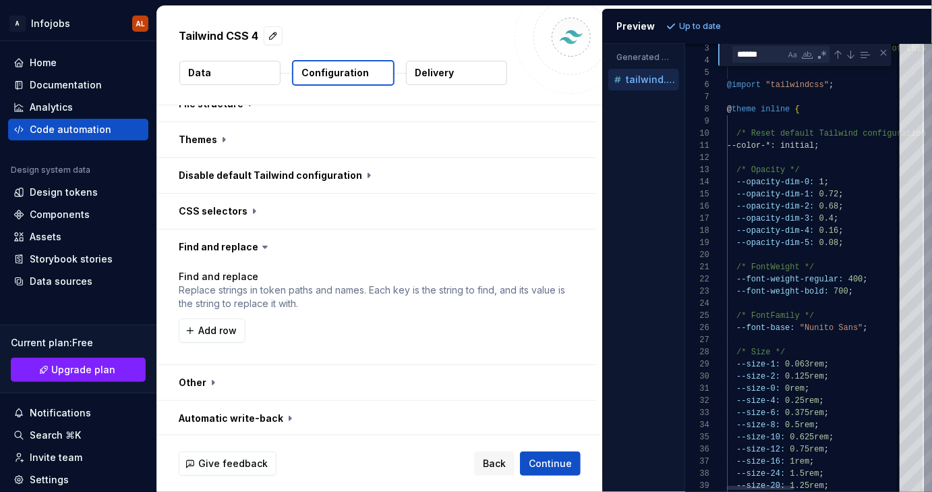
type textarea "**********"
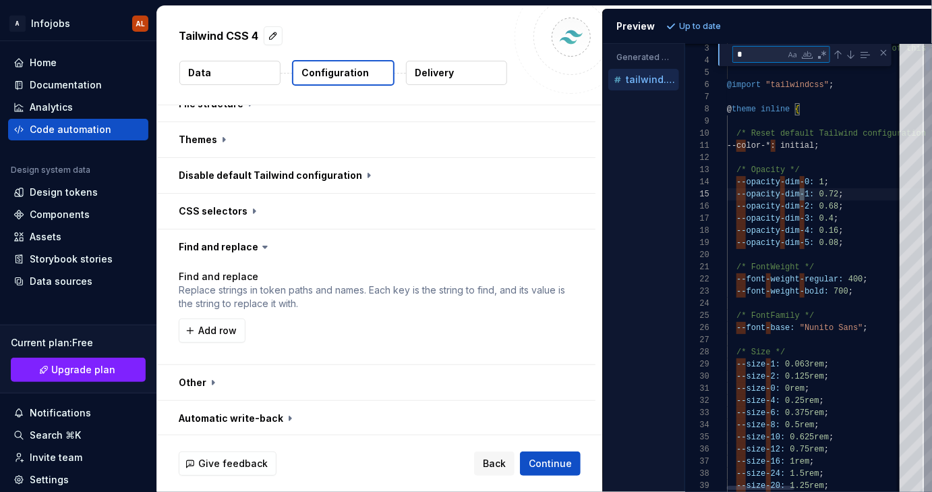
type textarea "**"
type textarea "**********"
type textarea "***"
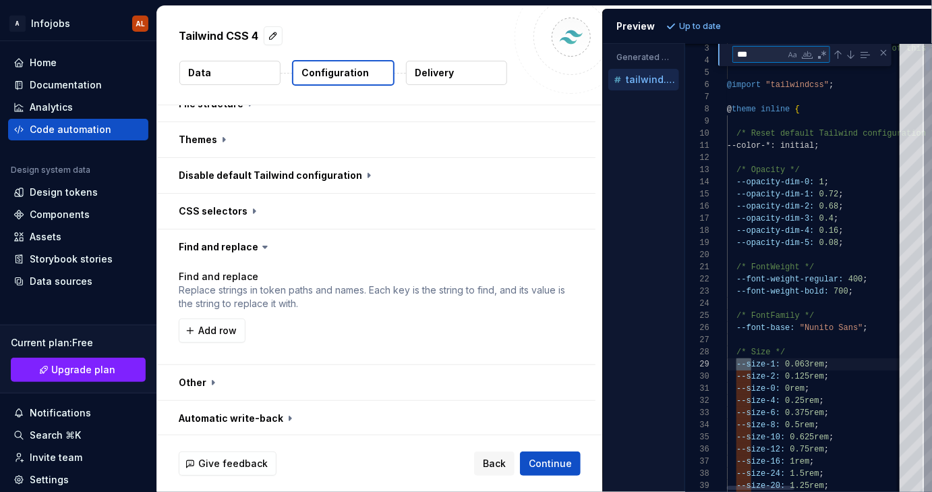
type textarea "**********"
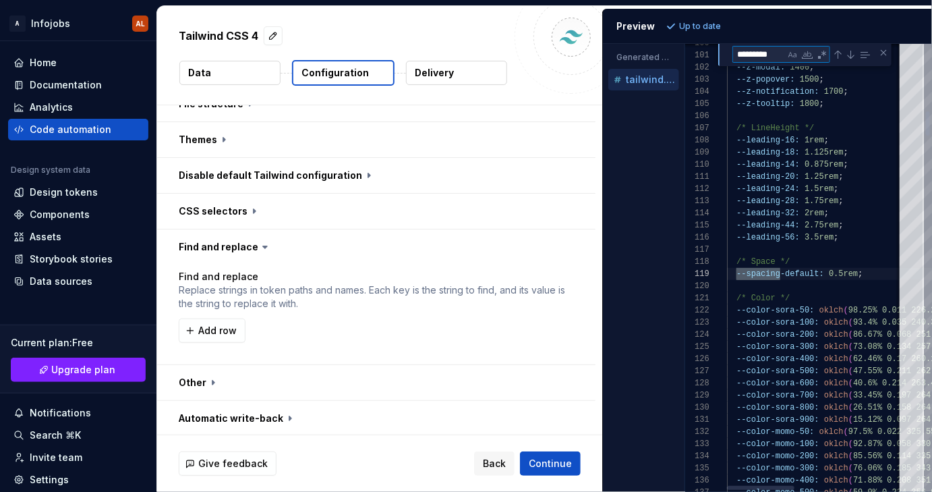
scroll to position [121, 53]
type textarea "*********"
click at [212, 329] on span "Add row" at bounding box center [217, 330] width 38 height 13
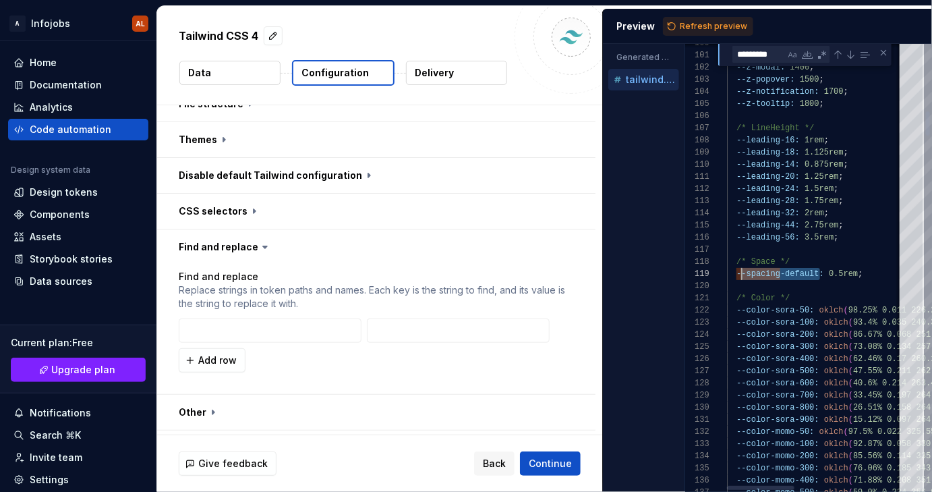
scroll to position [97, 9]
drag, startPoint x: 820, startPoint y: 275, endPoint x: 735, endPoint y: 275, distance: 85.0
click at [273, 328] on input "text" at bounding box center [270, 330] width 183 height 24
paste input "--spacing-default"
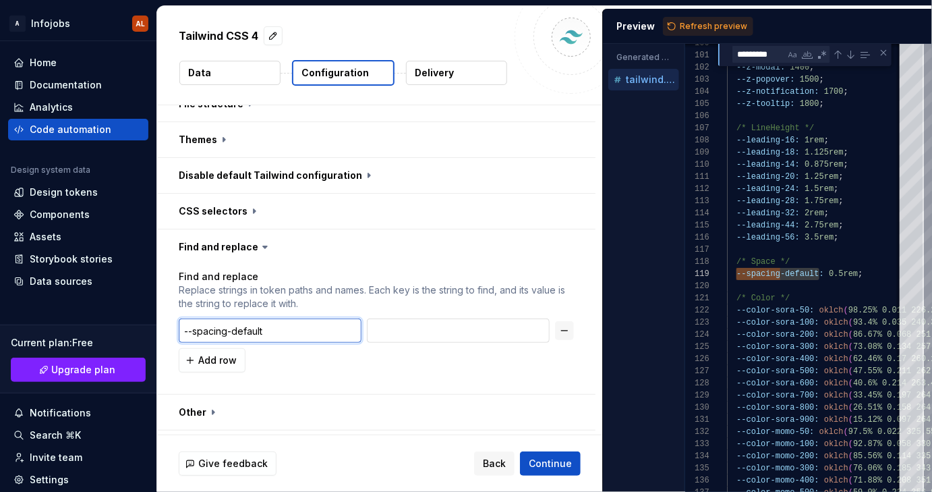
type input "--spacing-default"
click at [408, 333] on input "text" at bounding box center [458, 330] width 183 height 24
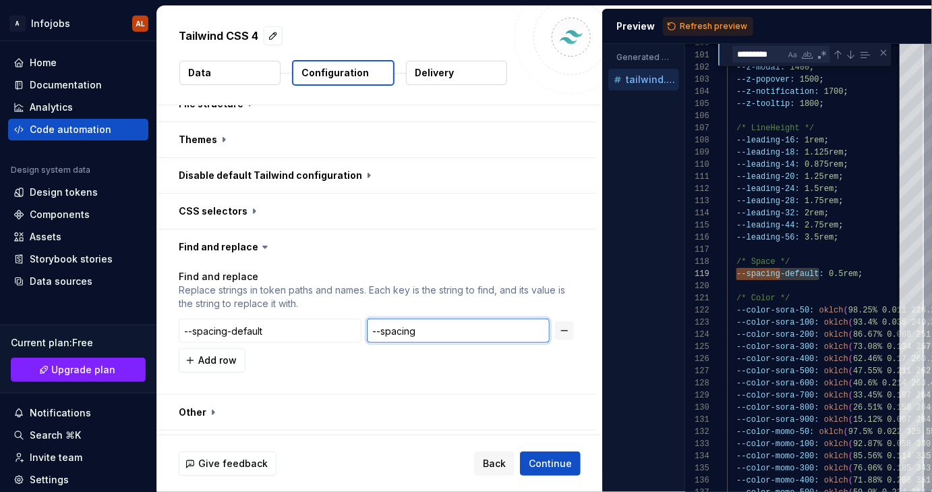
type input "--spacing"
click at [414, 370] on div "Add row" at bounding box center [376, 360] width 395 height 24
click at [702, 24] on span "Refresh preview" at bounding box center [713, 26] width 67 height 11
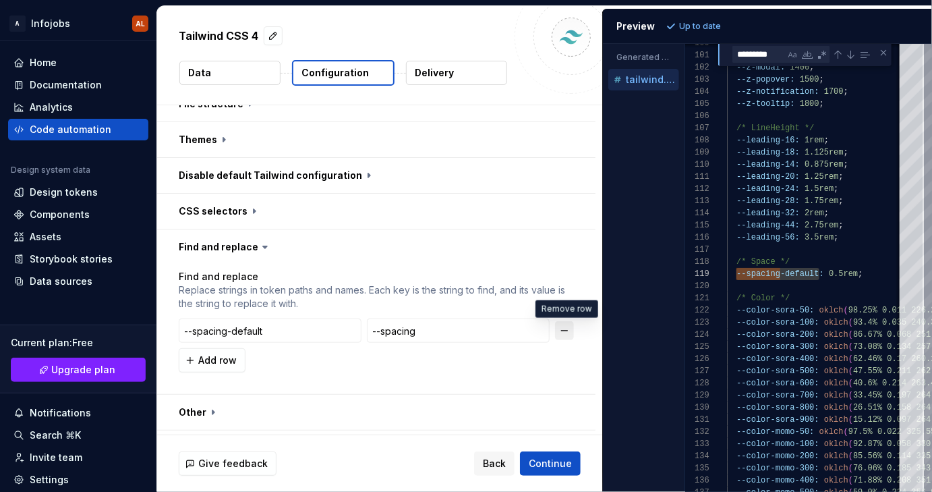
click at [561, 330] on button "button" at bounding box center [564, 330] width 19 height 19
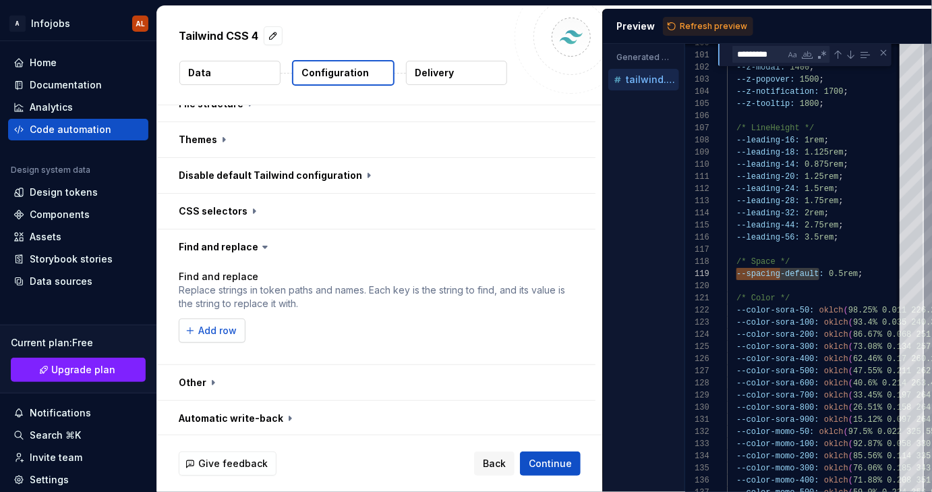
click at [207, 330] on span "Add row" at bounding box center [217, 330] width 38 height 13
drag, startPoint x: 820, startPoint y: 275, endPoint x: 749, endPoint y: 276, distance: 70.8
click at [228, 327] on input "text" at bounding box center [270, 330] width 183 height 24
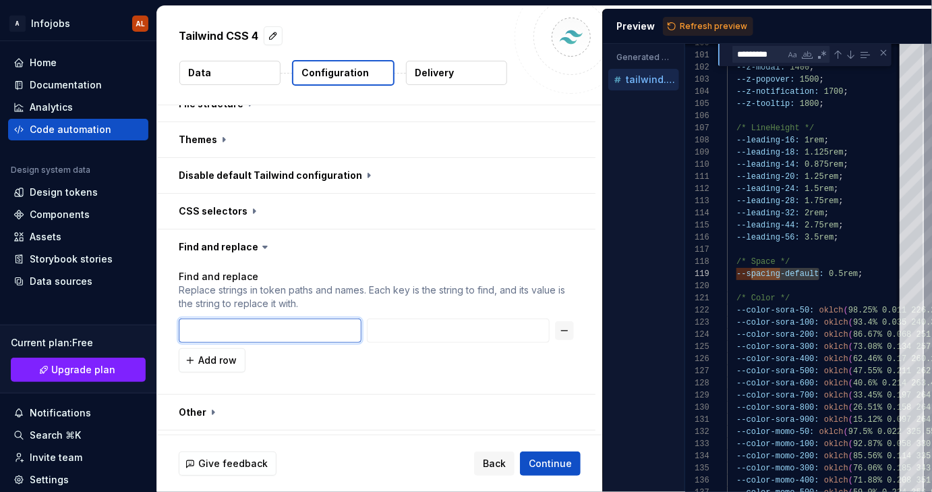
paste input "pacing-default"
click at [184, 331] on input "pacing-default" at bounding box center [270, 330] width 183 height 24
type input "spacing-default"
click at [405, 328] on input "text" at bounding box center [458, 330] width 183 height 24
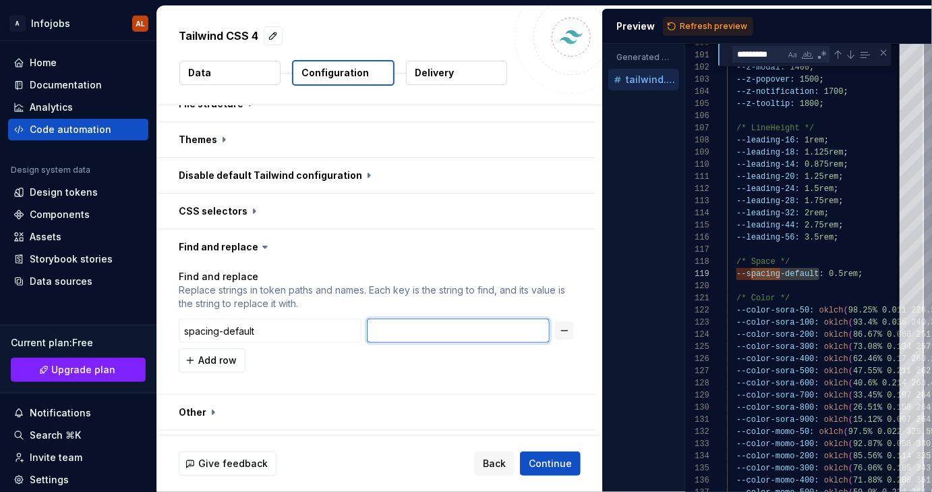
paste input "pacing-default"
click at [372, 330] on input "pacing-default" at bounding box center [458, 330] width 183 height 24
drag, startPoint x: 409, startPoint y: 330, endPoint x: 500, endPoint y: 328, distance: 91.1
click at [500, 328] on input "spacing-default" at bounding box center [458, 330] width 183 height 24
type input "spacing"
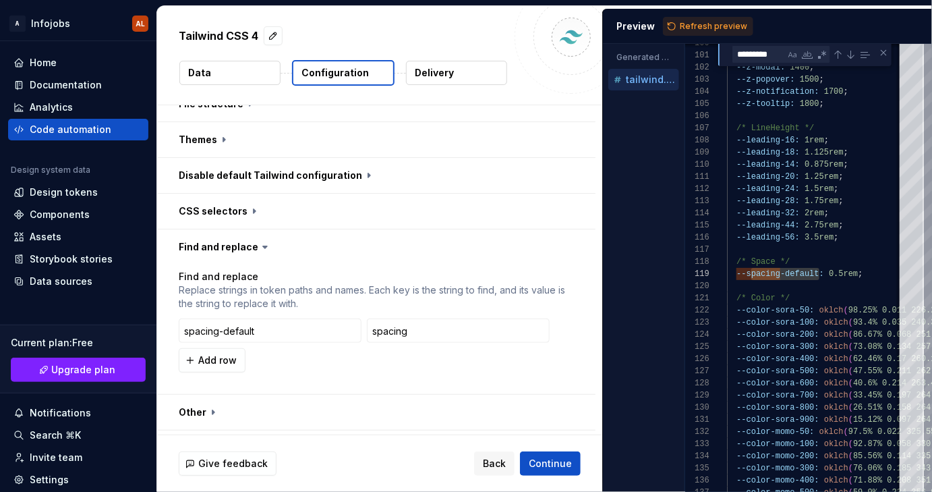
click at [521, 375] on div "Find and replace Replace strings in token paths and names. Each key is the stri…" at bounding box center [376, 329] width 395 height 119
click at [705, 29] on span "Refresh preview" at bounding box center [713, 26] width 67 height 11
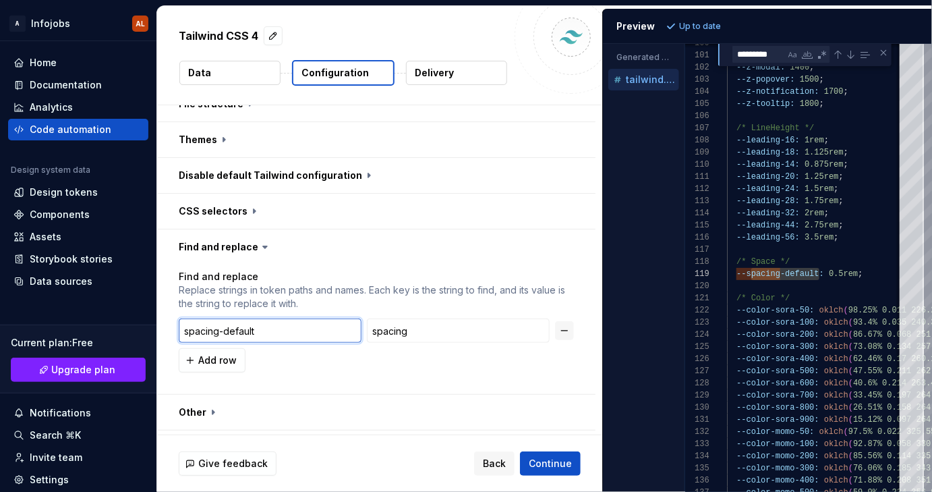
click at [287, 331] on input "spacing-default" at bounding box center [270, 330] width 183 height 24
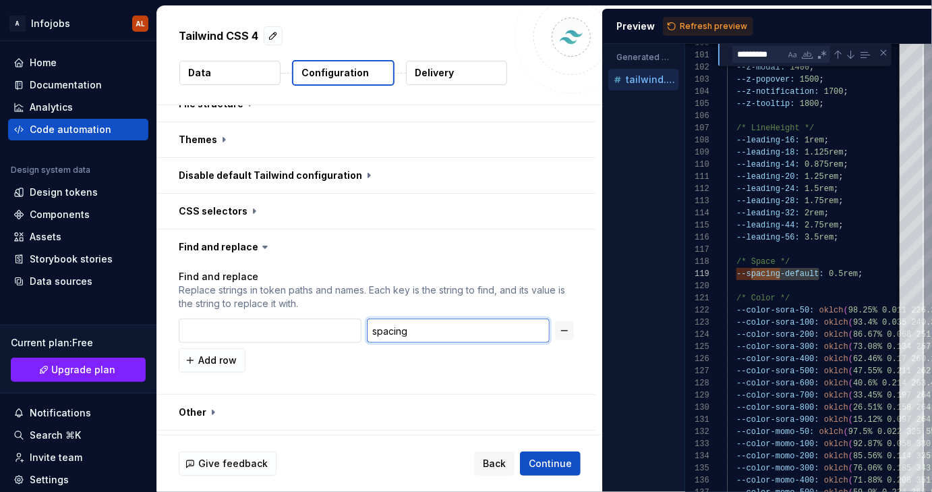
drag, startPoint x: 453, startPoint y: 330, endPoint x: 329, endPoint y: 327, distance: 124.2
click at [329, 327] on div "spacing" at bounding box center [376, 330] width 395 height 24
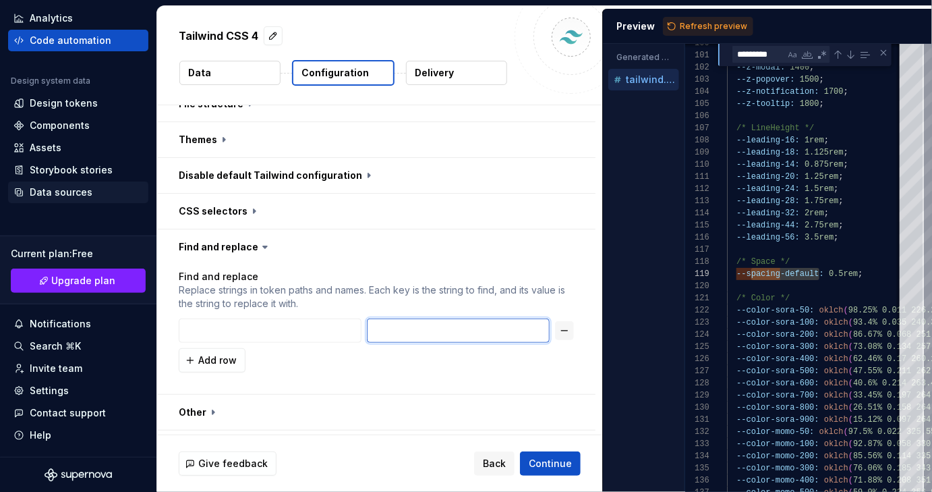
scroll to position [0, 0]
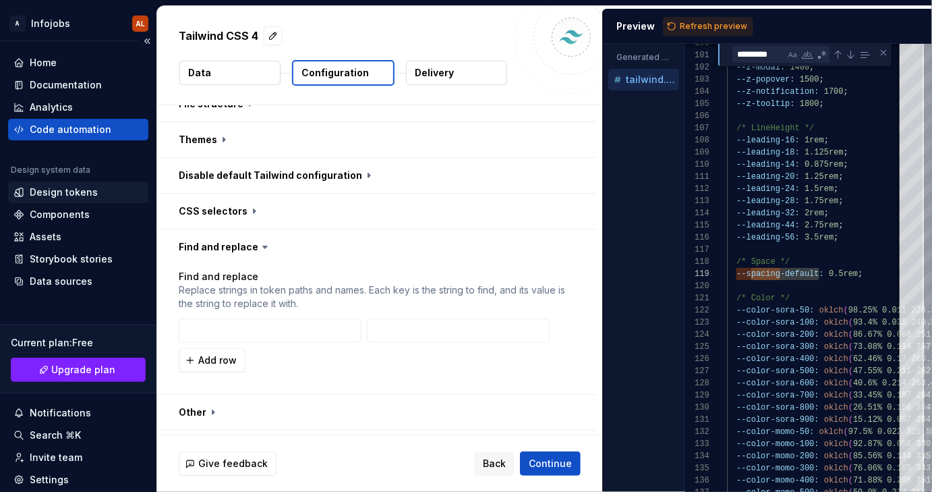
click at [63, 196] on div "Design tokens" at bounding box center [64, 192] width 68 height 13
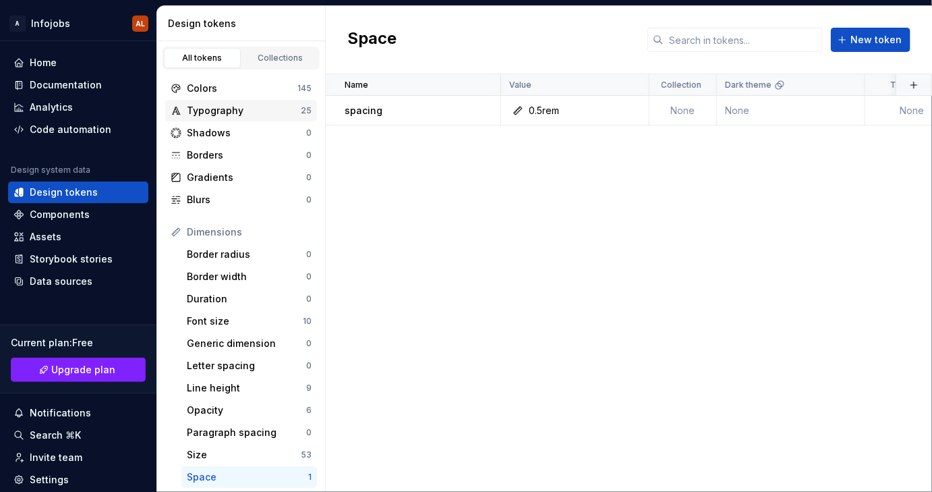
click at [234, 109] on div "Typography" at bounding box center [244, 110] width 114 height 13
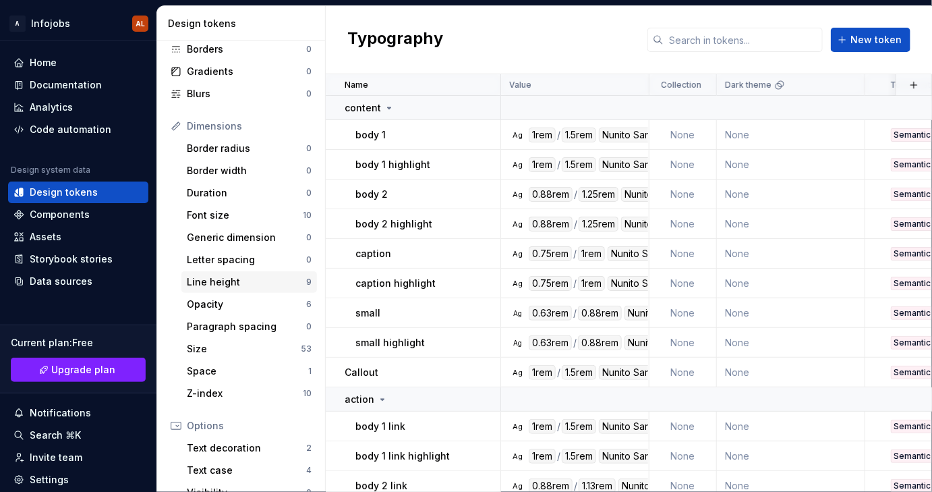
scroll to position [246, 0]
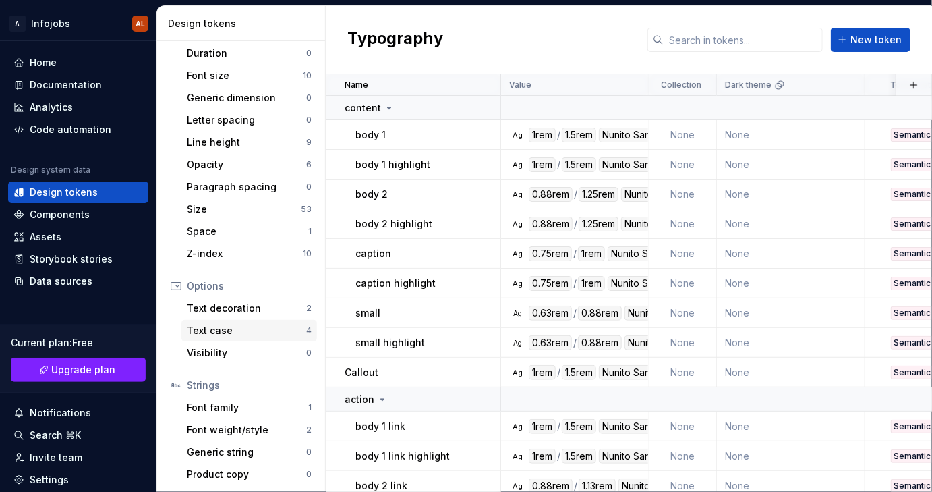
click at [219, 332] on div "Text case" at bounding box center [246, 330] width 119 height 13
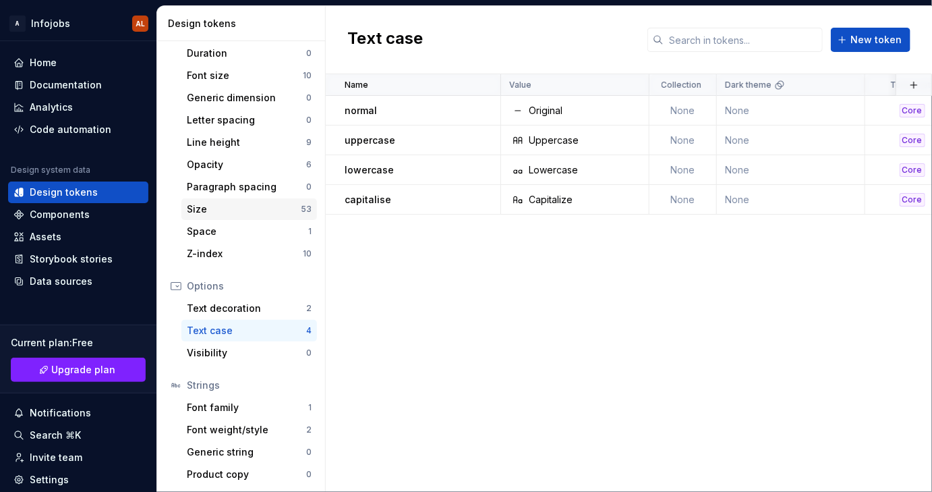
click at [237, 212] on div "Size" at bounding box center [244, 208] width 114 height 13
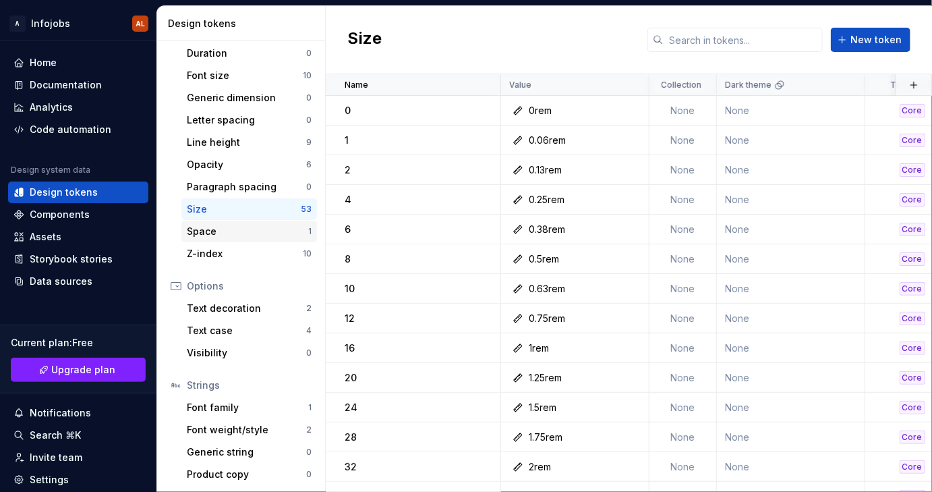
click at [233, 231] on div "Space" at bounding box center [247, 231] width 121 height 13
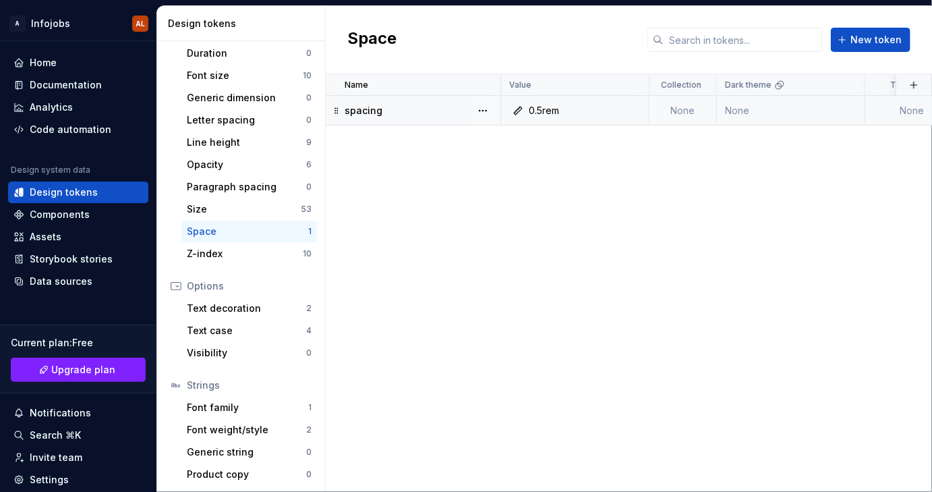
click at [360, 112] on p "spacing" at bounding box center [364, 110] width 38 height 13
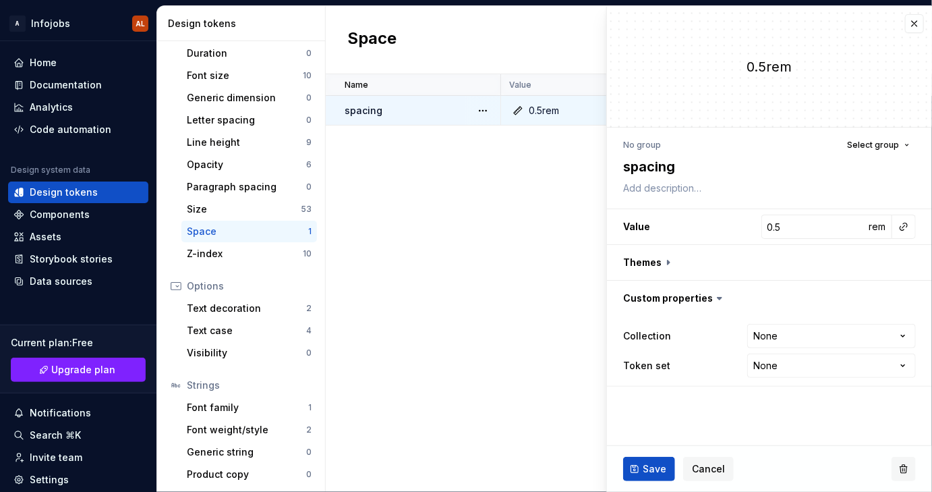
click at [904, 465] on button "button" at bounding box center [904, 469] width 24 height 24
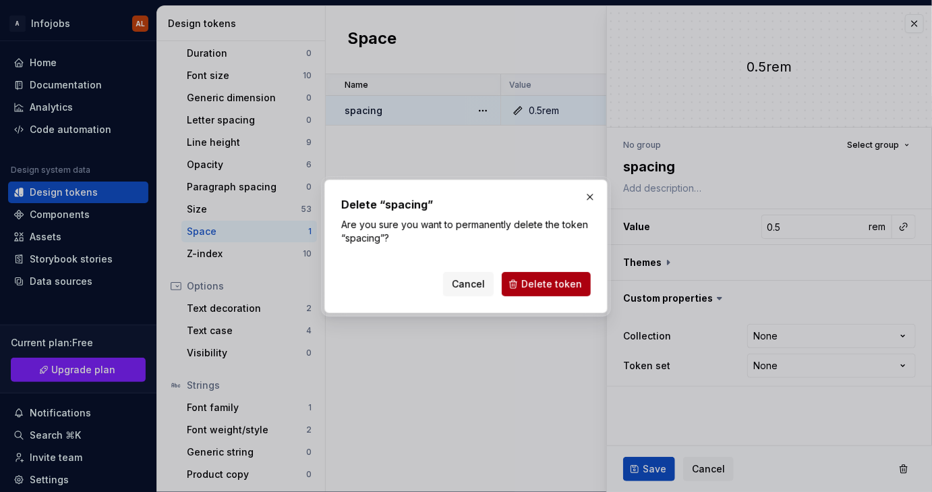
click at [527, 280] on span "Delete token" at bounding box center [551, 283] width 61 height 13
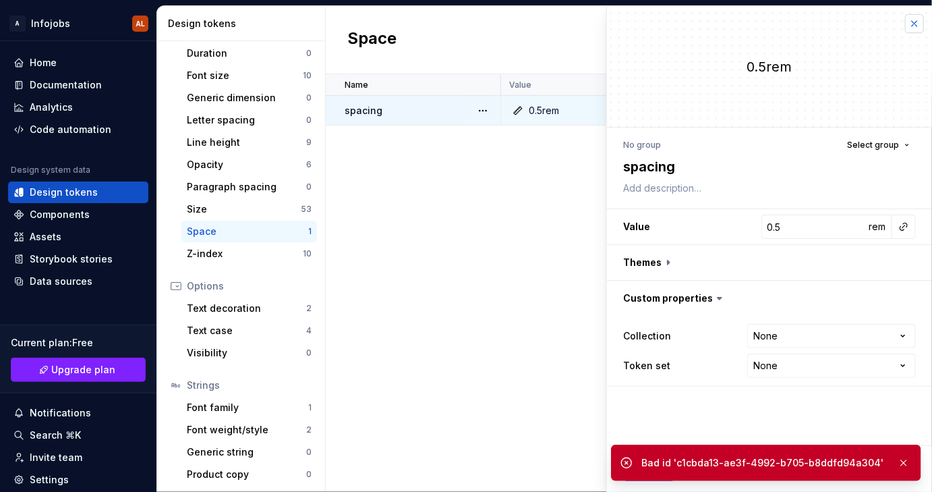
click at [918, 22] on button "button" at bounding box center [914, 23] width 19 height 19
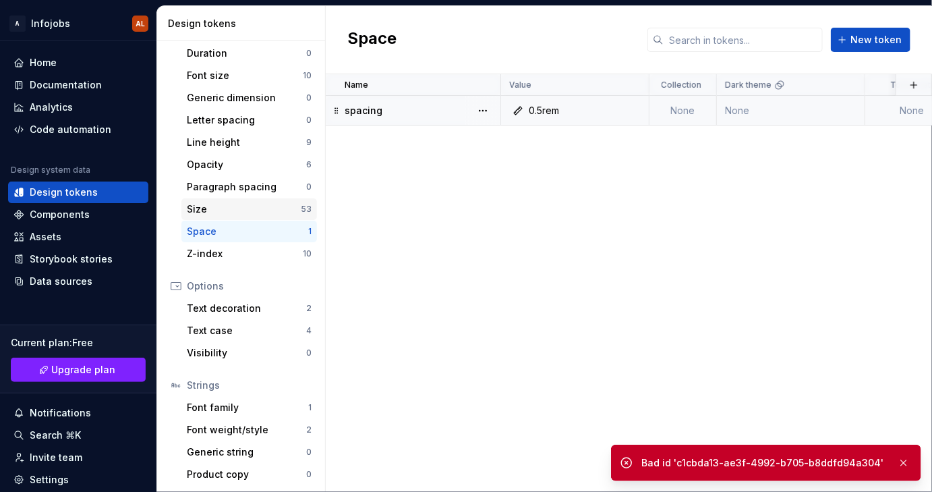
click at [227, 206] on div "Size" at bounding box center [244, 208] width 114 height 13
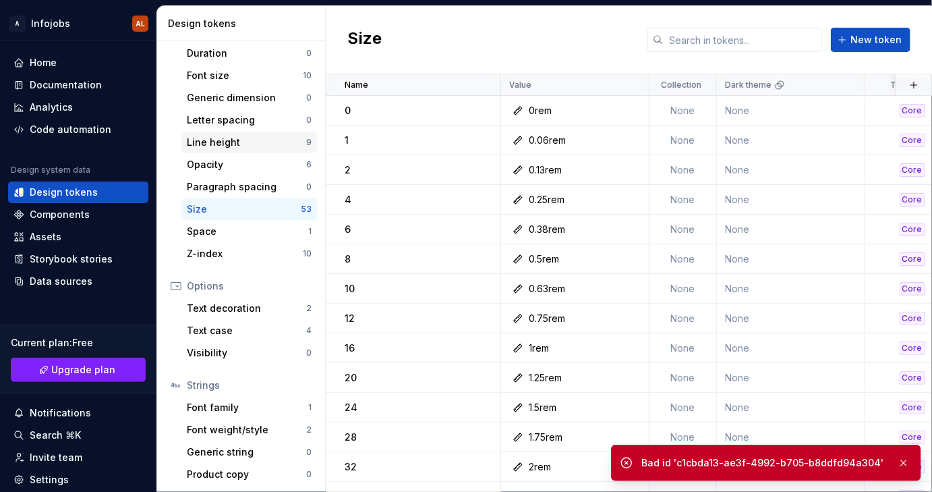
click at [232, 143] on div "Line height" at bounding box center [246, 142] width 119 height 13
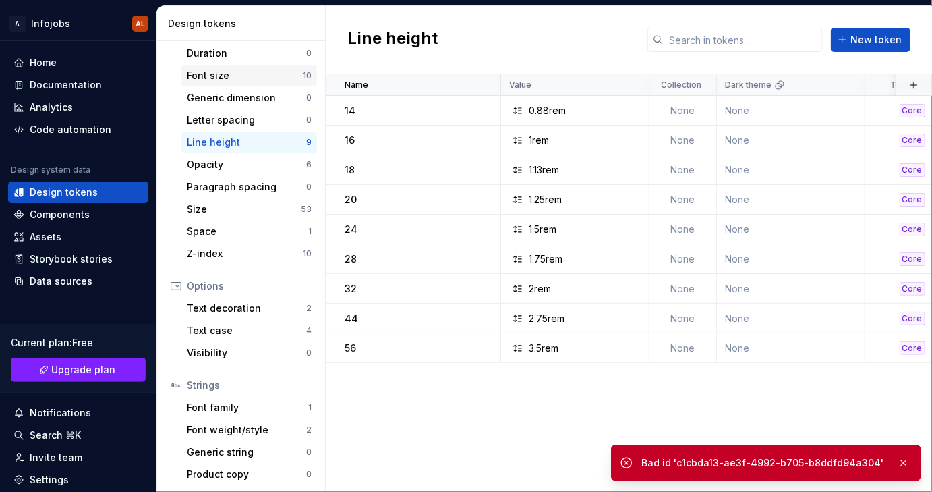
click at [250, 77] on div "Font size" at bounding box center [245, 75] width 116 height 13
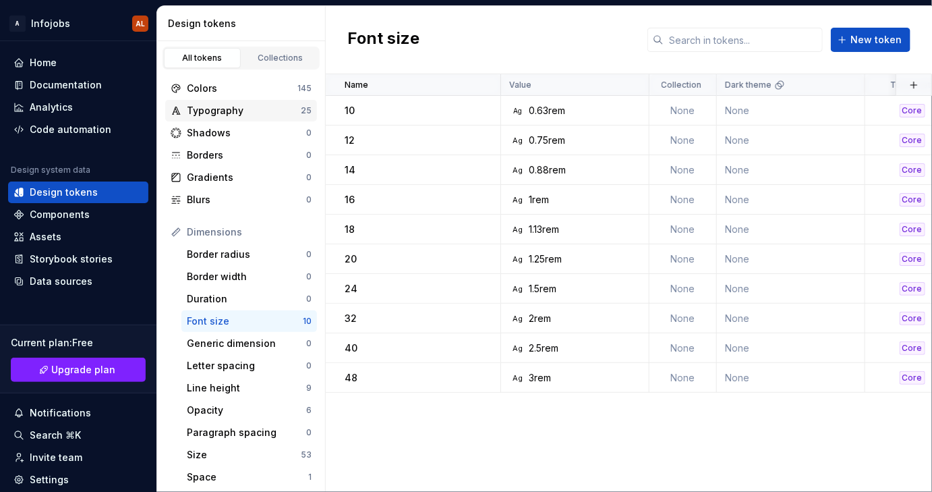
click at [220, 111] on div "Typography" at bounding box center [244, 110] width 114 height 13
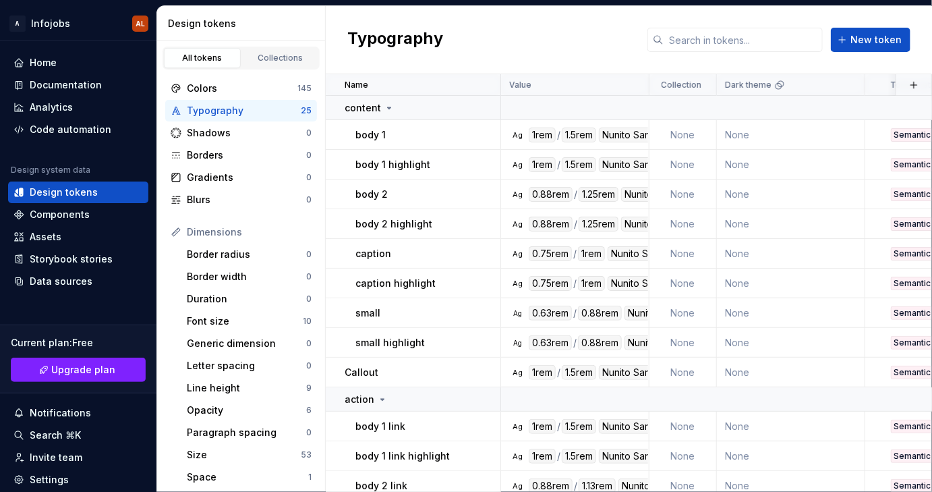
scroll to position [246, 0]
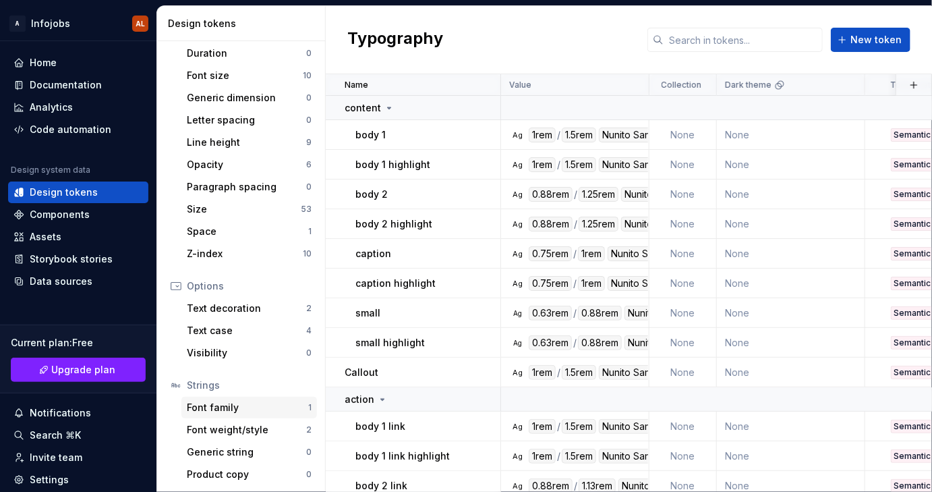
click at [223, 410] on div "Font family" at bounding box center [247, 407] width 121 height 13
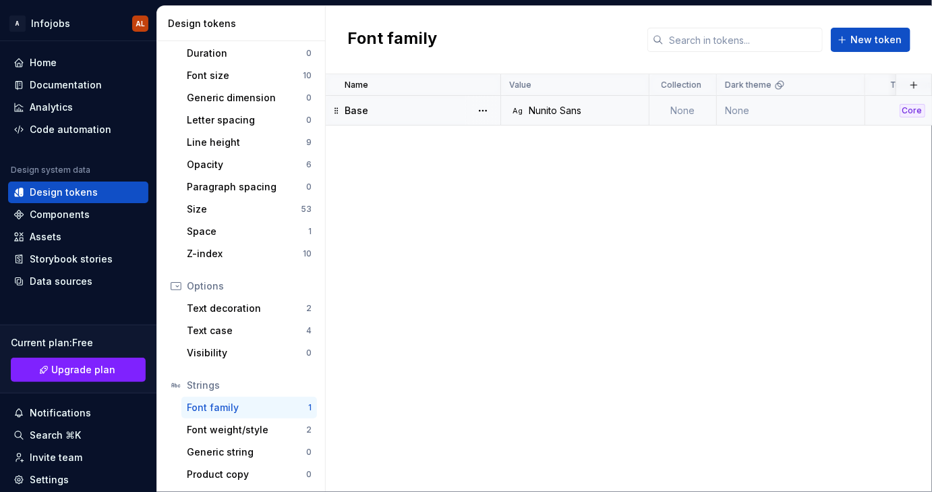
click at [426, 113] on div "Base" at bounding box center [422, 110] width 155 height 13
type textarea "*"
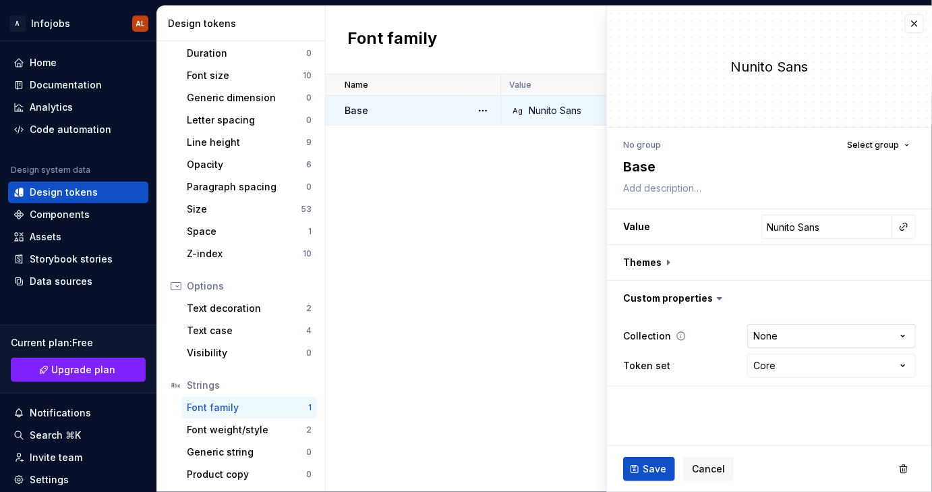
click at [899, 329] on html "A Infojobs AL Home Documentation Analytics Code automation Design system data D…" at bounding box center [466, 246] width 932 height 492
click at [819, 292] on html "A Infojobs AL Home Documentation Analytics Code automation Design system data D…" at bounding box center [466, 246] width 932 height 492
click at [888, 370] on html "A Infojobs AL Home Documentation Analytics Code automation Design system data D…" at bounding box center [466, 246] width 932 height 492
click at [851, 309] on html "A Infojobs AL Home Documentation Analytics Code automation Design system data D…" at bounding box center [466, 246] width 932 height 492
click at [907, 24] on button "button" at bounding box center [914, 23] width 19 height 19
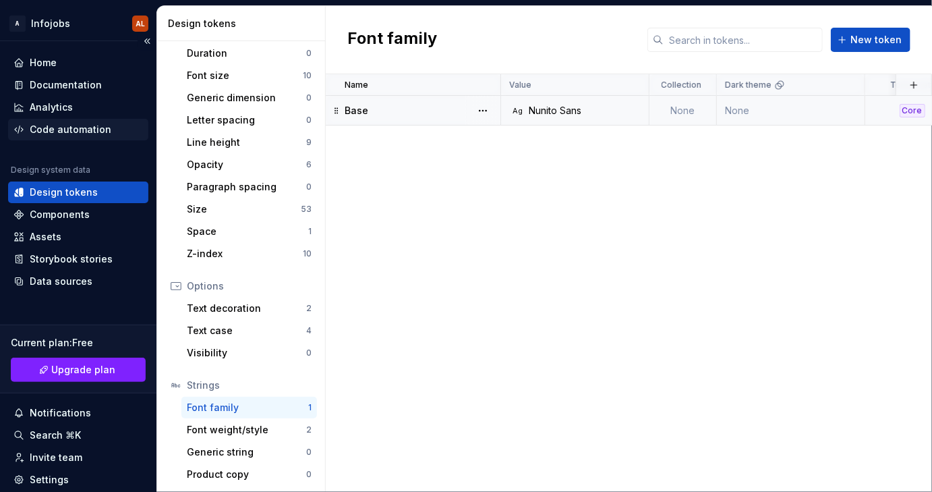
click at [78, 140] on div "Code automation" at bounding box center [78, 130] width 140 height 22
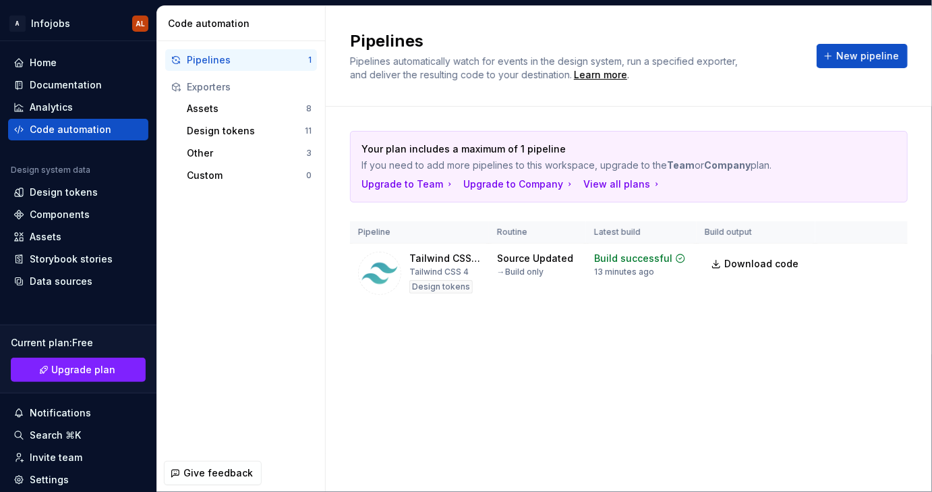
click at [892, 258] on html "A Infojobs AL Home Documentation Analytics Code automation Design system data D…" at bounding box center [466, 246] width 932 height 492
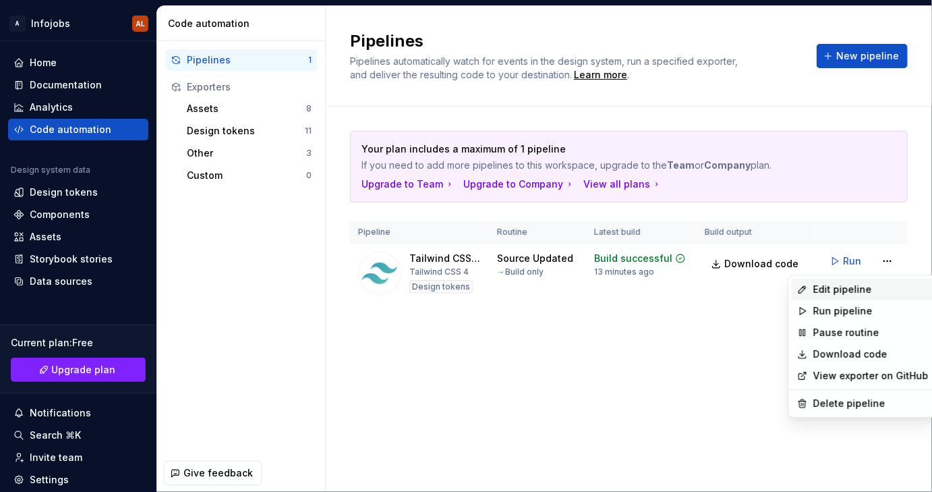
click at [847, 291] on div "Edit pipeline" at bounding box center [871, 289] width 115 height 13
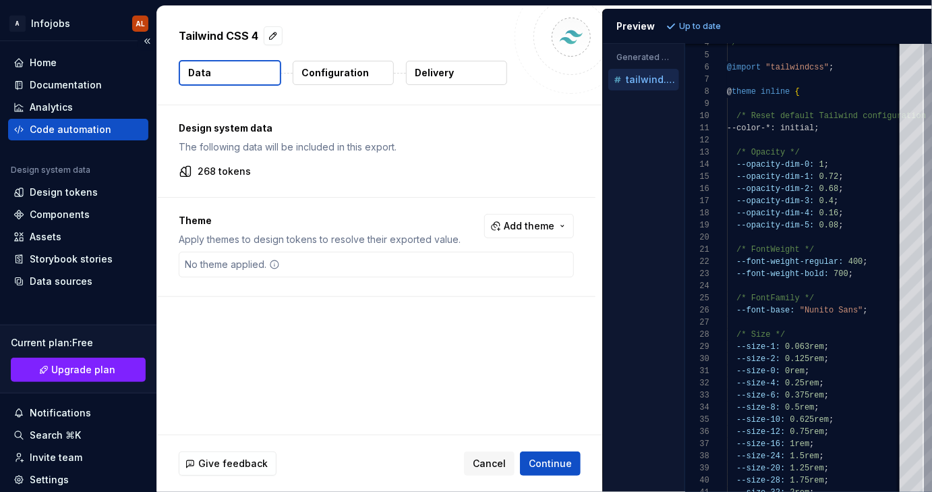
click at [65, 130] on div "Code automation" at bounding box center [71, 129] width 82 height 13
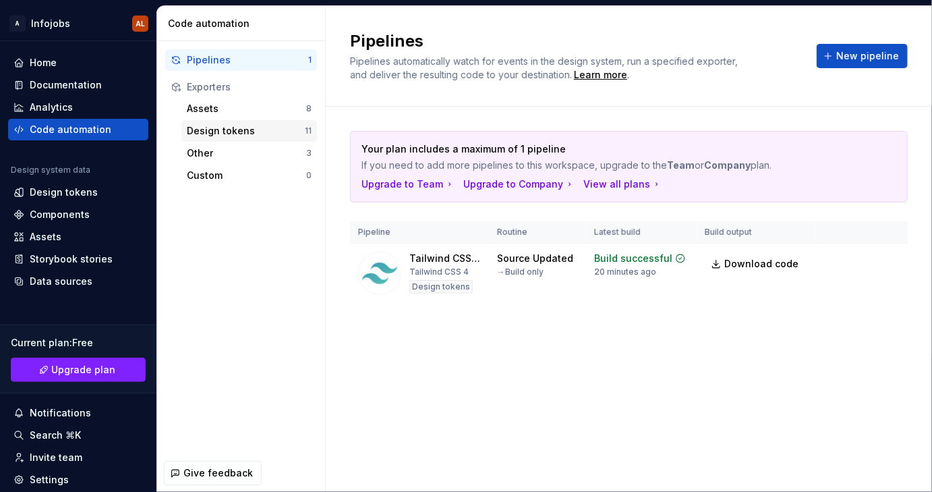
click at [225, 132] on div "Design tokens" at bounding box center [246, 130] width 118 height 13
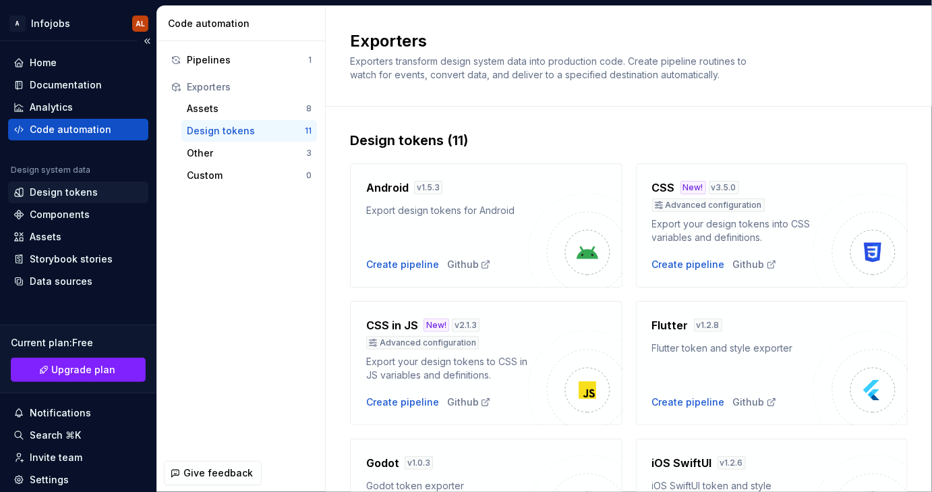
click at [71, 191] on div "Design tokens" at bounding box center [64, 192] width 68 height 13
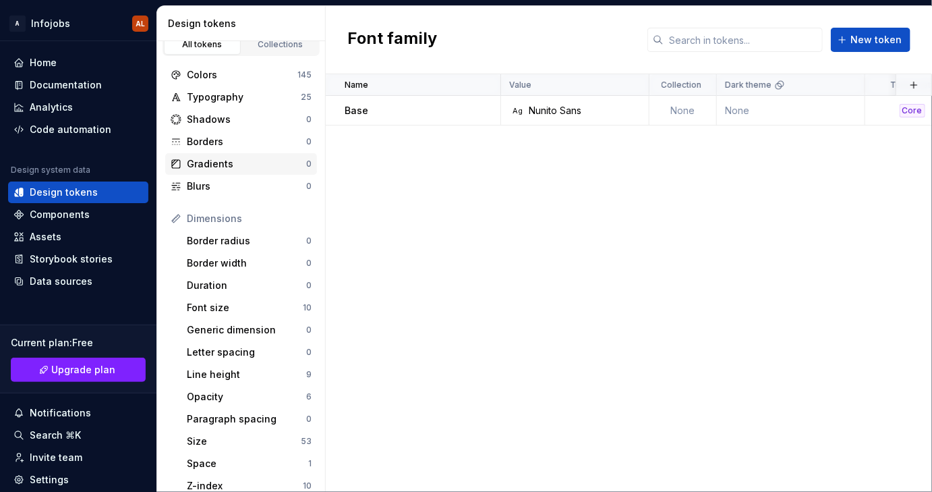
scroll to position [246, 0]
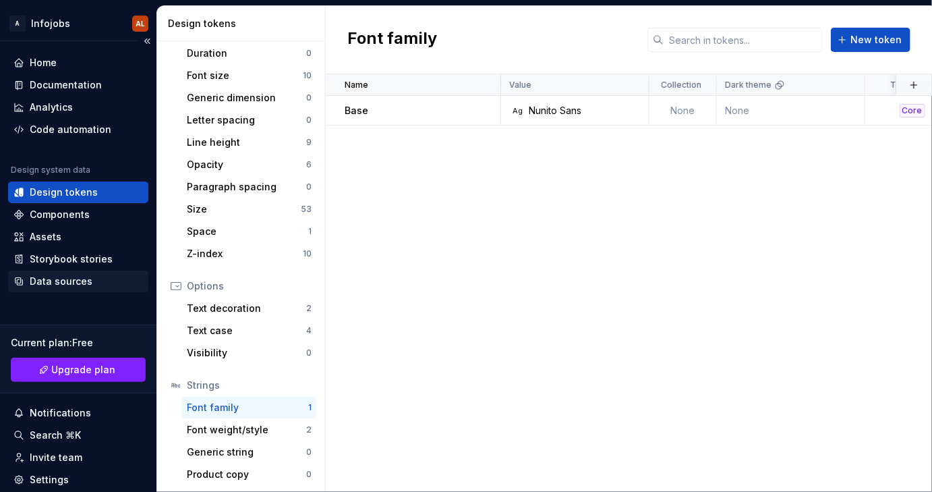
click at [72, 285] on div "Data sources" at bounding box center [61, 281] width 63 height 13
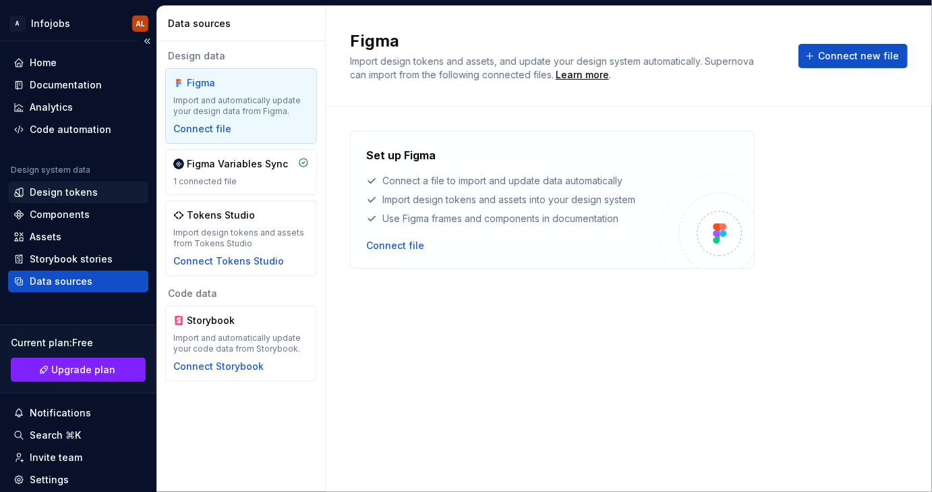
click at [53, 188] on div "Design tokens" at bounding box center [64, 192] width 68 height 13
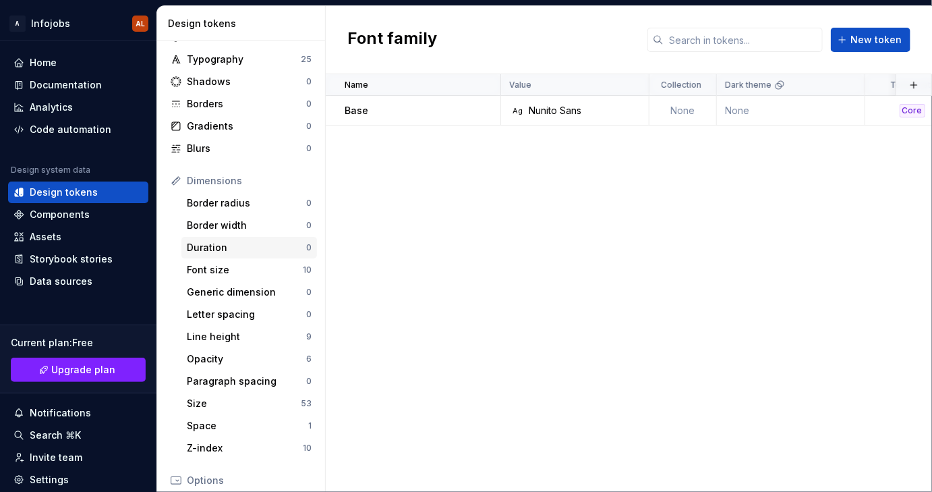
scroll to position [59, 0]
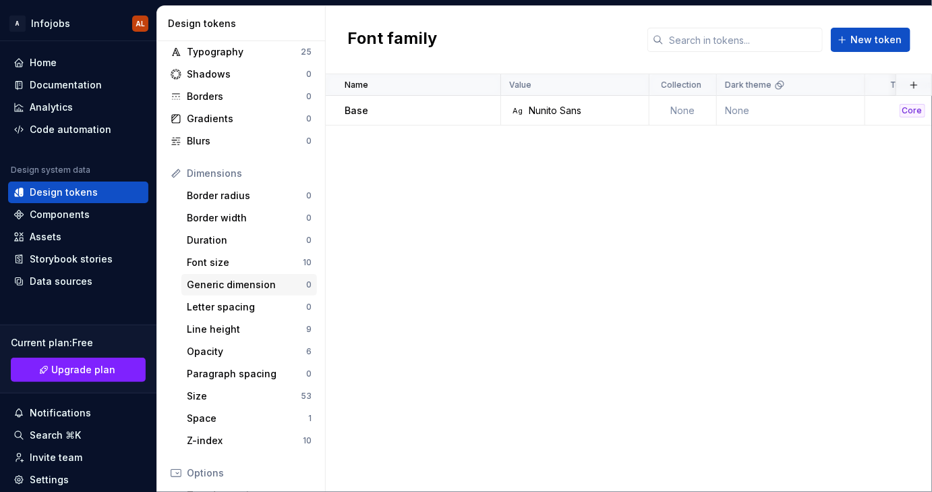
click at [241, 289] on div "Generic dimension" at bounding box center [246, 284] width 119 height 13
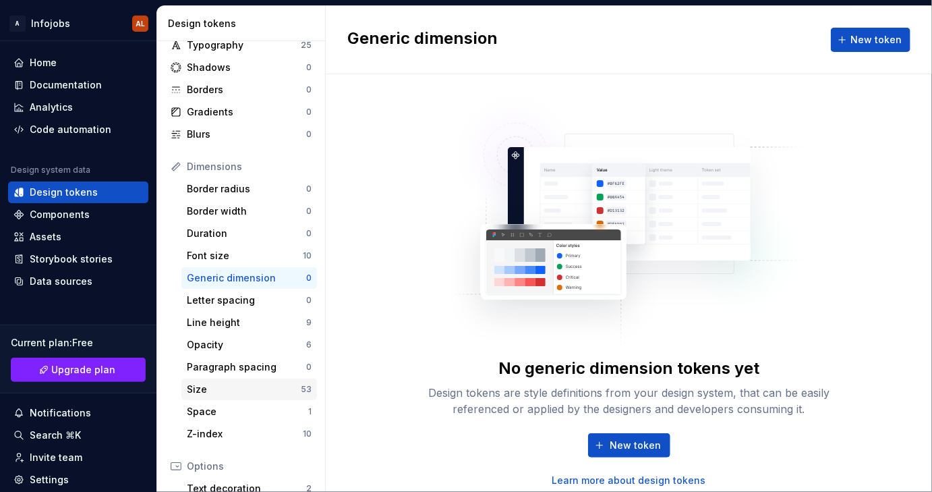
scroll to position [73, 0]
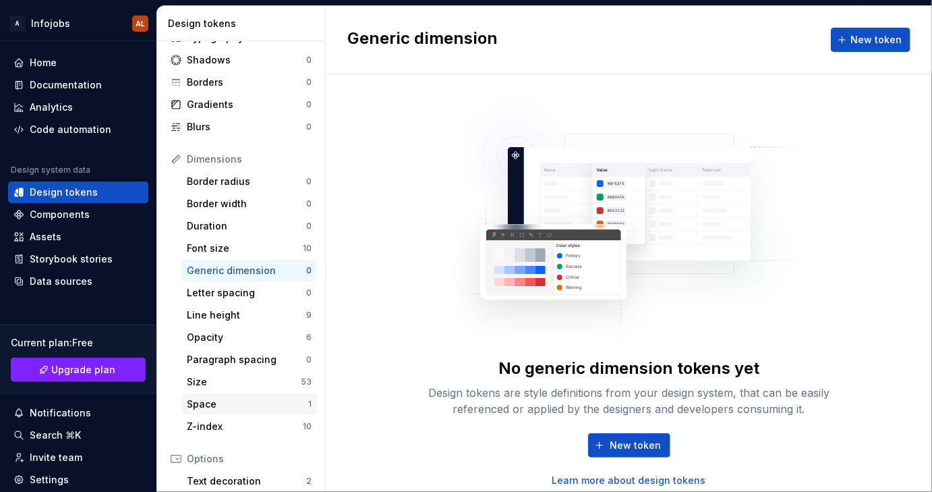
click at [227, 407] on div "Space" at bounding box center [247, 403] width 121 height 13
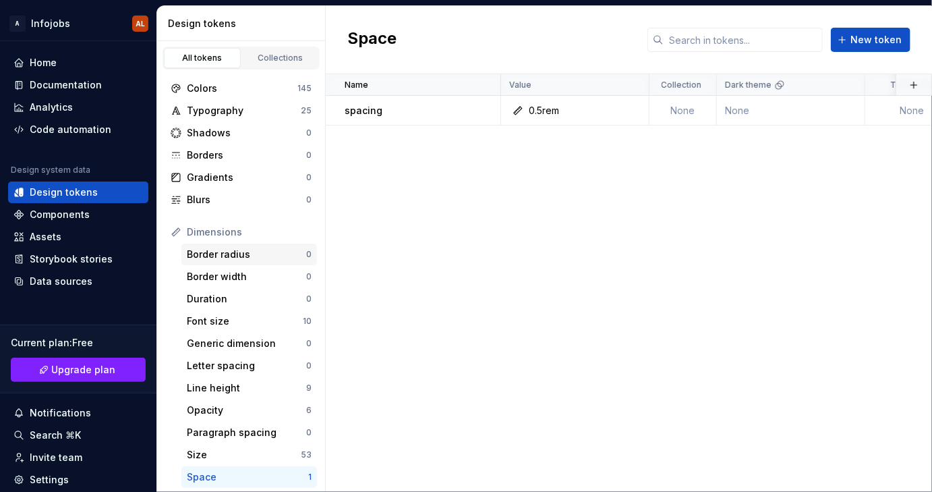
scroll to position [246, 0]
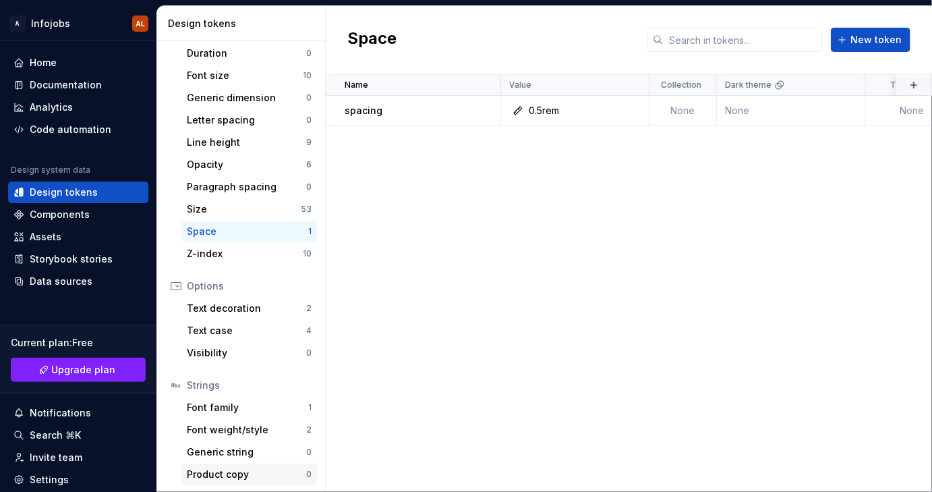
click at [233, 475] on div "Product copy" at bounding box center [246, 473] width 119 height 13
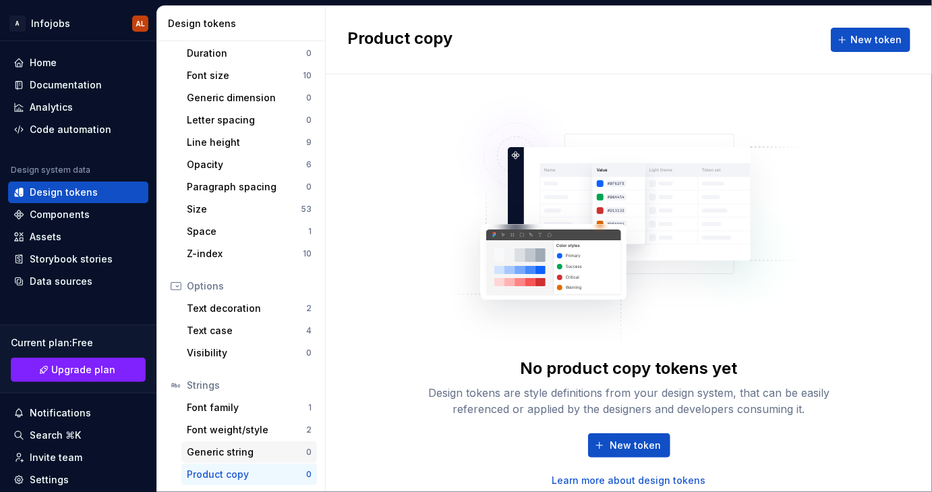
click at [233, 459] on div "Generic string 0" at bounding box center [249, 452] width 136 height 22
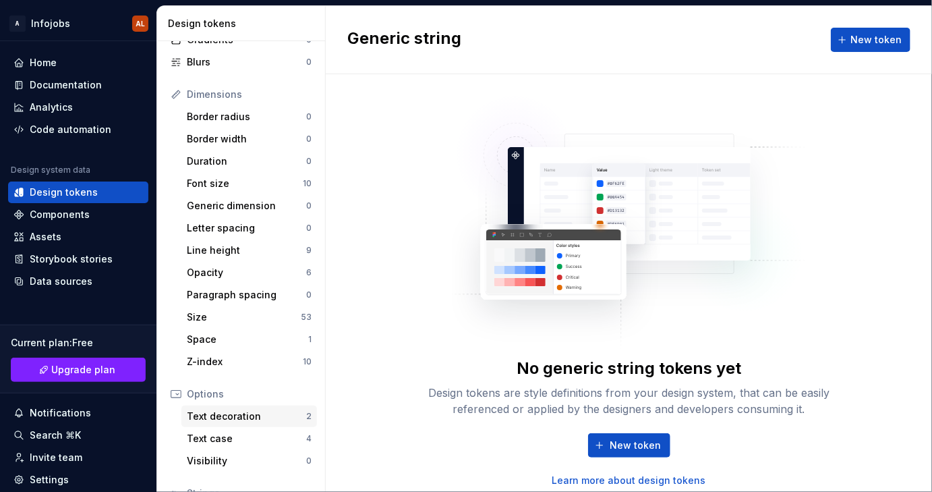
scroll to position [130, 0]
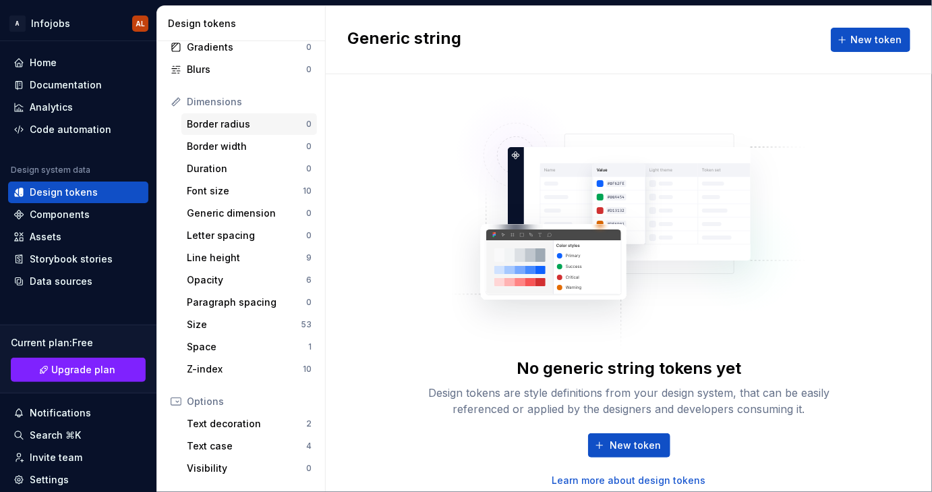
click at [229, 125] on div "Border radius" at bounding box center [246, 123] width 119 height 13
click at [229, 148] on div "Border width" at bounding box center [246, 146] width 119 height 13
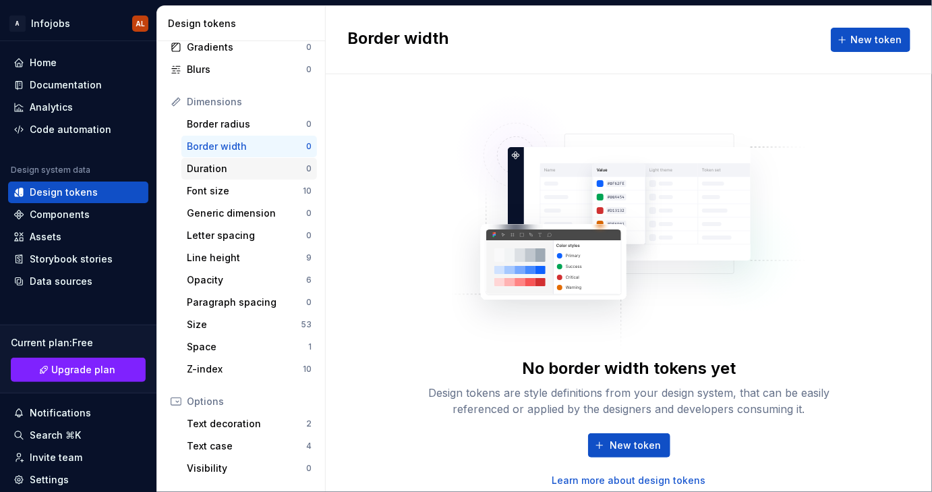
click at [221, 172] on div "Duration" at bounding box center [246, 168] width 119 height 13
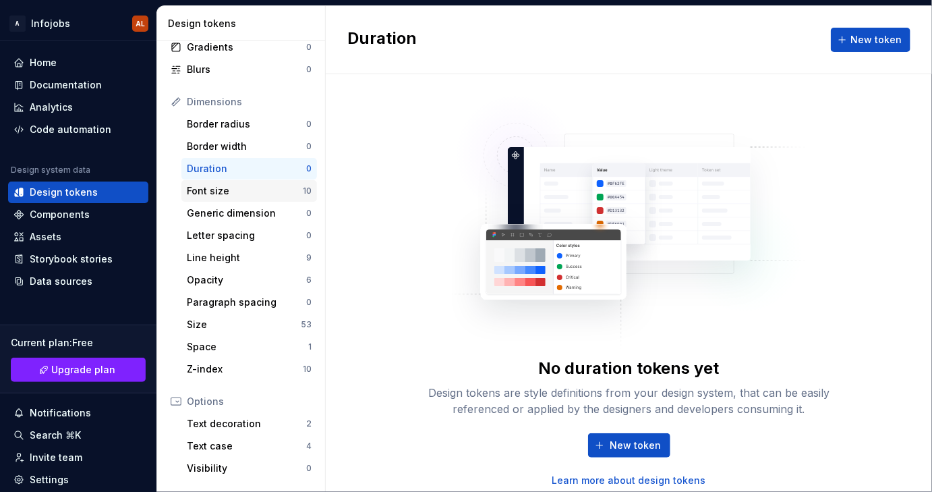
click at [223, 198] on div "Font size 10" at bounding box center [249, 191] width 136 height 22
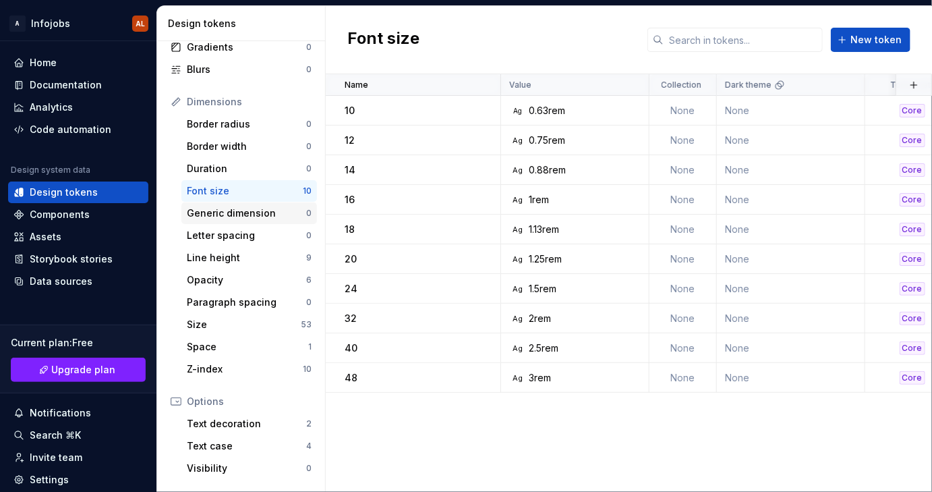
click at [227, 216] on div "Generic dimension" at bounding box center [246, 212] width 119 height 13
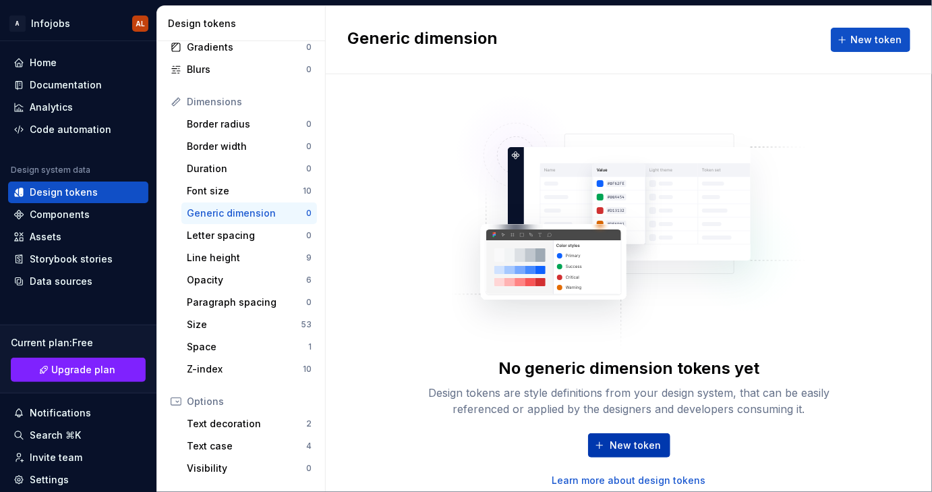
click at [631, 441] on span "New token" at bounding box center [636, 444] width 51 height 13
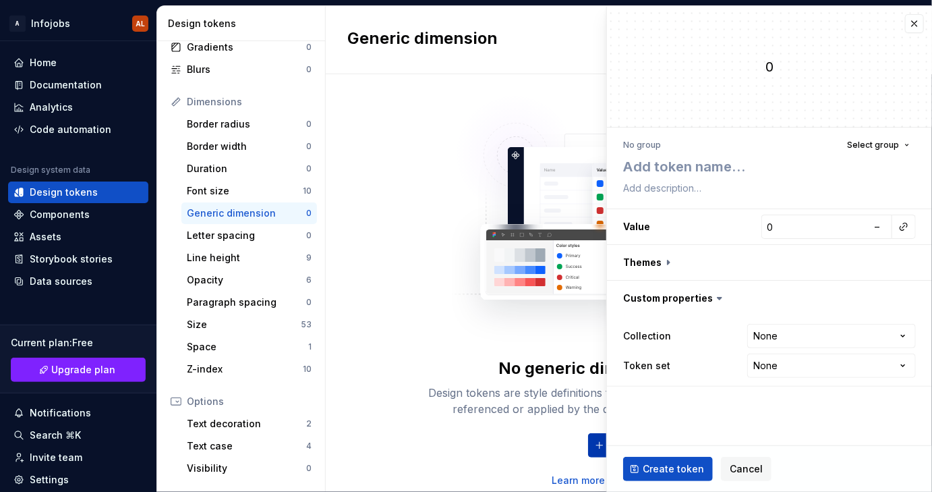
type textarea "*"
type textarea "-"
type textarea "*"
type textarea "--"
type textarea "*"
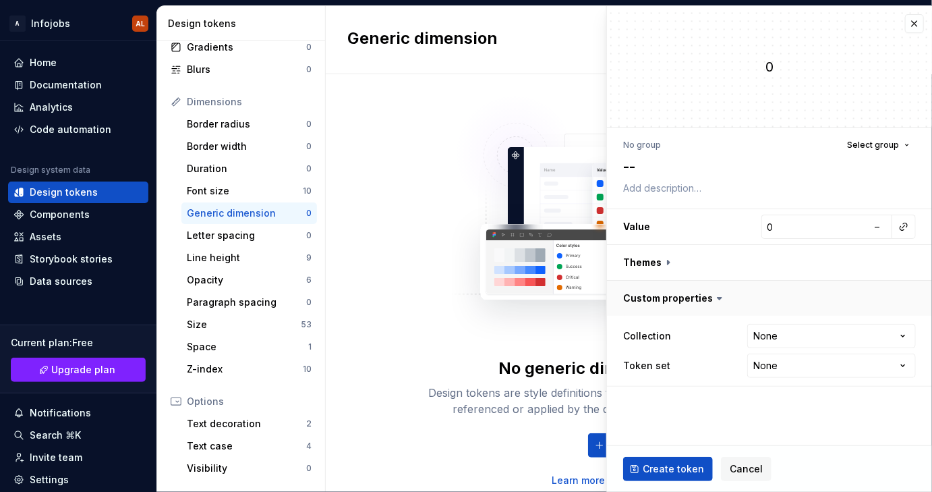
type textarea "--s"
type textarea "*"
type textarea "--sp"
type textarea "*"
type textarea "--spa"
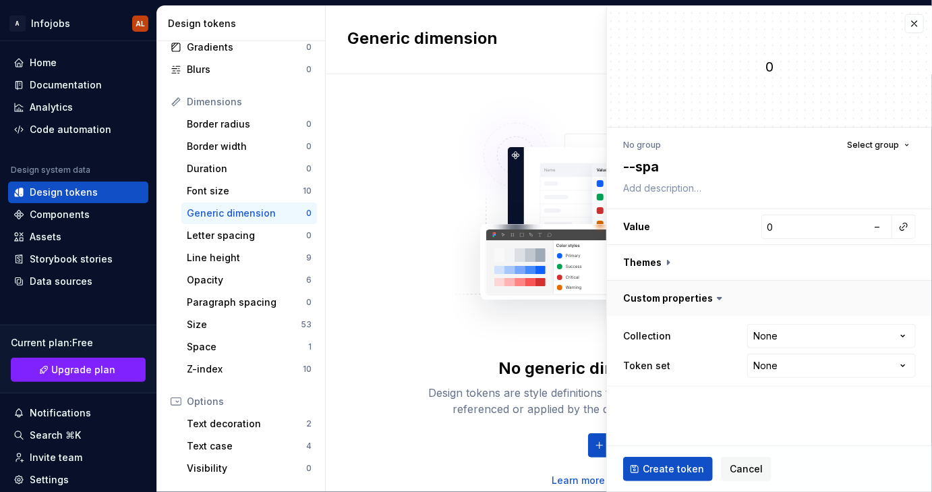
type textarea "*"
type textarea "--spac"
type textarea "*"
type textarea "--spaci"
type textarea "*"
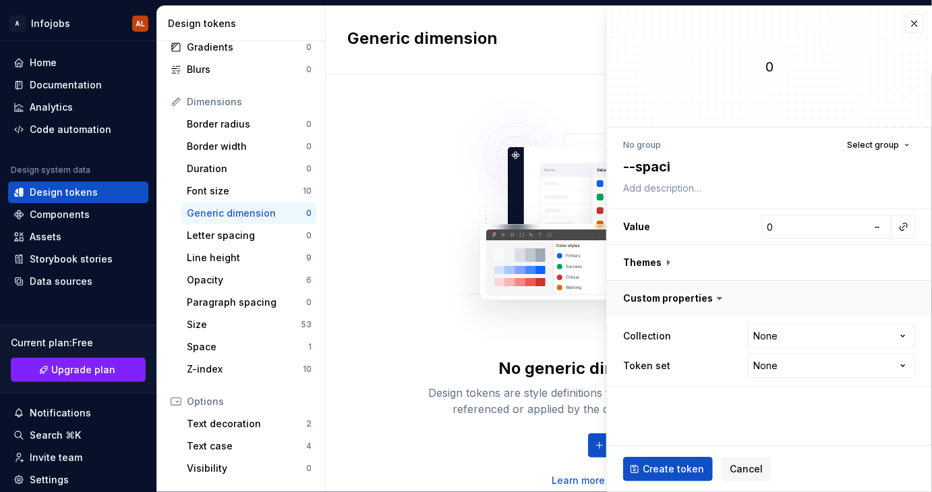
type textarea "--spacin"
type textarea "*"
type textarea "--spacing"
drag, startPoint x: 637, startPoint y: 167, endPoint x: 620, endPoint y: 167, distance: 17.6
click at [620, 167] on div "No group Select group --spacing Value 0 – Themes Custom properties Collection N…" at bounding box center [769, 260] width 325 height 267
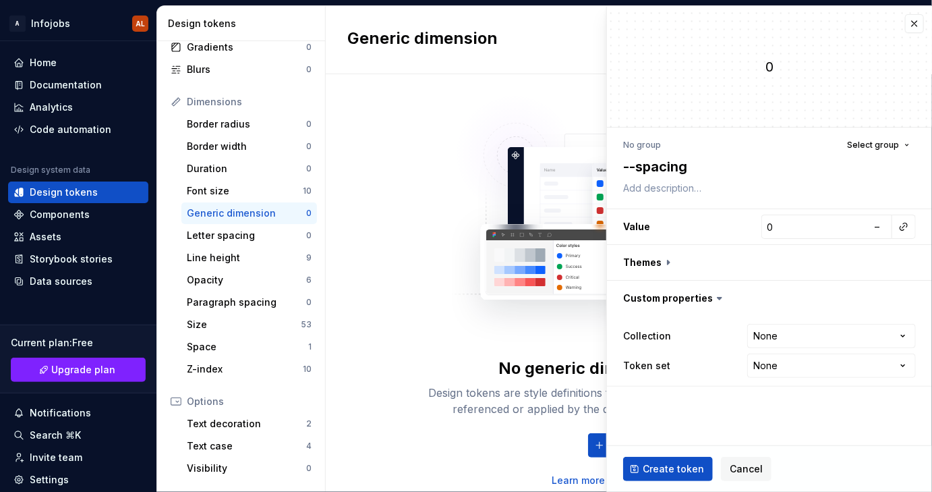
type textarea "*"
type textarea "spacing"
click at [905, 228] on button "button" at bounding box center [904, 226] width 19 height 19
click at [832, 227] on html "A Infojobs AL Home Documentation Analytics Code automation Design system data D…" at bounding box center [466, 246] width 932 height 492
click at [880, 228] on span "–" at bounding box center [878, 226] width 5 height 11
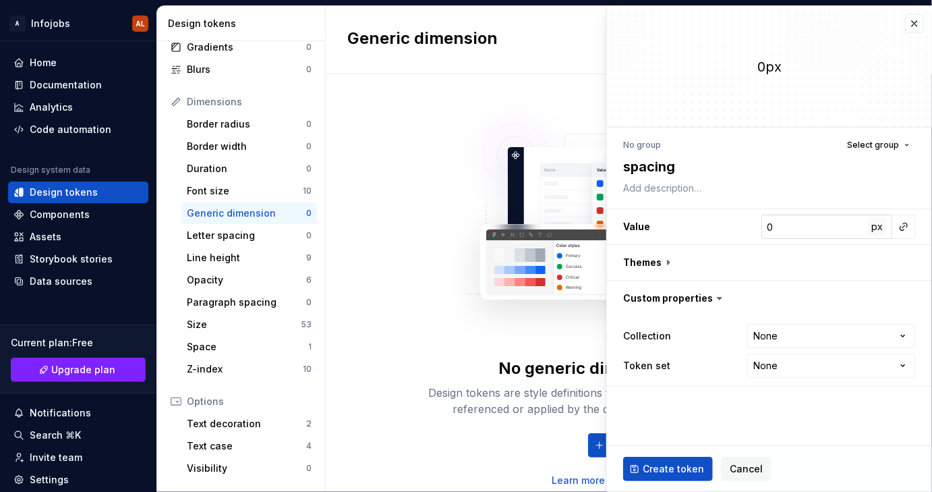
click at [878, 230] on span "px" at bounding box center [877, 226] width 11 height 11
click at [776, 227] on input "0" at bounding box center [815, 227] width 107 height 24
type textarea "*"
type input "1"
click at [671, 462] on button "Create token" at bounding box center [668, 469] width 90 height 24
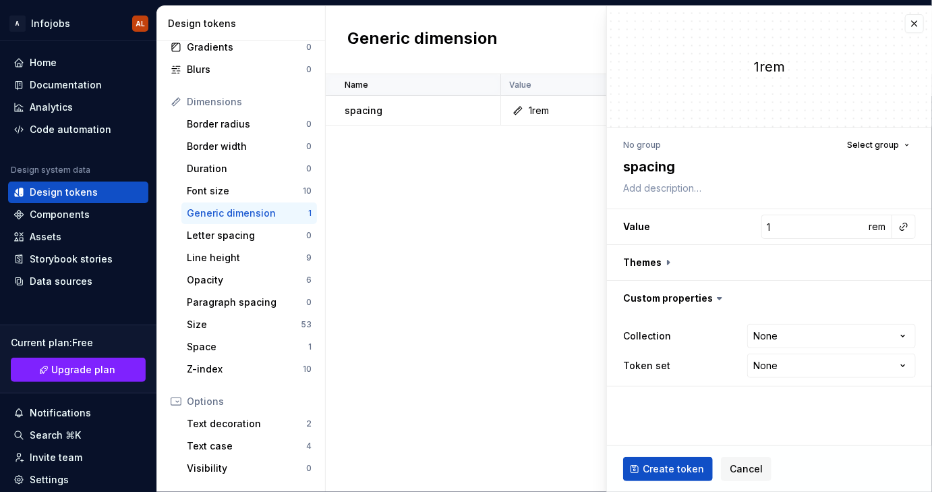
type textarea "*"
type input "0"
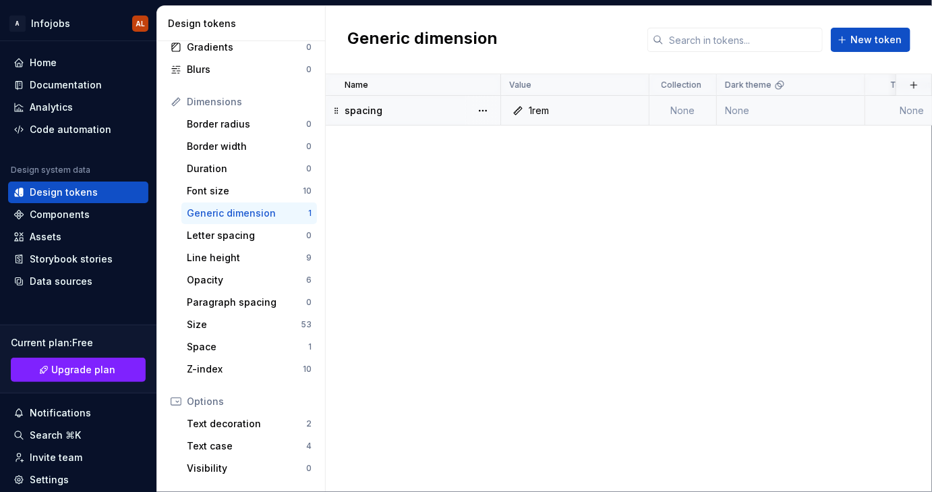
click at [359, 111] on p "spacing" at bounding box center [364, 110] width 38 height 13
type textarea "*"
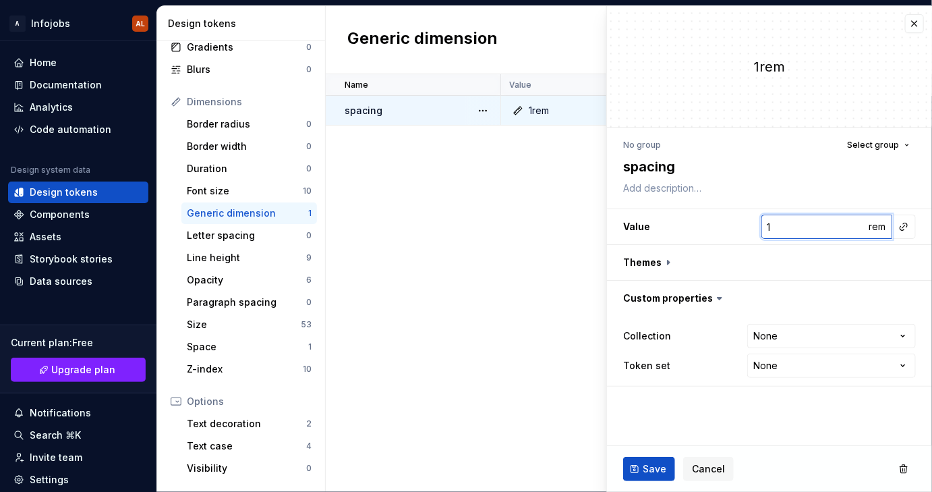
click at [758, 229] on h3 "Value 1 rem" at bounding box center [769, 226] width 325 height 35
click at [65, 130] on div "Code automation" at bounding box center [71, 129] width 82 height 13
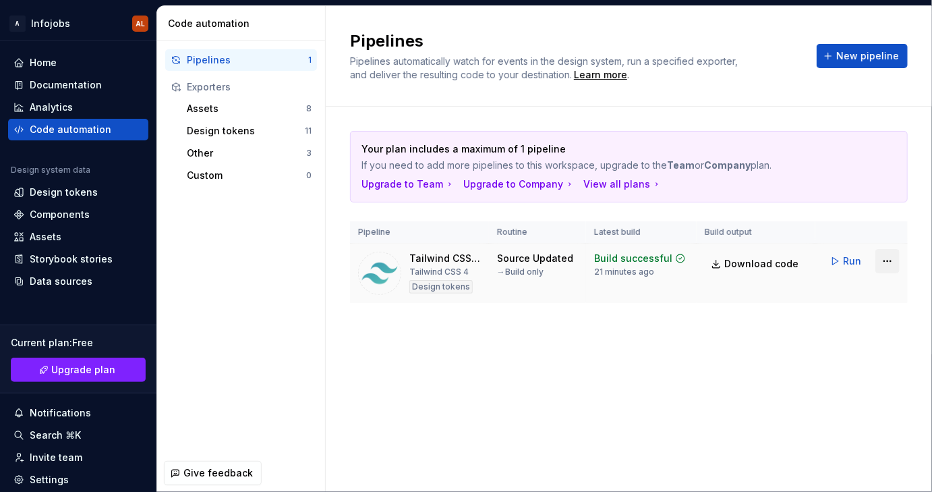
click at [889, 261] on html "A Infojobs AL Home Documentation Analytics Code automation Design system data D…" at bounding box center [466, 246] width 932 height 492
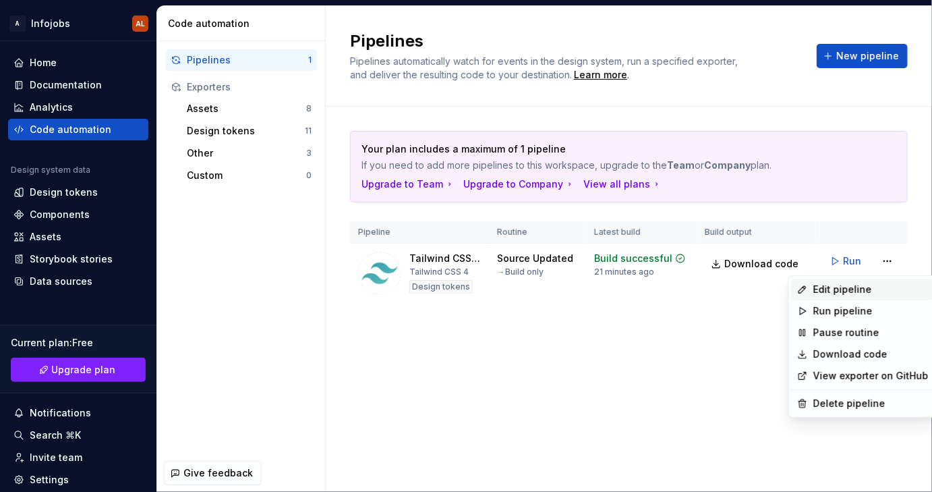
click at [826, 294] on div "Edit pipeline" at bounding box center [871, 289] width 115 height 13
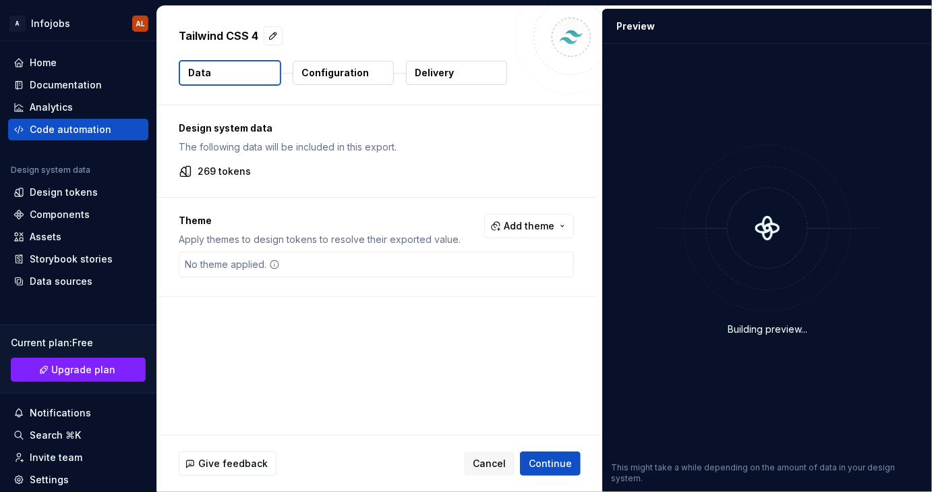
click at [349, 69] on p "Configuration" at bounding box center [335, 72] width 67 height 13
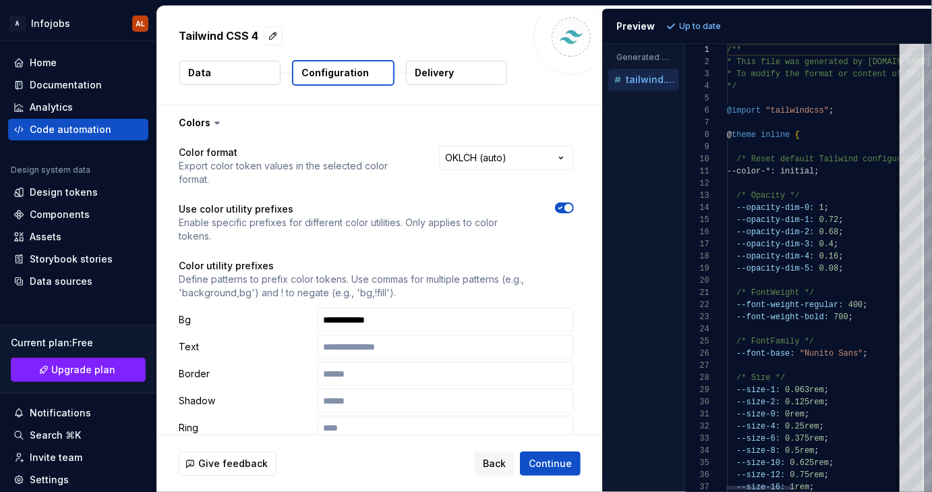
type textarea "**********"
type textarea "*"
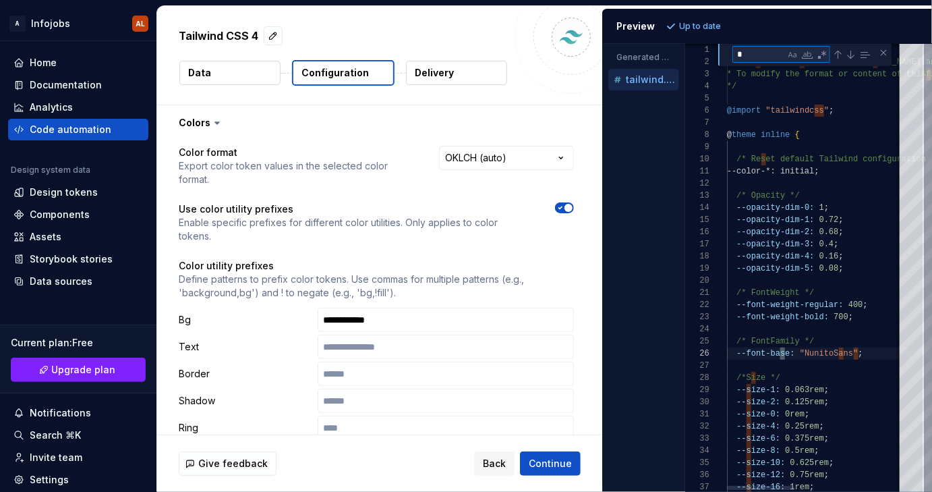
type textarea "**********"
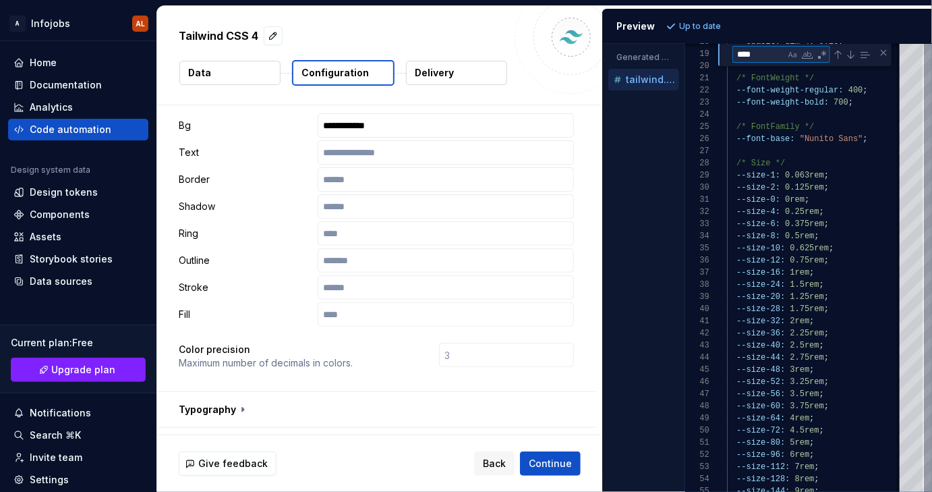
scroll to position [369, 0]
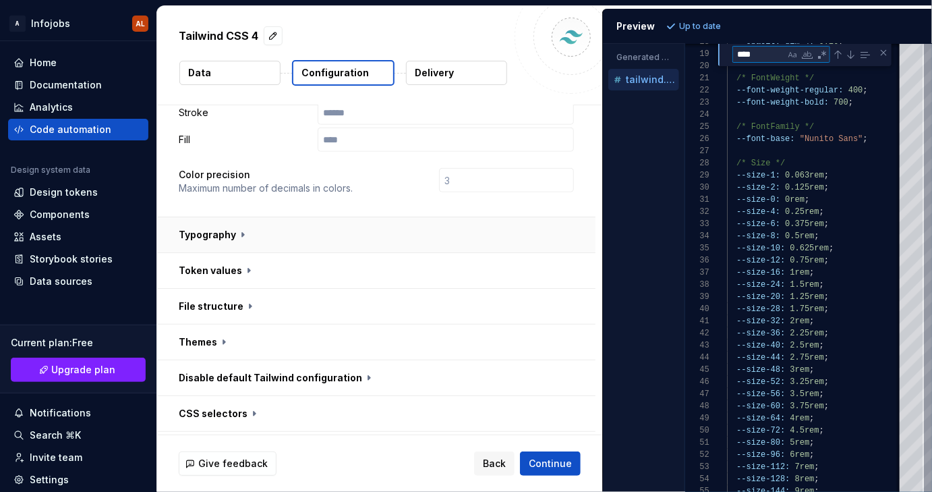
type textarea "****"
click at [242, 240] on button "button" at bounding box center [376, 234] width 438 height 35
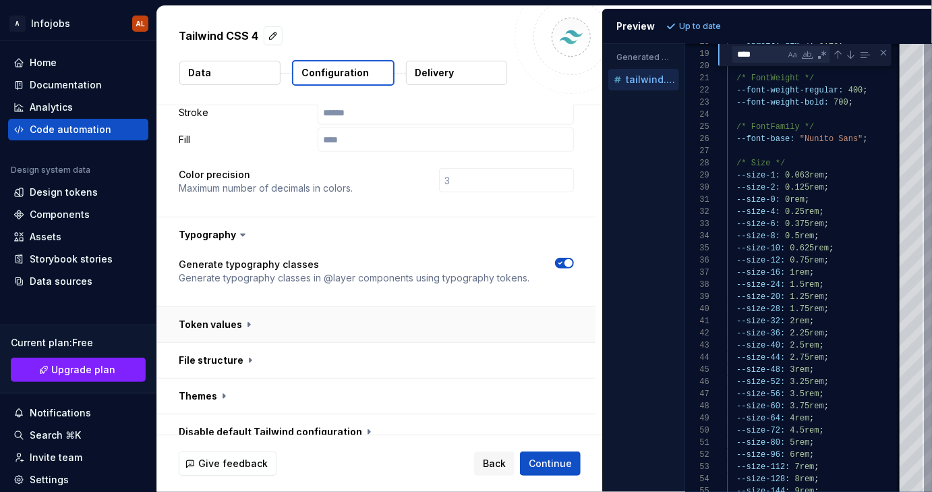
click at [252, 327] on button "button" at bounding box center [376, 324] width 438 height 35
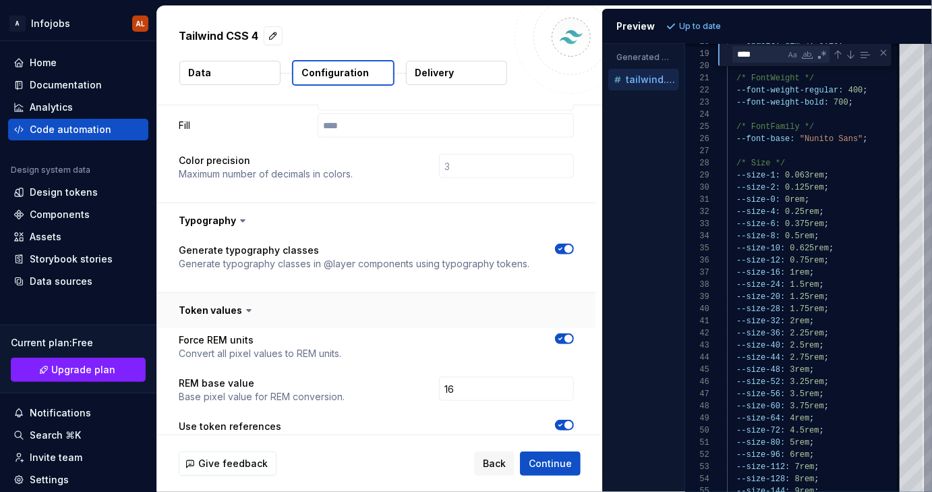
scroll to position [390, 0]
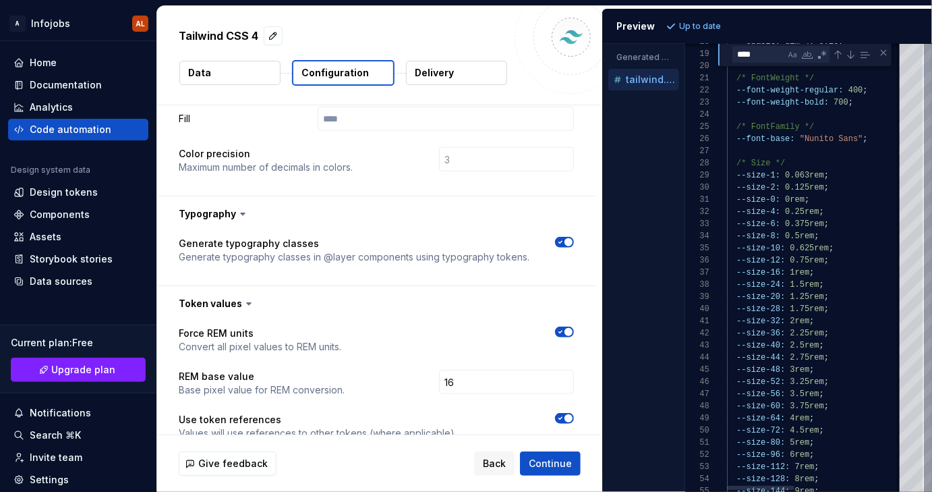
type textarea "**********"
type textarea "**"
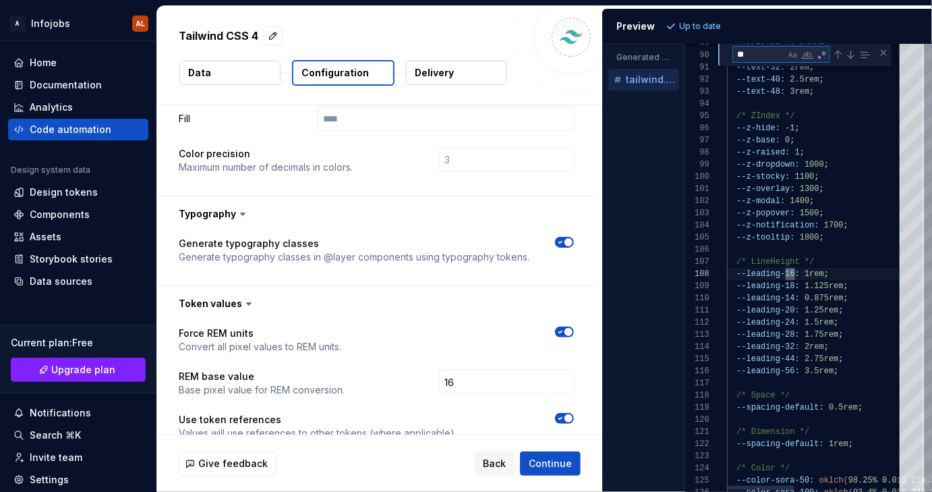
scroll to position [121, 186]
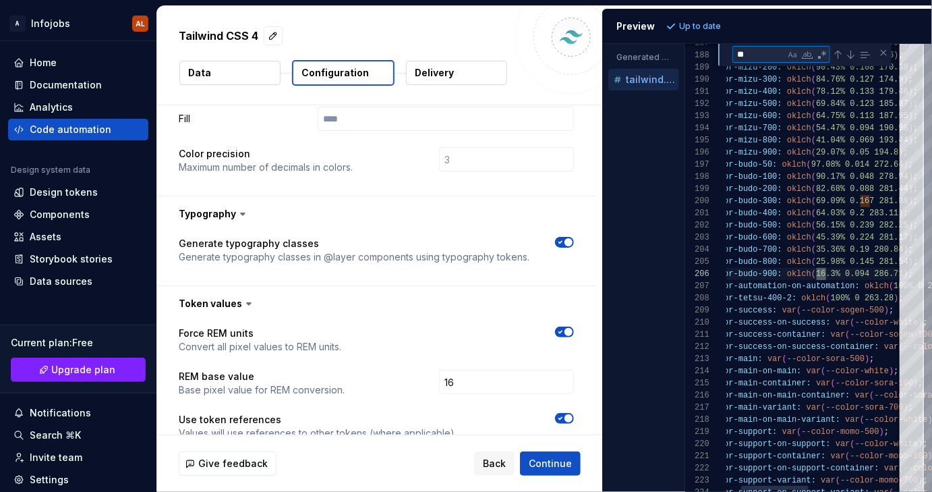
type textarea "**********"
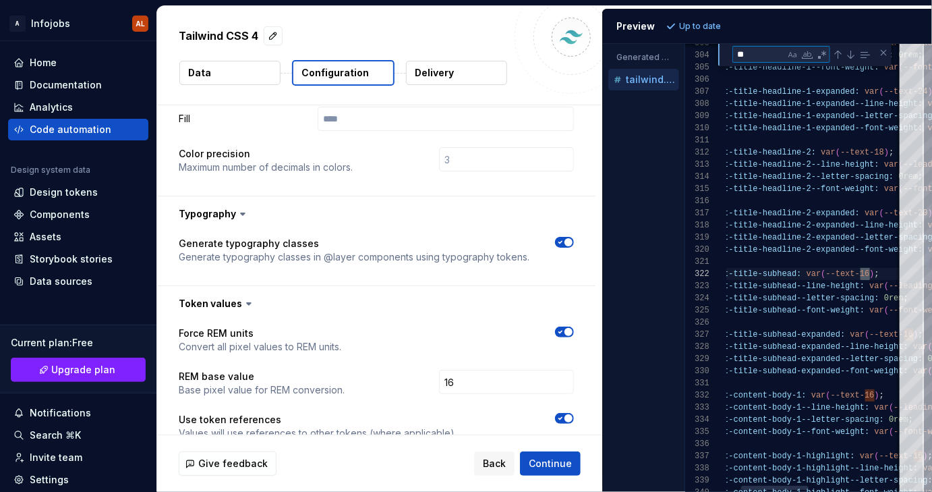
scroll to position [121, 224]
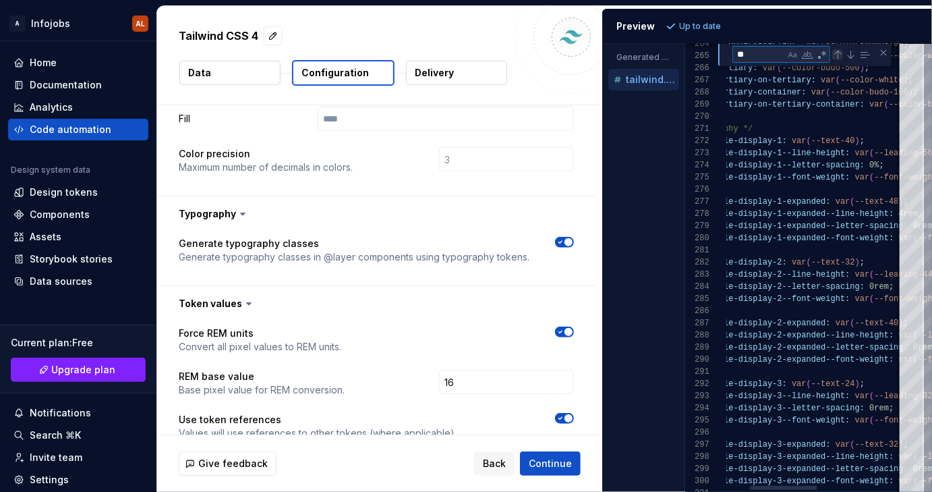
type textarea "**"
click at [837, 55] on div "Previous Match (⇧Enter)" at bounding box center [837, 54] width 11 height 11
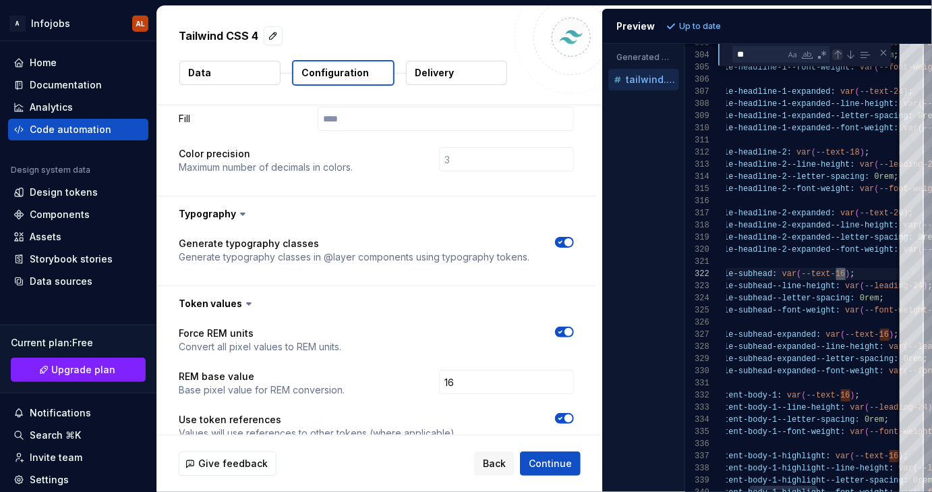
click at [837, 55] on div "Previous Match (⇧Enter)" at bounding box center [837, 54] width 11 height 11
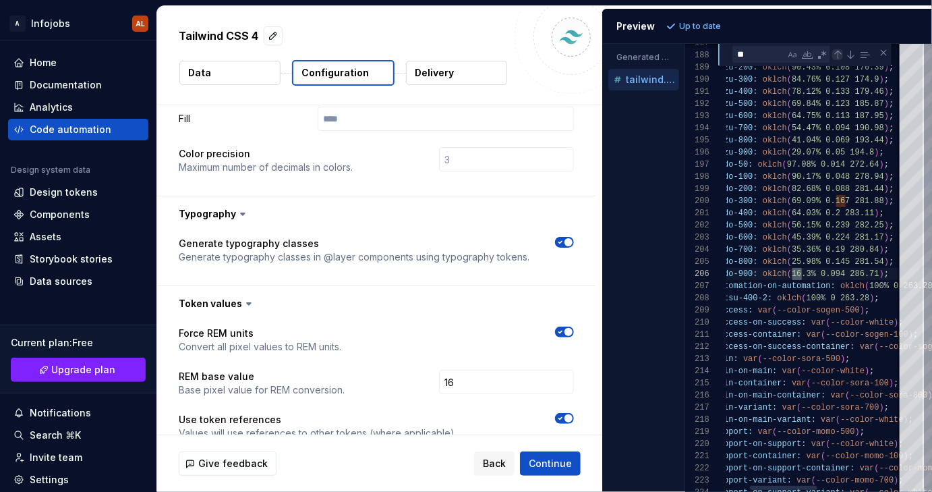
scroll to position [121, 136]
click at [851, 58] on div "Next Match (Enter)" at bounding box center [850, 54] width 11 height 11
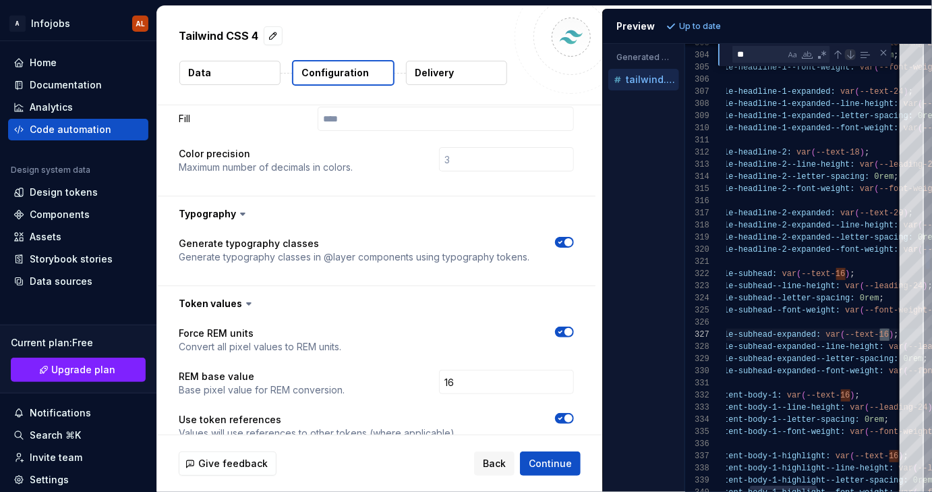
click at [851, 58] on div "Next Match (Enter)" at bounding box center [850, 54] width 11 height 11
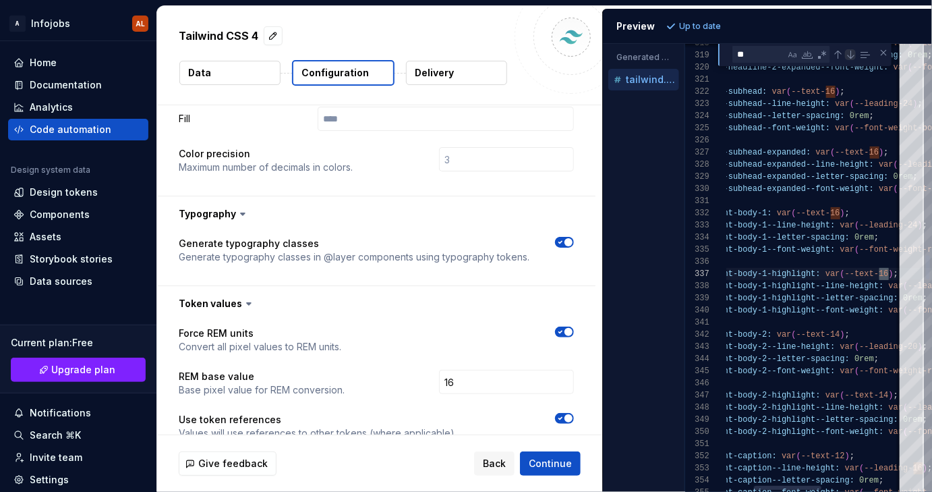
click at [851, 58] on div "Next Match (Enter)" at bounding box center [850, 54] width 11 height 11
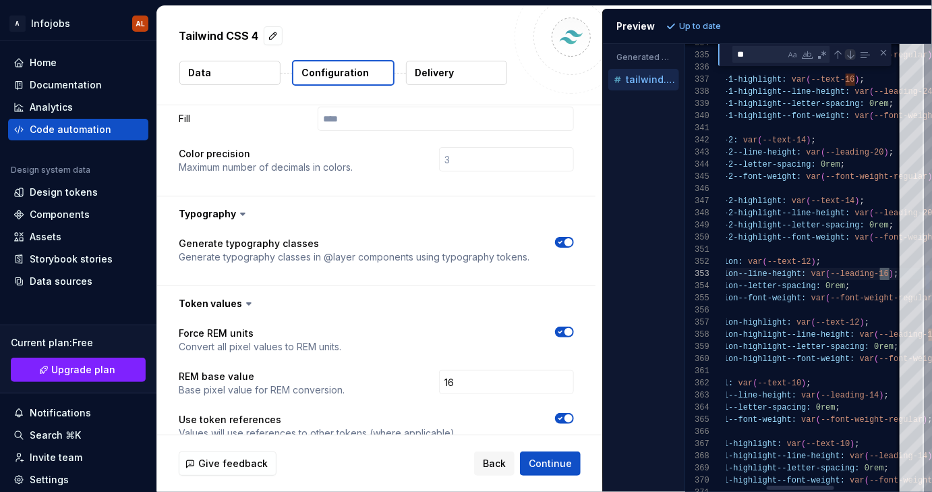
click at [851, 58] on div "Next Match (Enter)" at bounding box center [850, 54] width 11 height 11
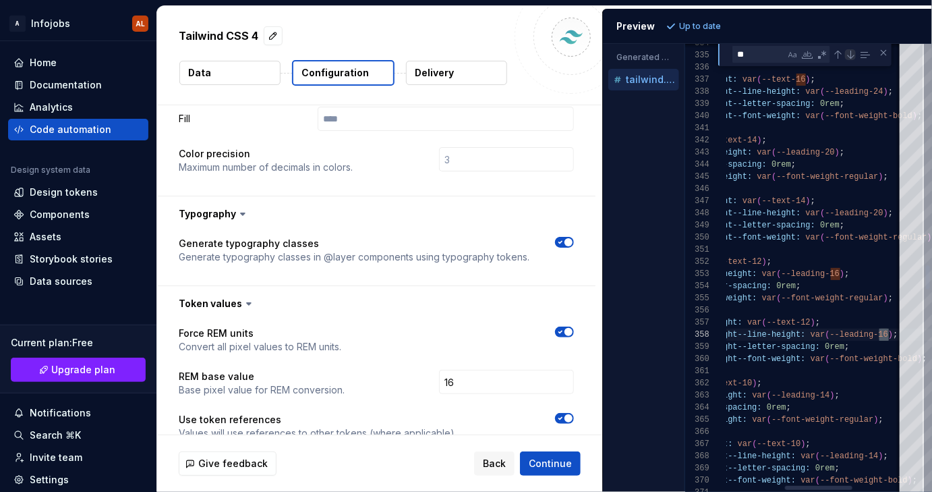
click at [851, 58] on div "Next Match (Enter)" at bounding box center [850, 54] width 11 height 11
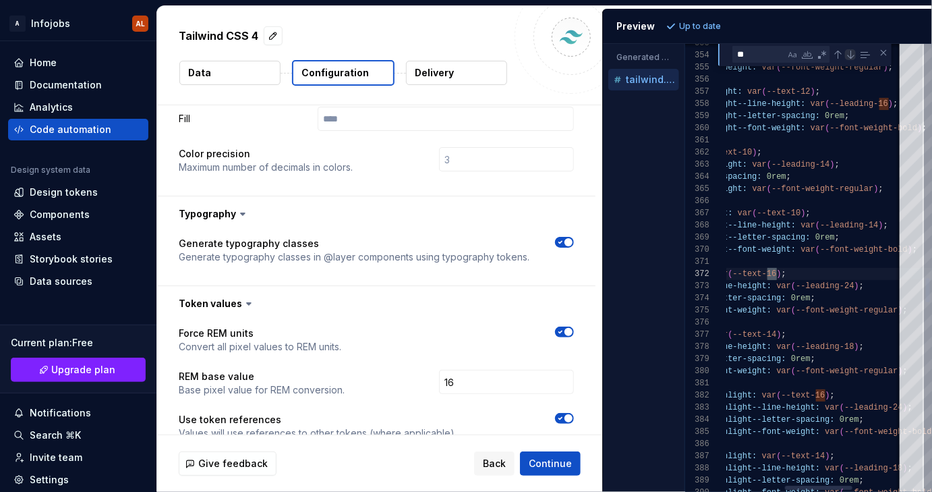
click at [851, 58] on div "Next Match (Enter)" at bounding box center [850, 54] width 11 height 11
type textarea "**********"
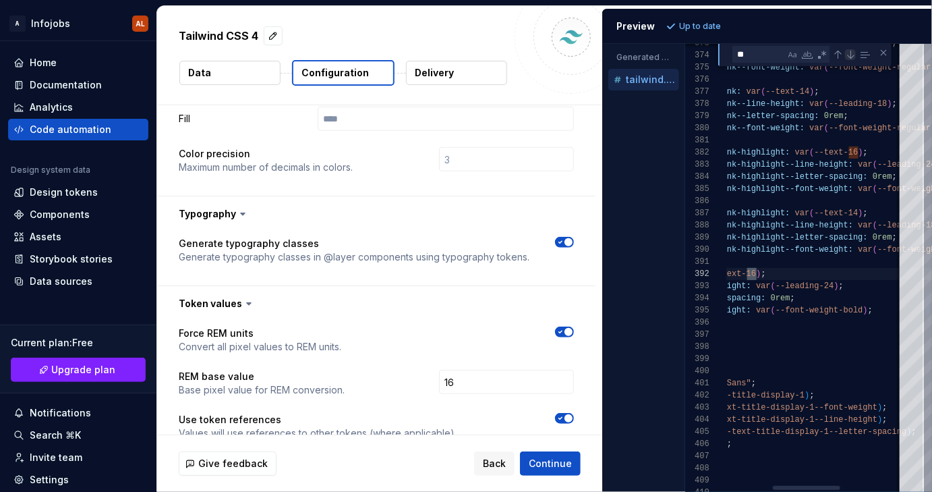
scroll to position [121, 151]
